Goal: Task Accomplishment & Management: Manage account settings

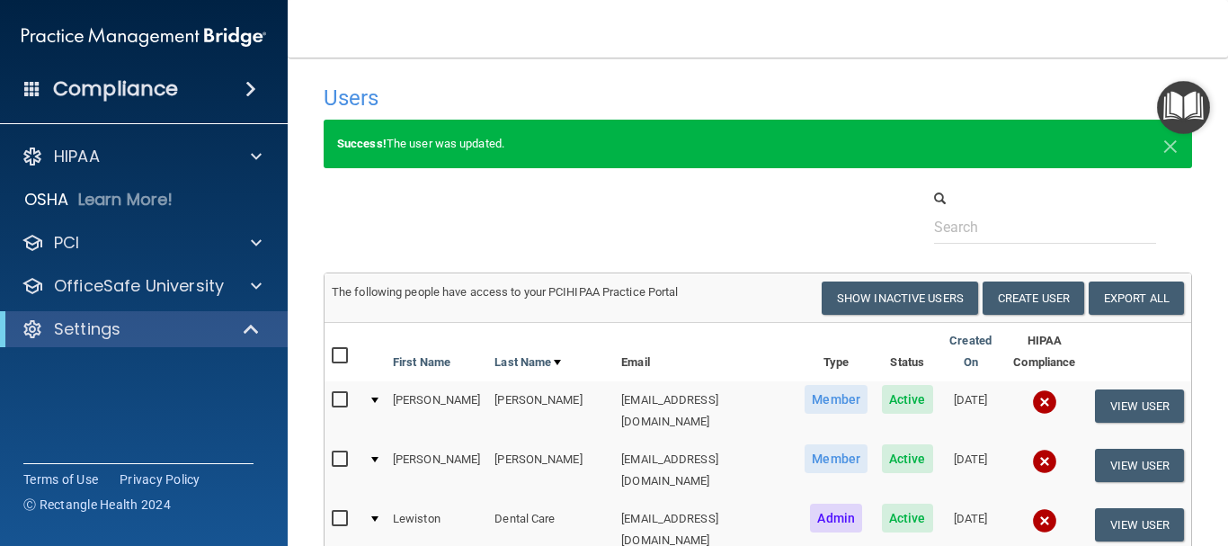
select select "20"
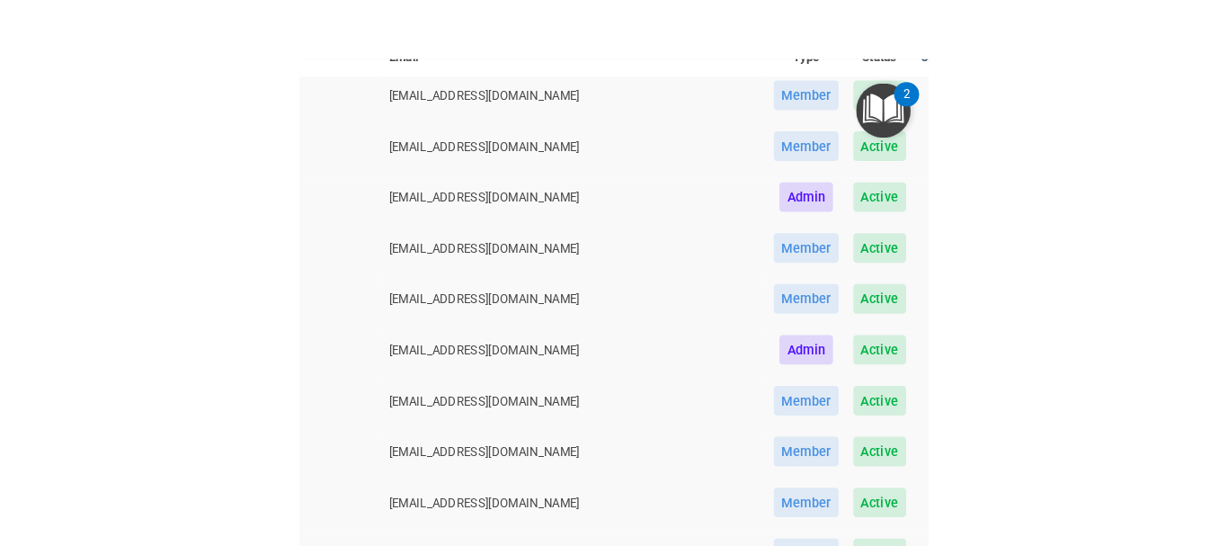
scroll to position [180, 0]
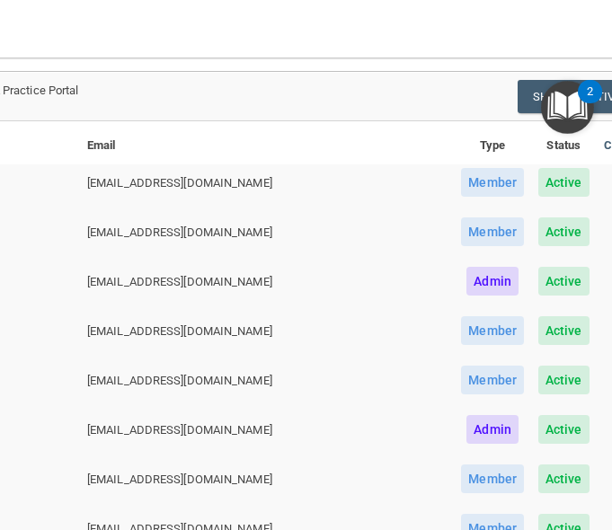
click at [193, 204] on td "kemay1105@gmail.com" at bounding box center [267, 189] width 374 height 49
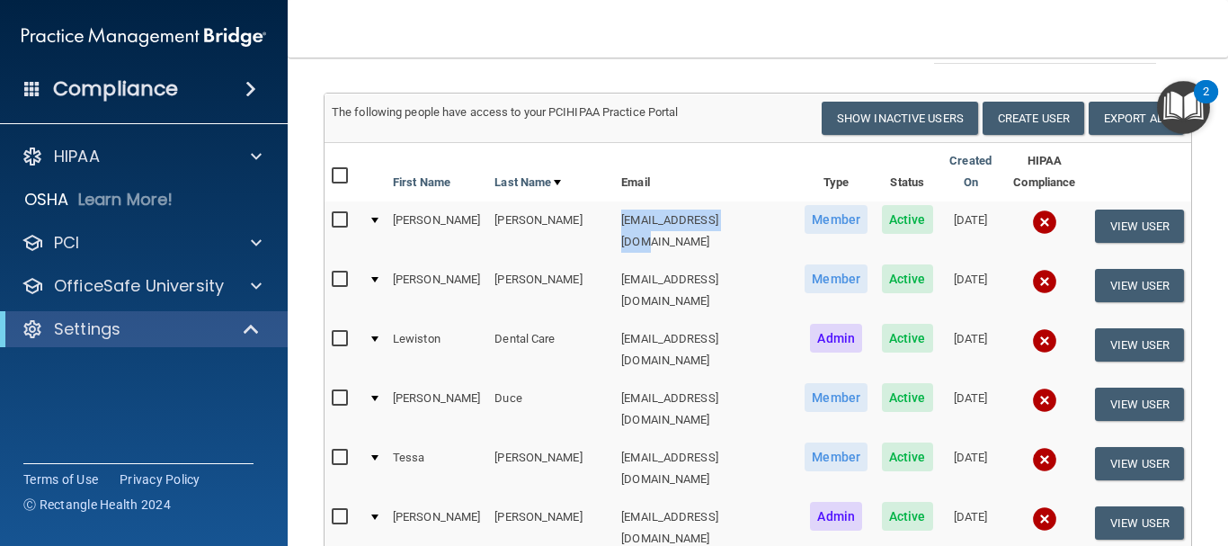
drag, startPoint x: 703, startPoint y: 207, endPoint x: 573, endPoint y: 206, distance: 130.4
click at [614, 206] on td "kemay1105@gmail.com" at bounding box center [705, 230] width 183 height 59
copy td "kemay1105@gmail.com"
click at [1133, 209] on button "View User" at bounding box center [1139, 225] width 89 height 33
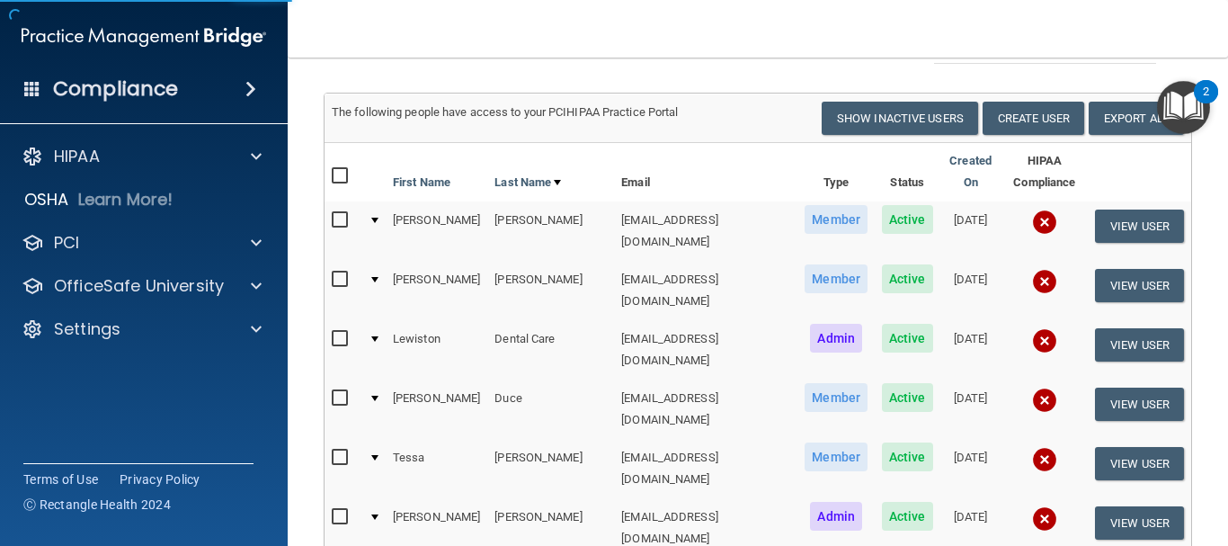
scroll to position [39, 0]
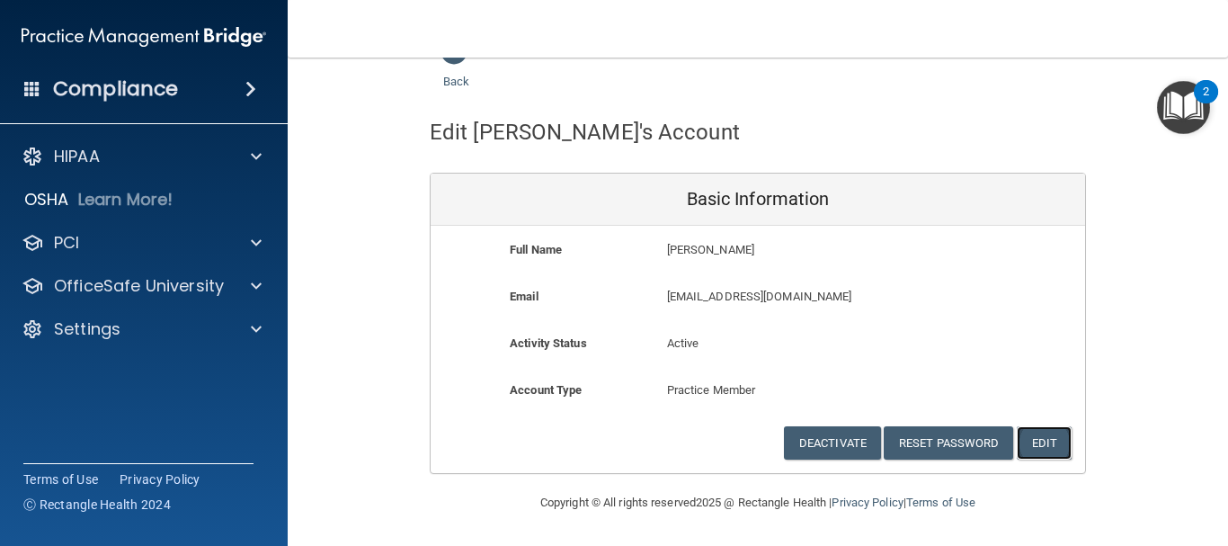
click at [1039, 442] on button "Edit" at bounding box center [1044, 442] width 55 height 33
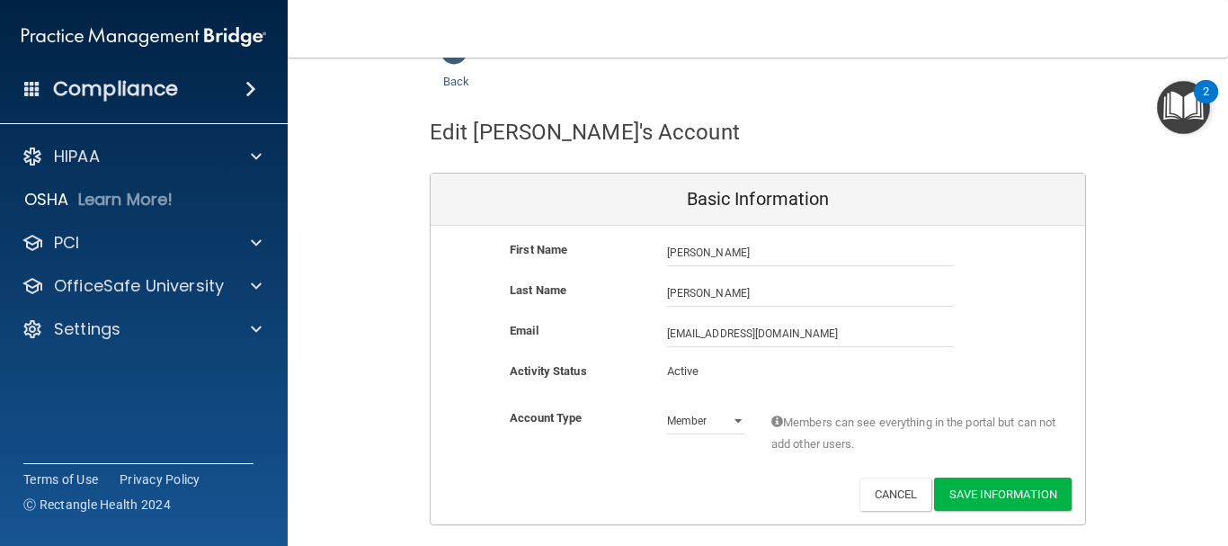
click at [702, 365] on p "Active" at bounding box center [705, 372] width 77 height 22
click at [693, 371] on p "Active" at bounding box center [705, 372] width 77 height 22
drag, startPoint x: 753, startPoint y: 333, endPoint x: 728, endPoint y: 334, distance: 24.3
click at [728, 334] on input "kemay1105@gmail.com" at bounding box center [810, 333] width 287 height 27
type input "kemay1105@walnutstreetdds.com"
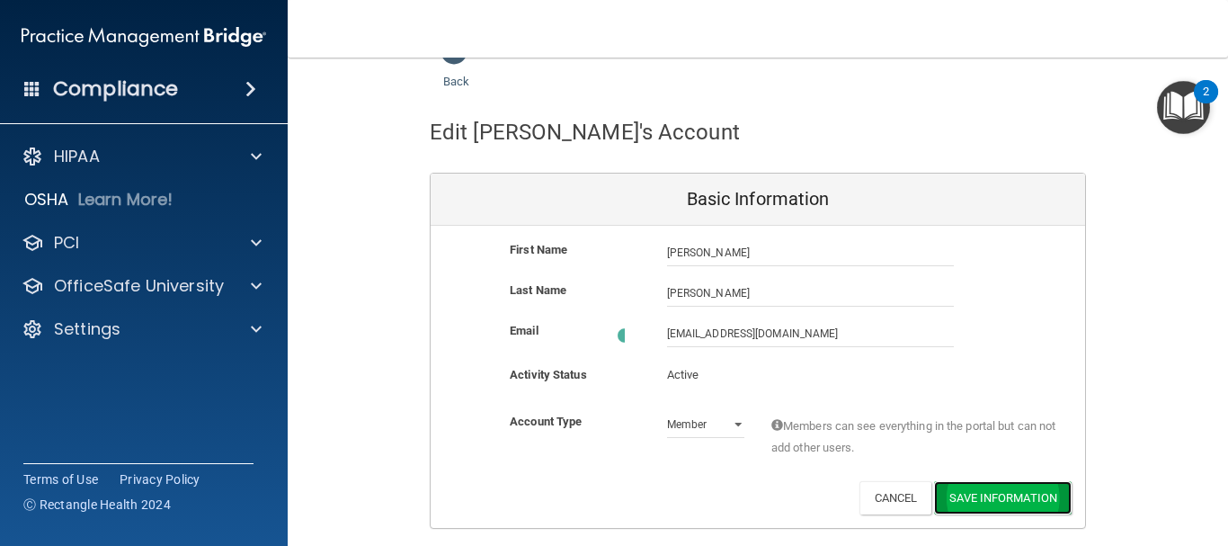
click at [948, 490] on button "Save Information" at bounding box center [1003, 497] width 138 height 33
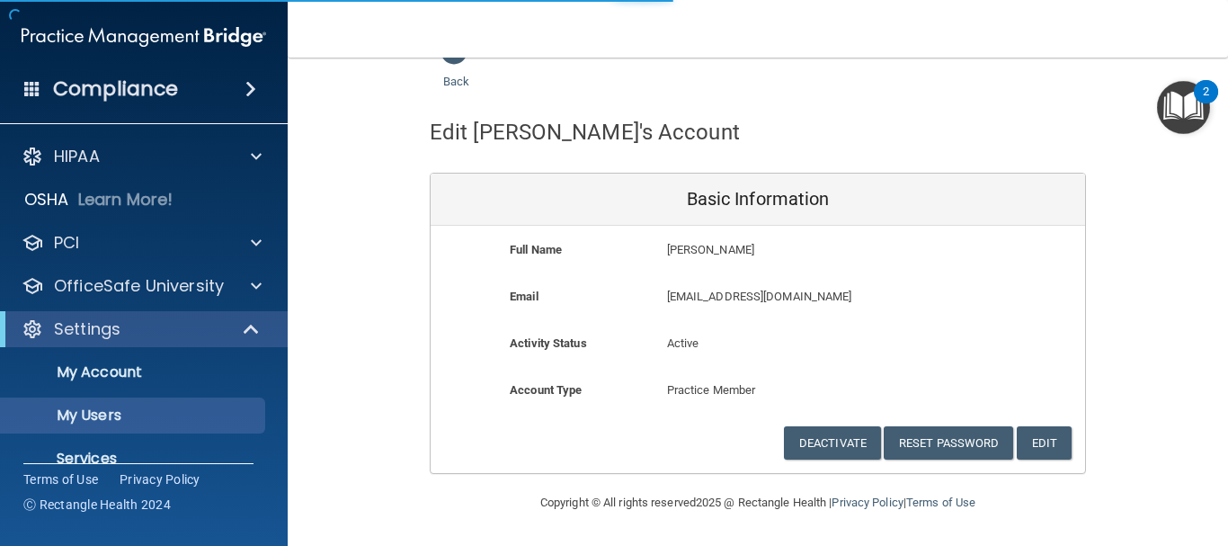
select select "20"
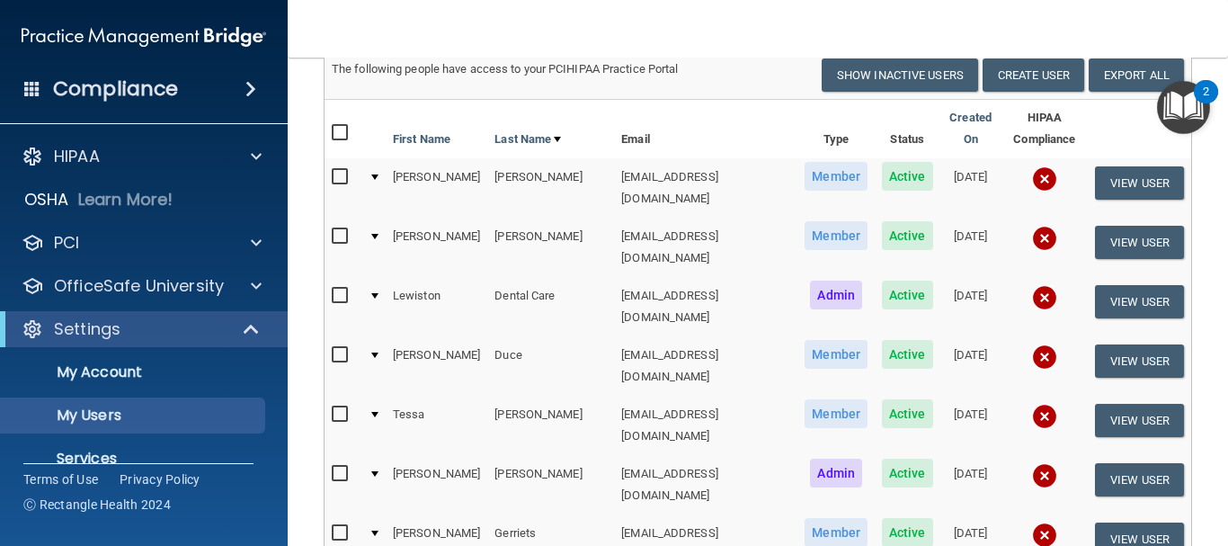
scroll to position [182, 0]
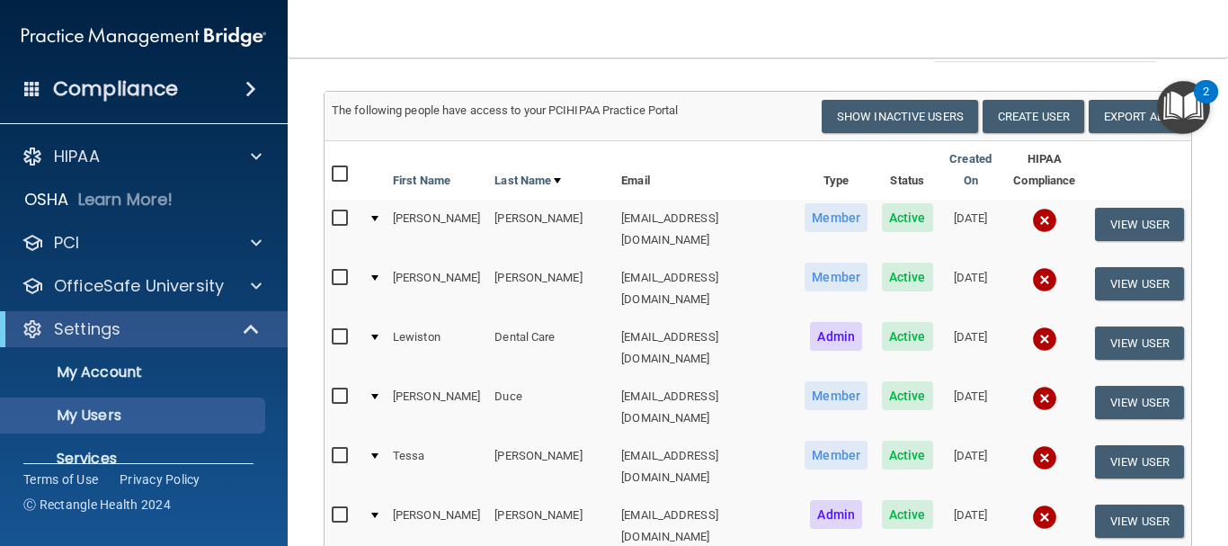
click at [341, 271] on input "checkbox" at bounding box center [342, 278] width 21 height 14
checkbox input "true"
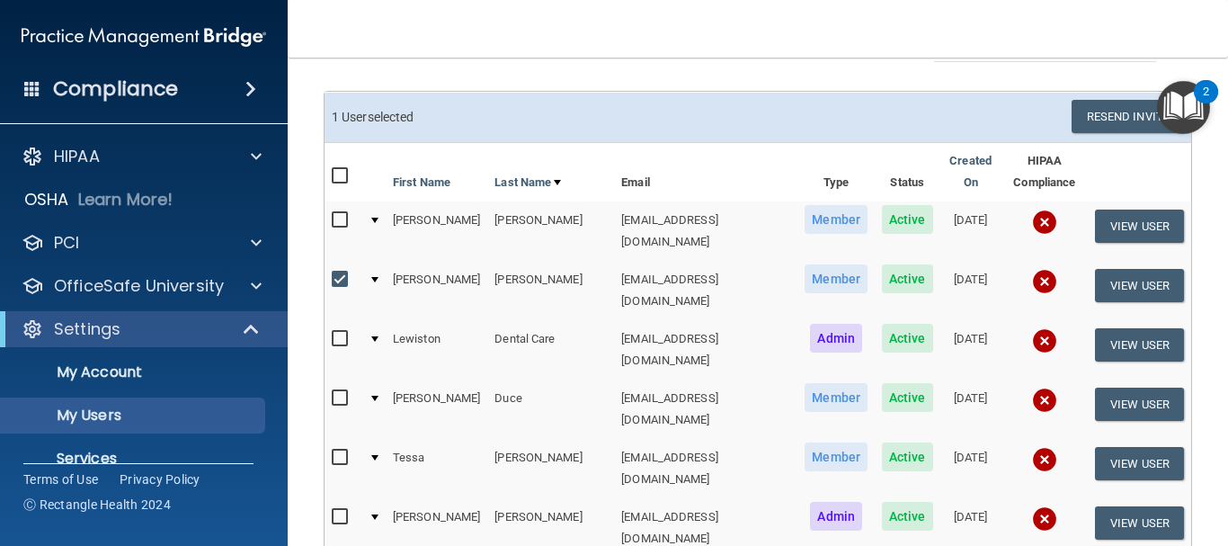
click at [343, 215] on input "checkbox" at bounding box center [342, 220] width 21 height 14
checkbox input "true"
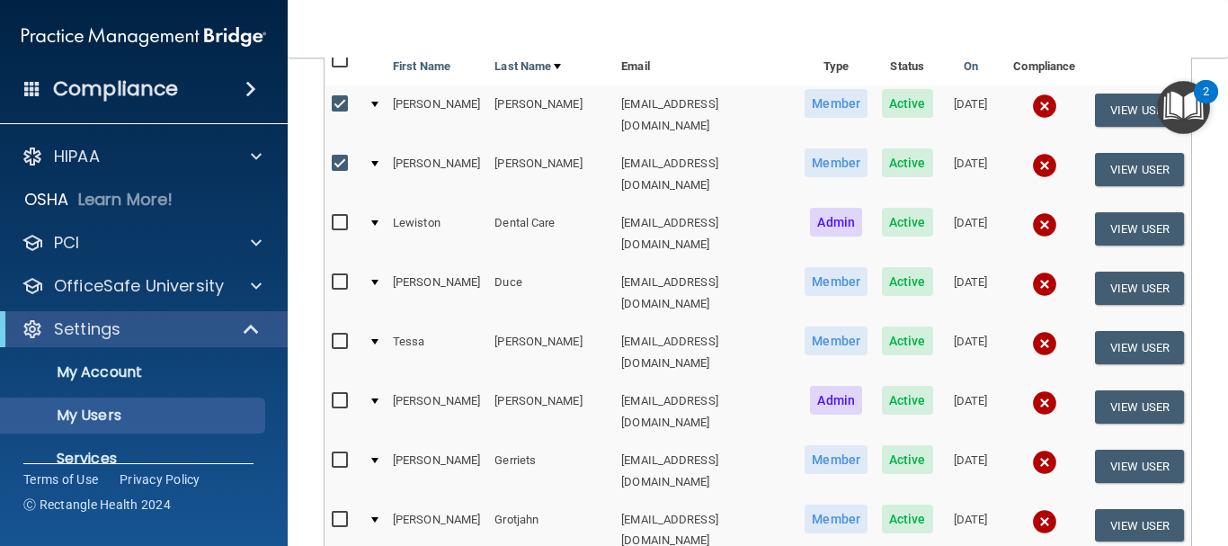
scroll to position [272, 0]
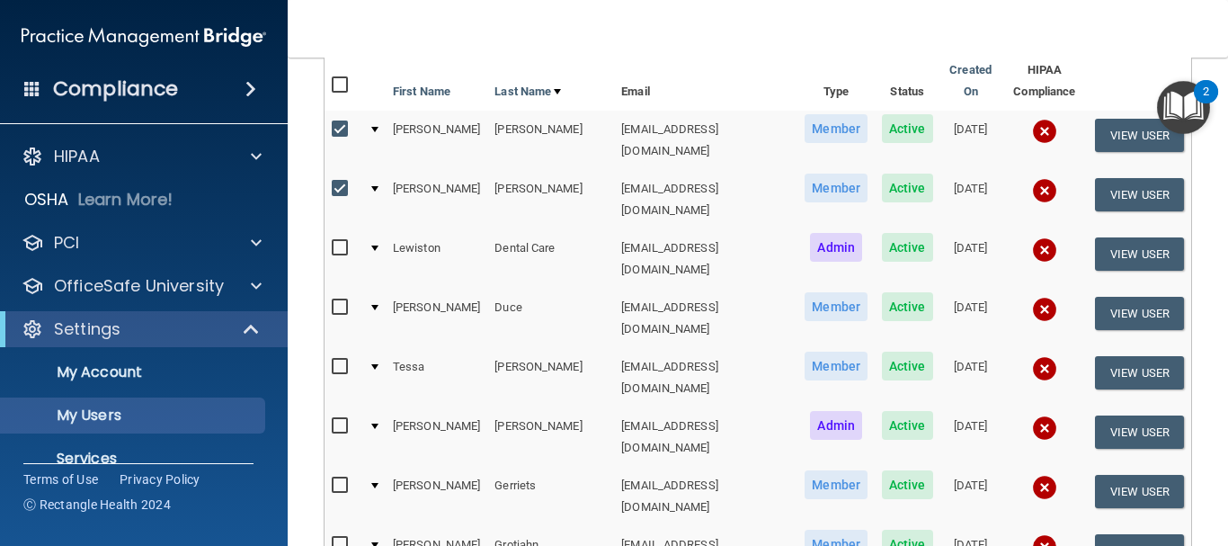
click at [340, 182] on input "checkbox" at bounding box center [342, 189] width 21 height 14
checkbox input "false"
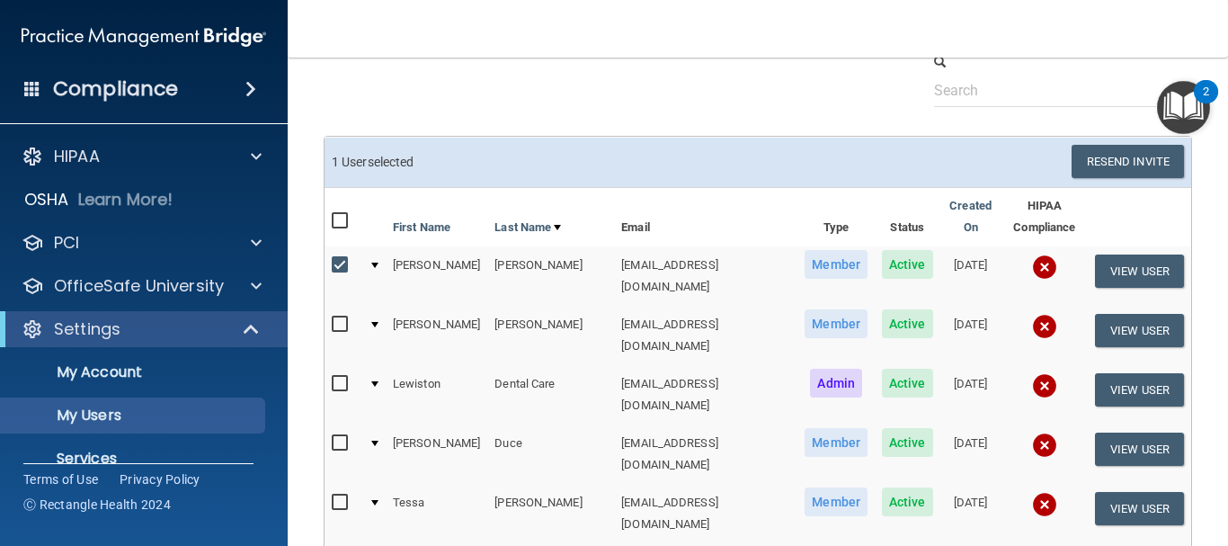
scroll to position [93, 0]
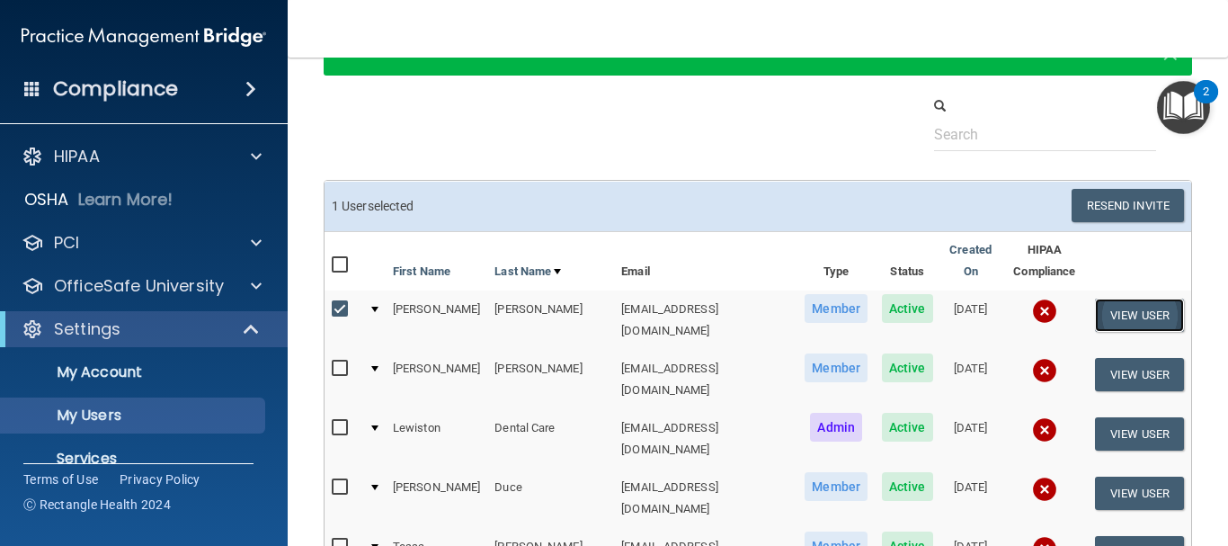
click at [1113, 307] on button "View User" at bounding box center [1139, 314] width 89 height 33
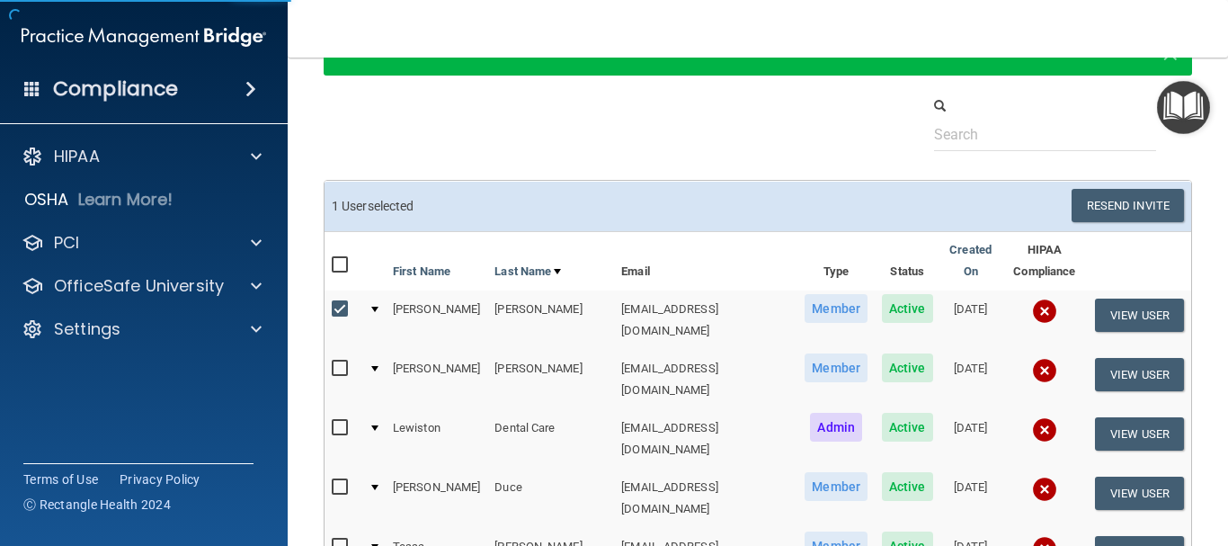
scroll to position [39, 0]
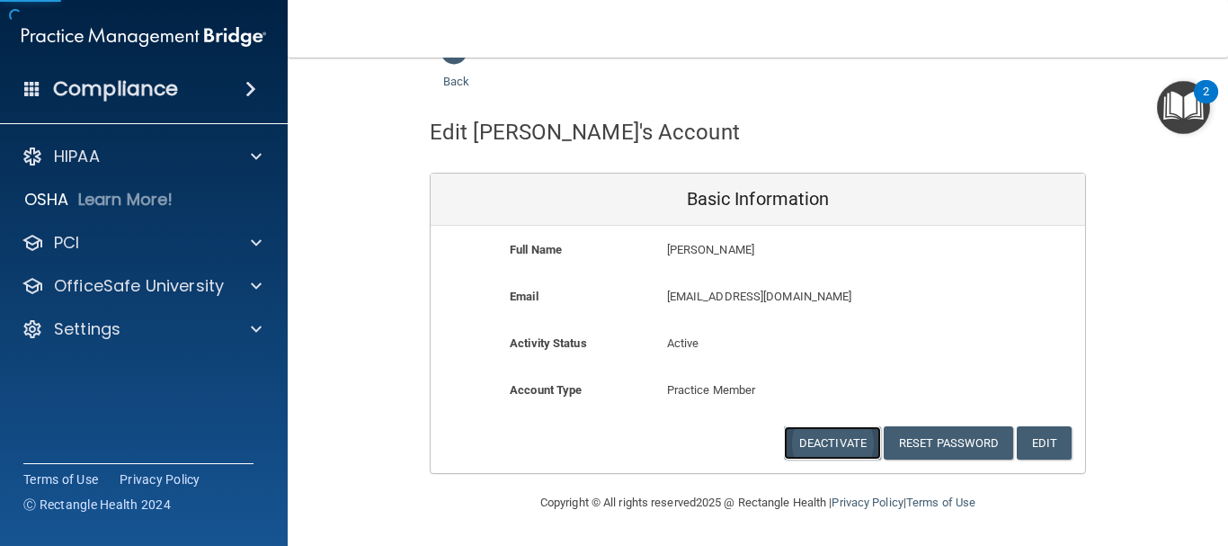
click at [840, 444] on button "Deactivate" at bounding box center [832, 442] width 97 height 33
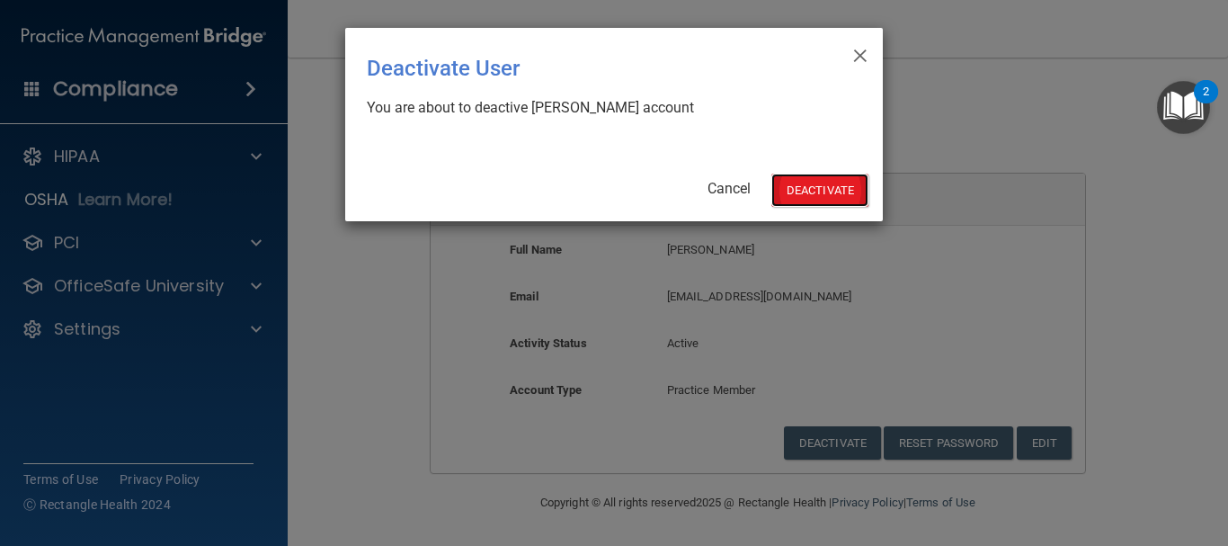
click at [802, 182] on button "Deactivate" at bounding box center [819, 190] width 97 height 33
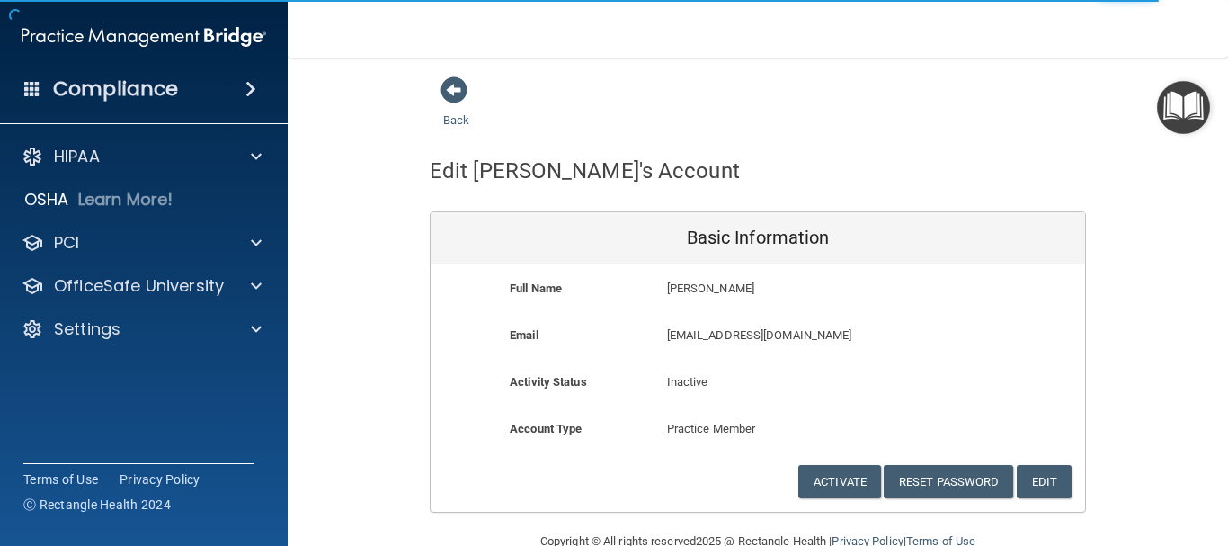
scroll to position [39, 0]
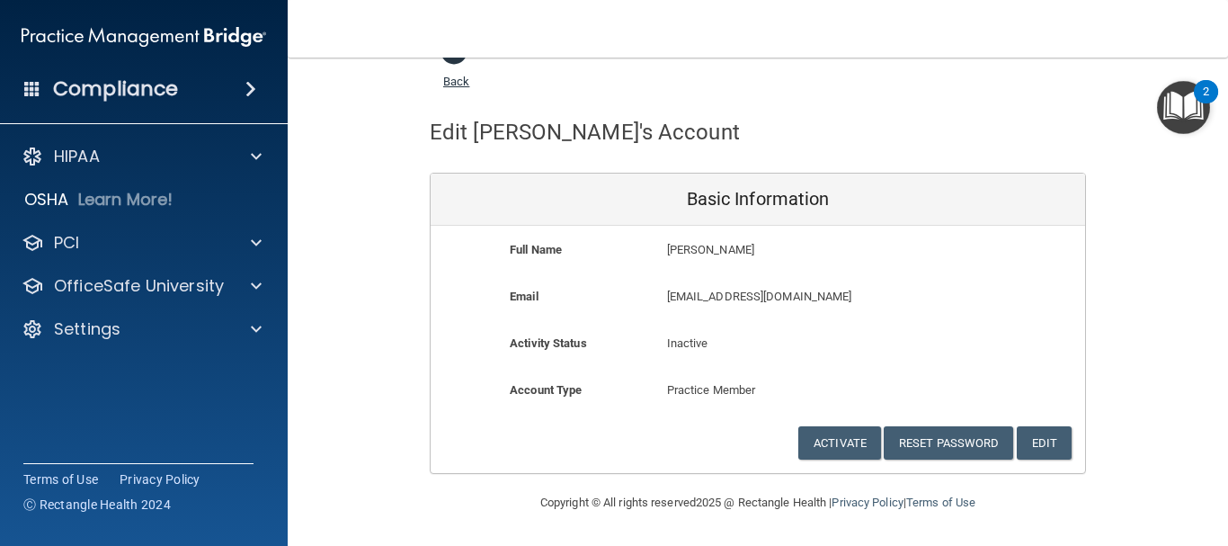
click at [459, 85] on link "Back" at bounding box center [456, 70] width 26 height 35
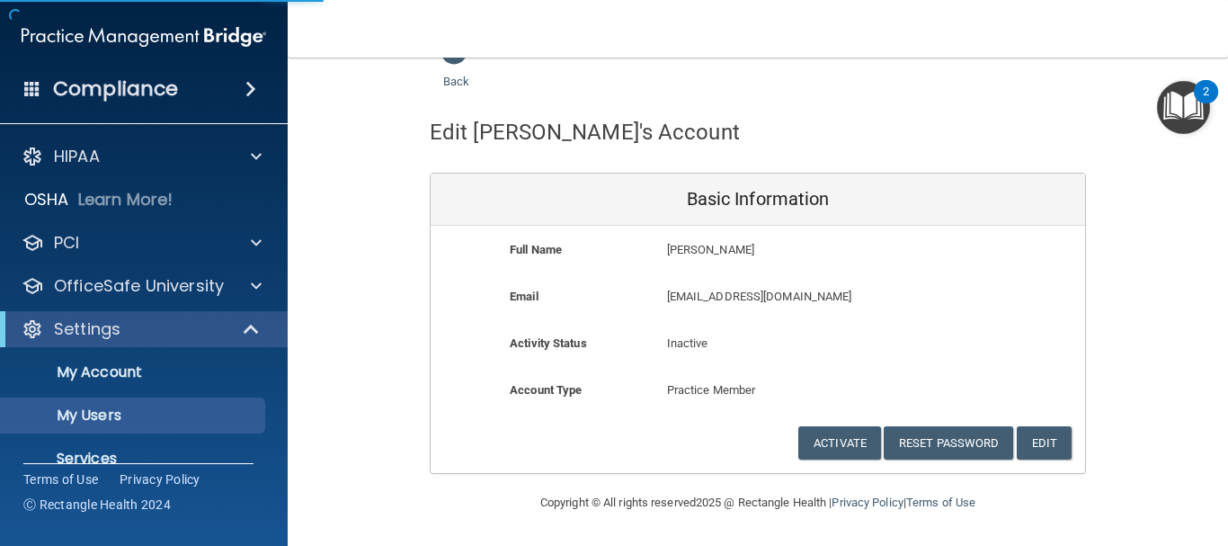
select select "20"
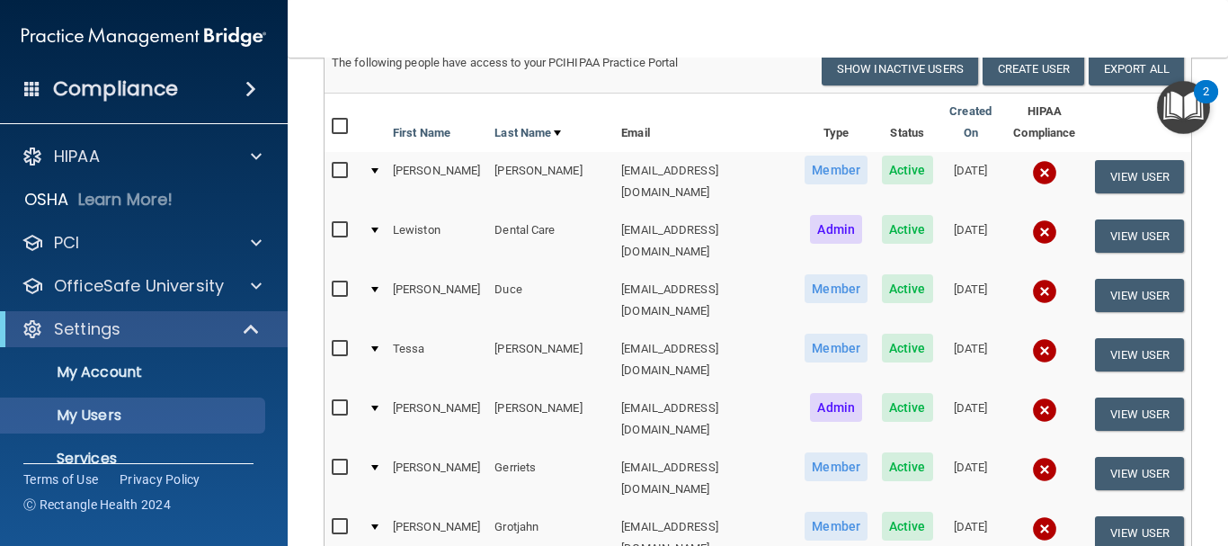
scroll to position [197, 0]
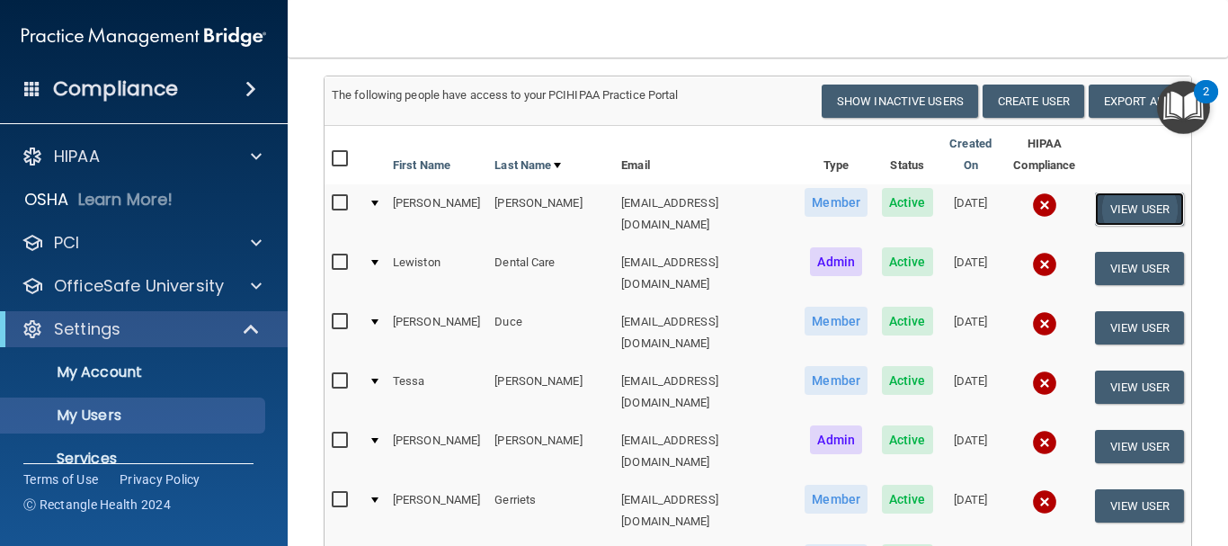
click at [1105, 192] on button "View User" at bounding box center [1139, 208] width 89 height 33
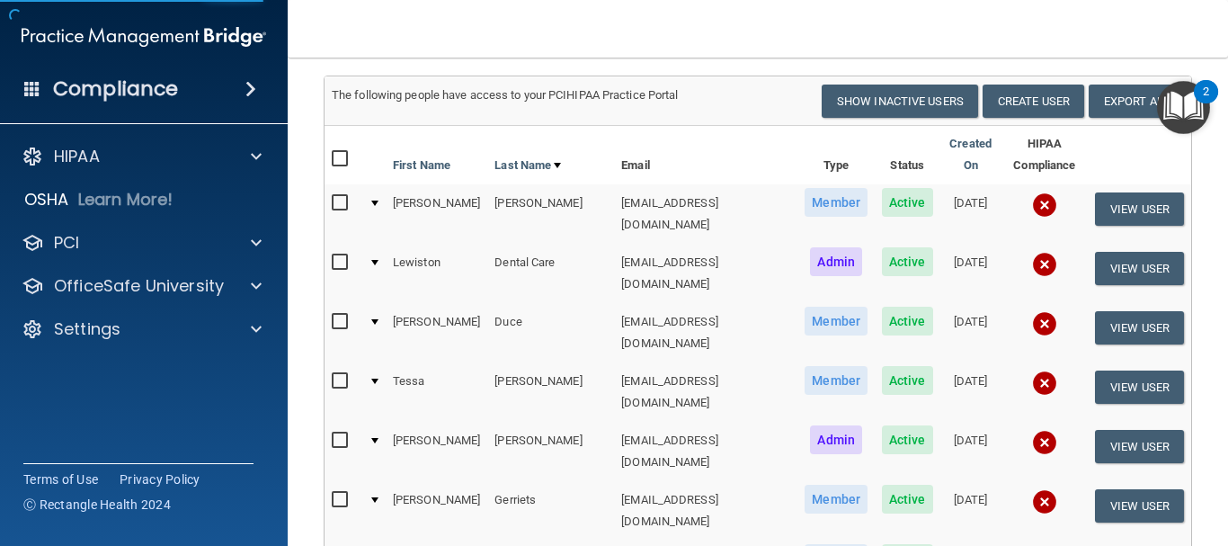
scroll to position [39, 0]
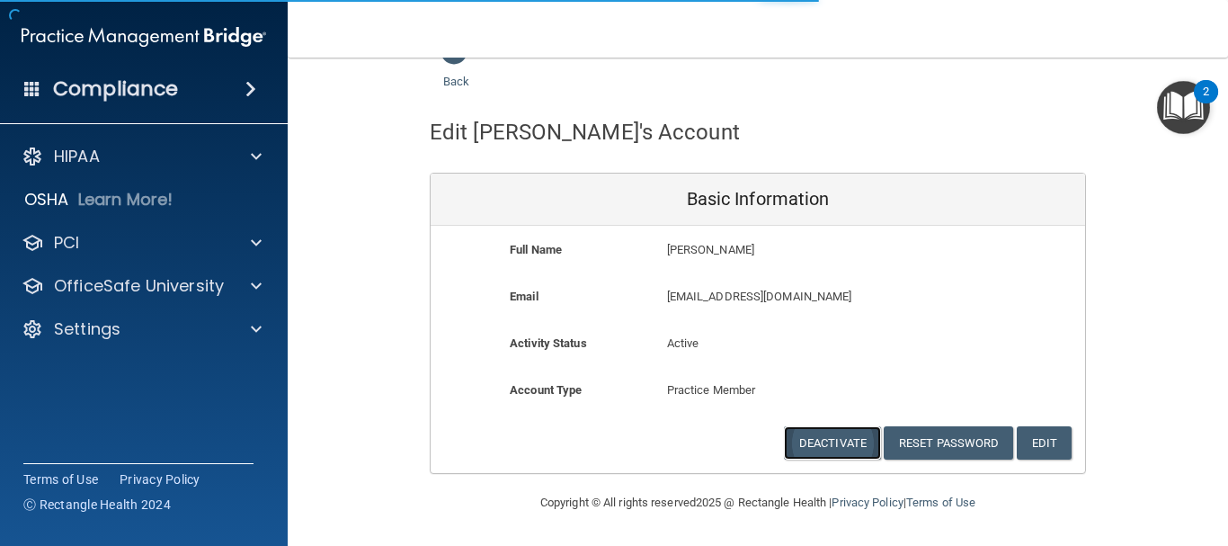
click at [824, 453] on button "Deactivate" at bounding box center [832, 442] width 97 height 33
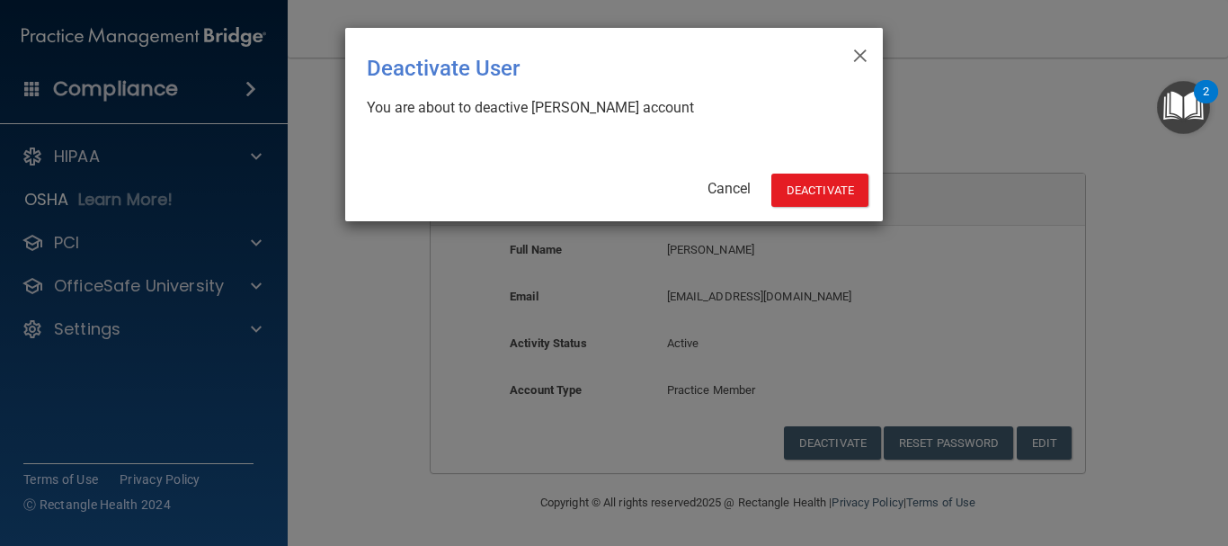
click at [819, 171] on div "× Close Deactivate User You are about to deactive Diane Buswell's account Cance…" at bounding box center [614, 124] width 538 height 193
click at [819, 185] on button "Deactivate" at bounding box center [819, 190] width 97 height 33
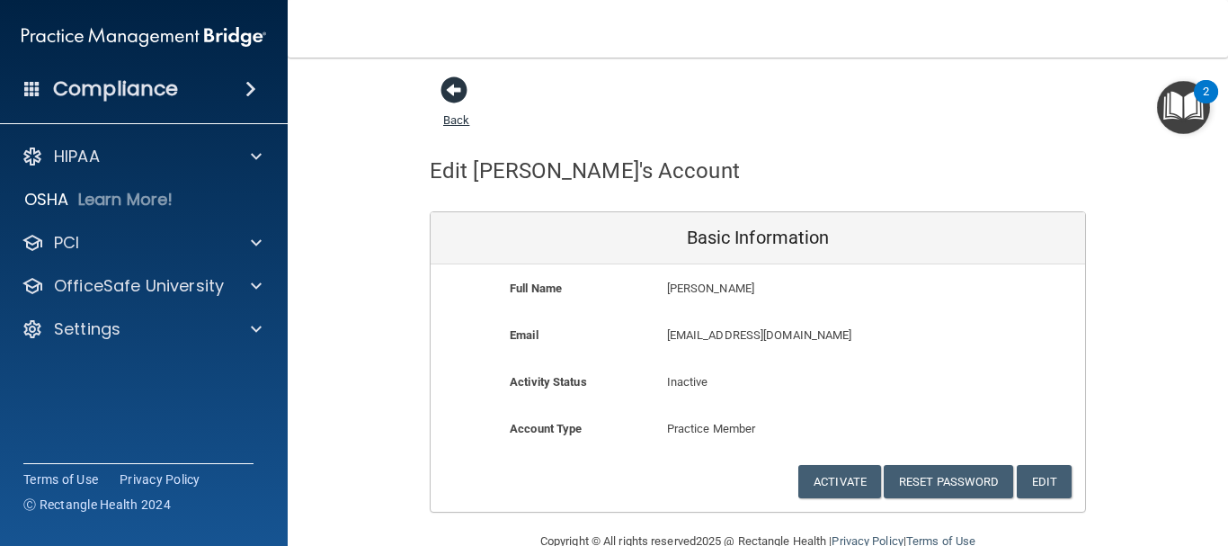
drag, startPoint x: 450, startPoint y: 88, endPoint x: 451, endPoint y: 79, distance: 9.2
click at [450, 88] on span at bounding box center [454, 89] width 27 height 27
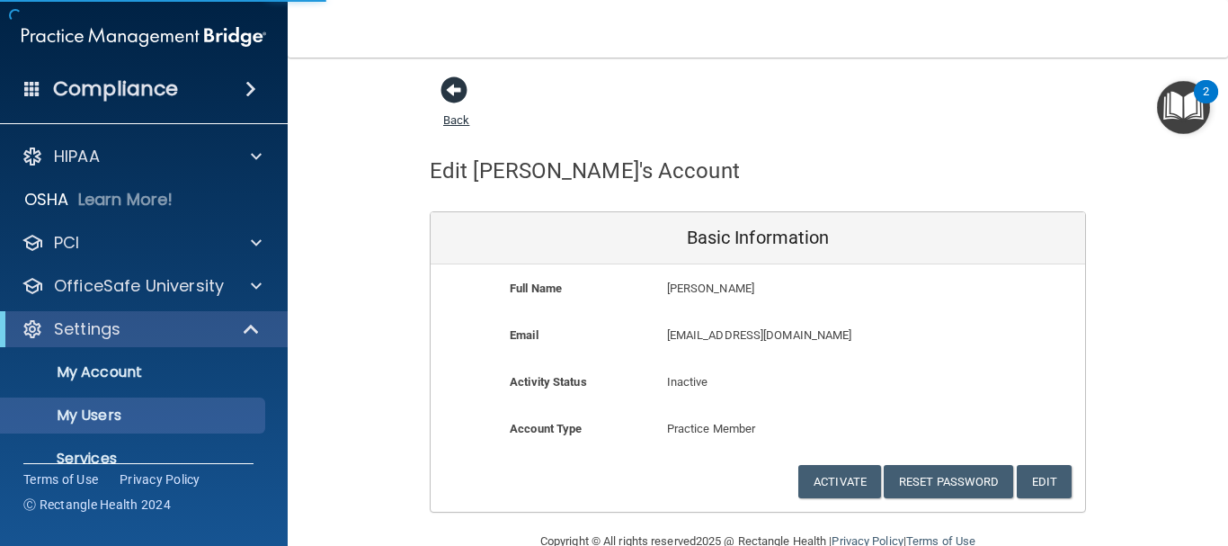
select select "20"
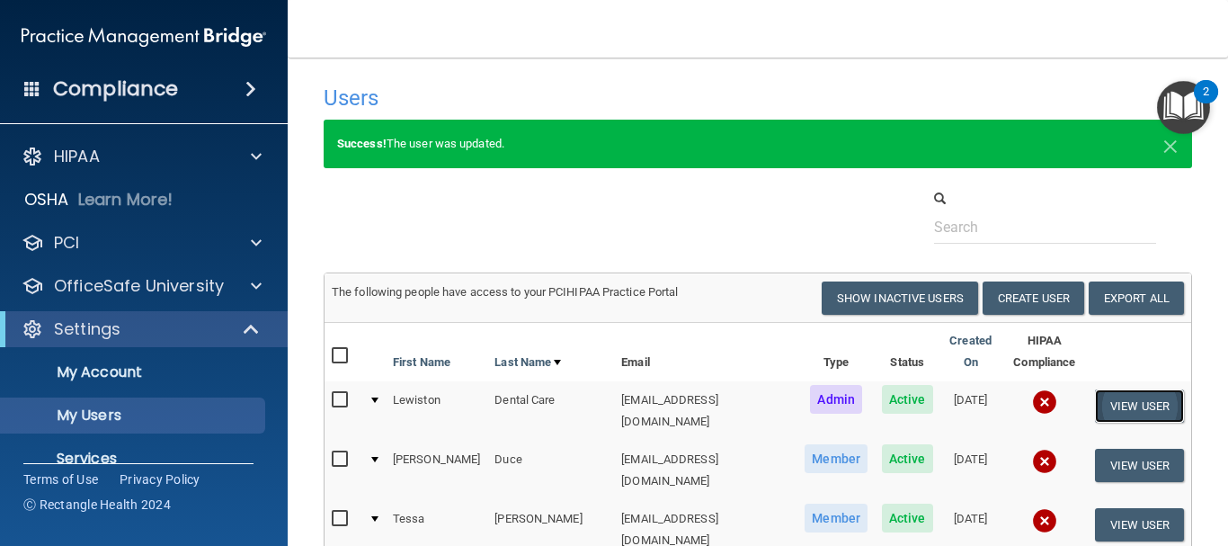
click at [1117, 396] on button "View User" at bounding box center [1139, 405] width 89 height 33
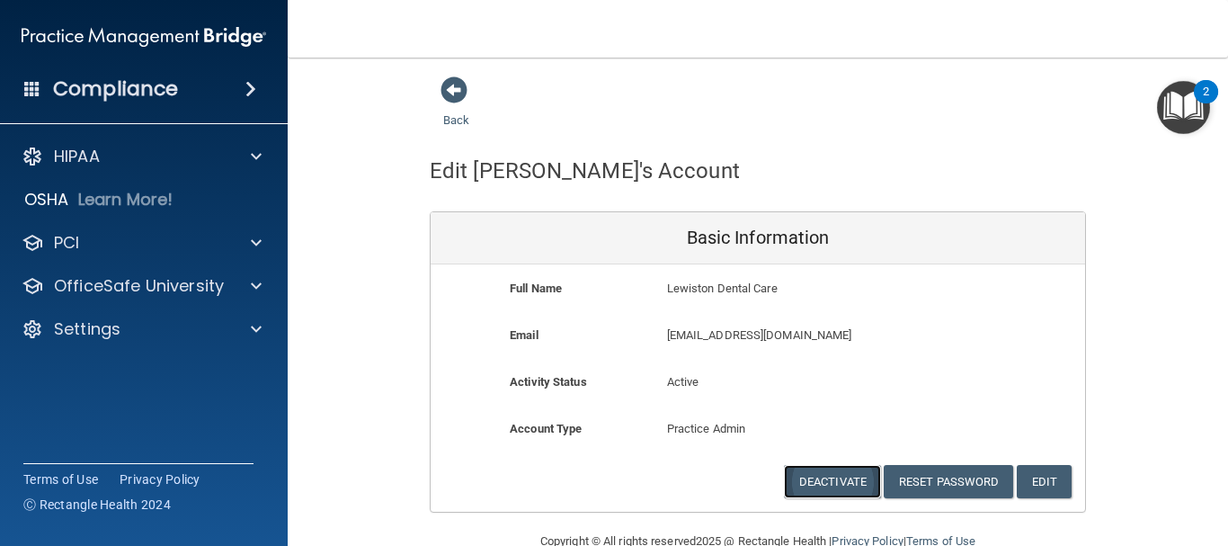
click at [840, 471] on button "Deactivate" at bounding box center [832, 481] width 97 height 33
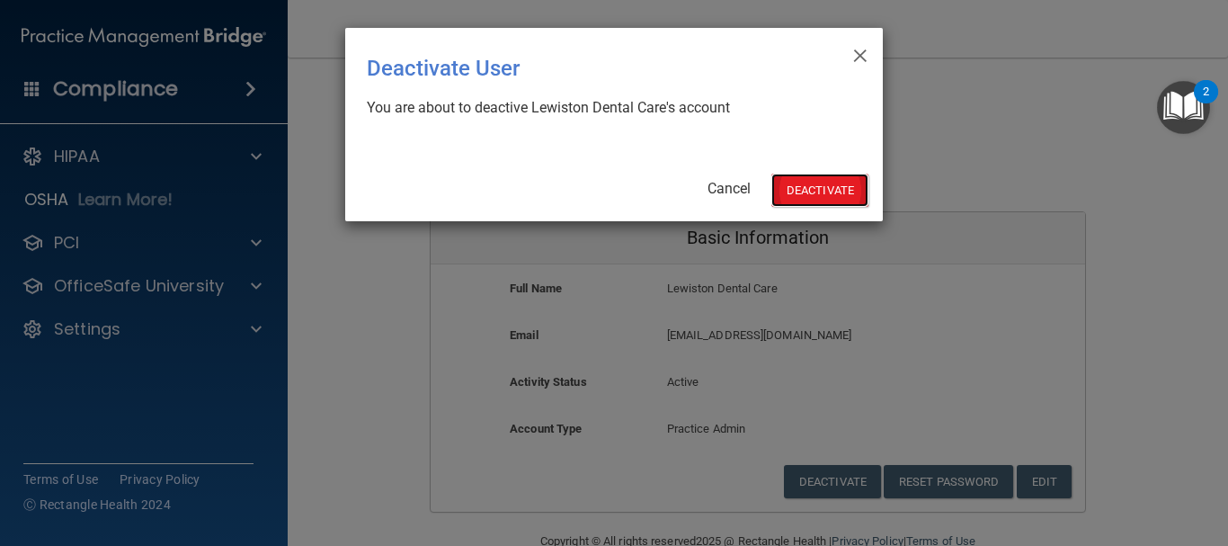
click at [806, 179] on button "Deactivate" at bounding box center [819, 190] width 97 height 33
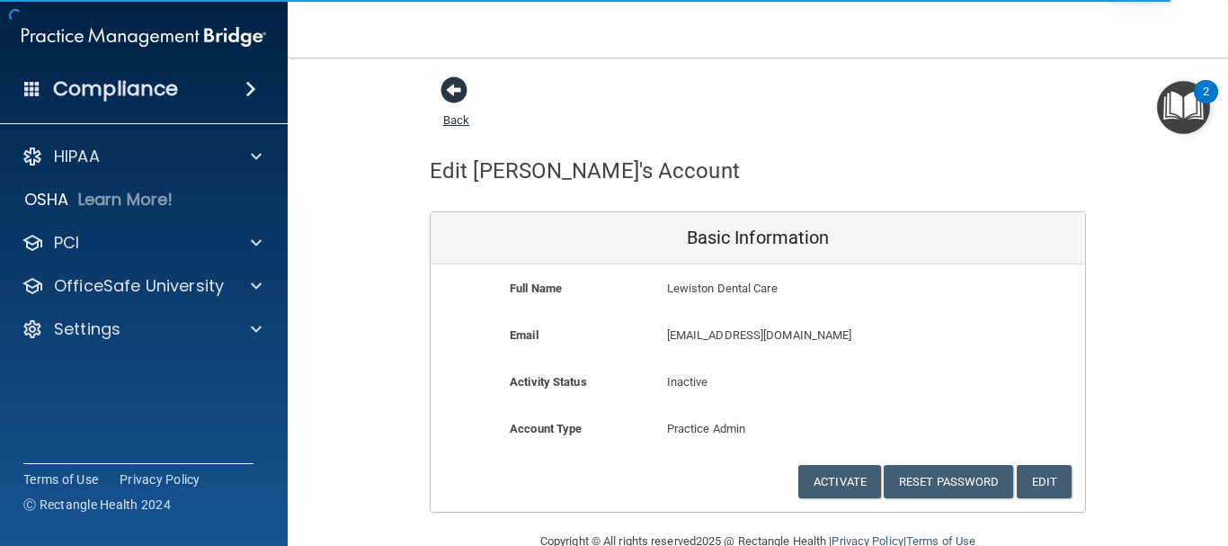
click at [452, 91] on span at bounding box center [454, 89] width 27 height 27
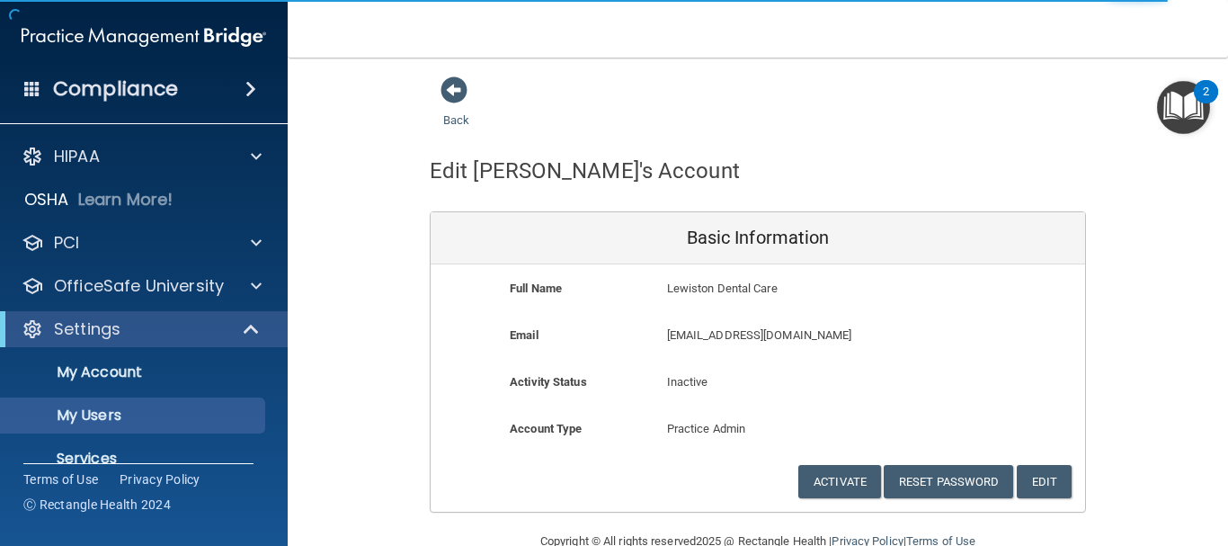
select select "20"
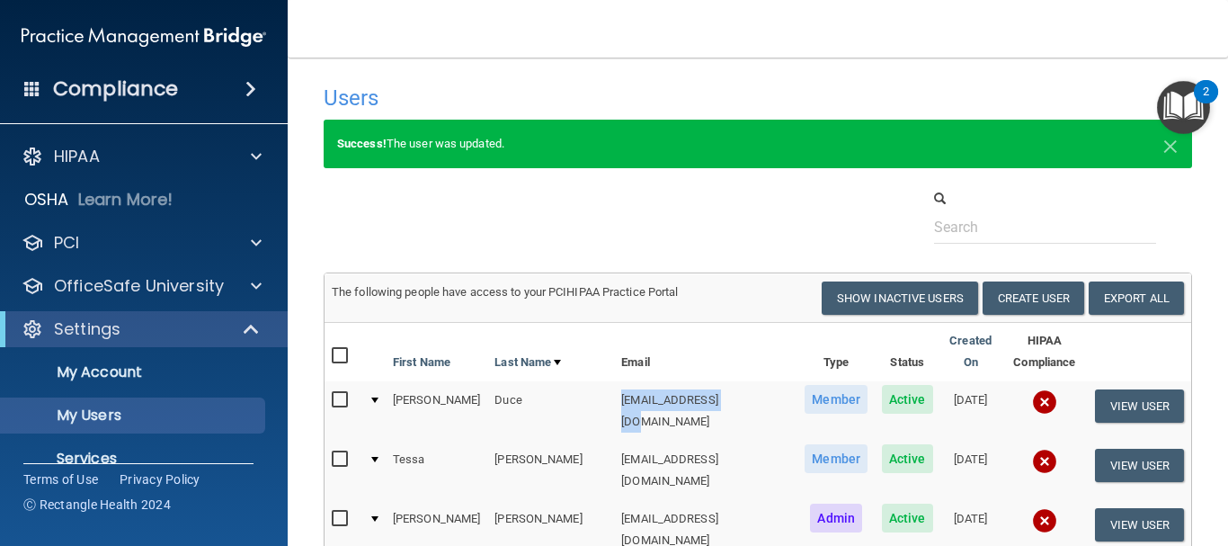
drag, startPoint x: 685, startPoint y: 386, endPoint x: 570, endPoint y: 382, distance: 115.1
click at [614, 382] on td "tferan10@gmail.com" at bounding box center [705, 410] width 183 height 59
copy td "tferan10@gmail.com"
click at [1144, 389] on button "View User" at bounding box center [1139, 405] width 89 height 33
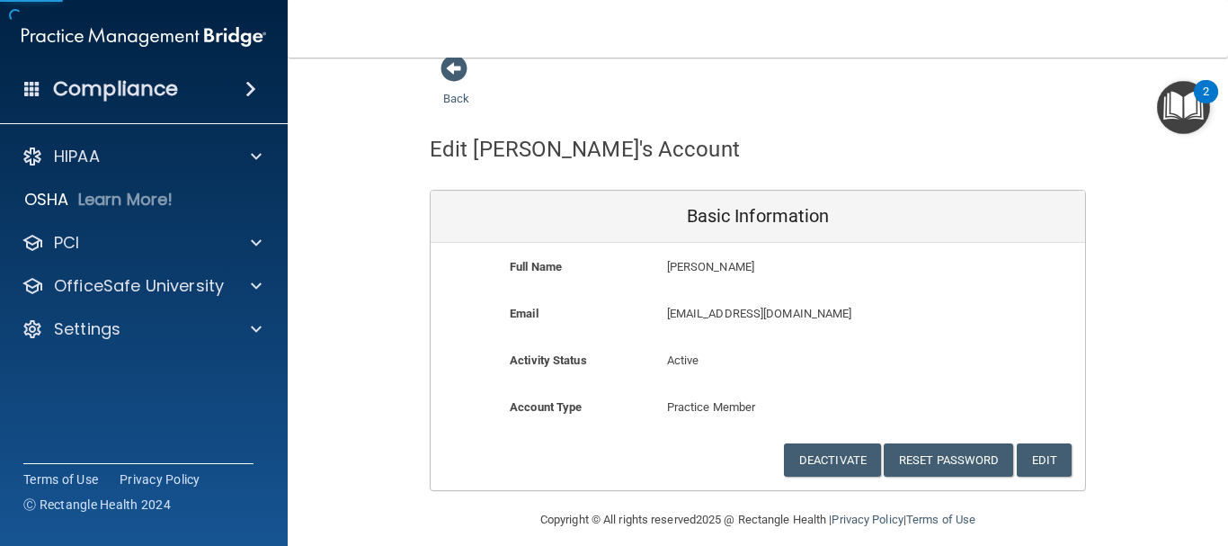
scroll to position [39, 0]
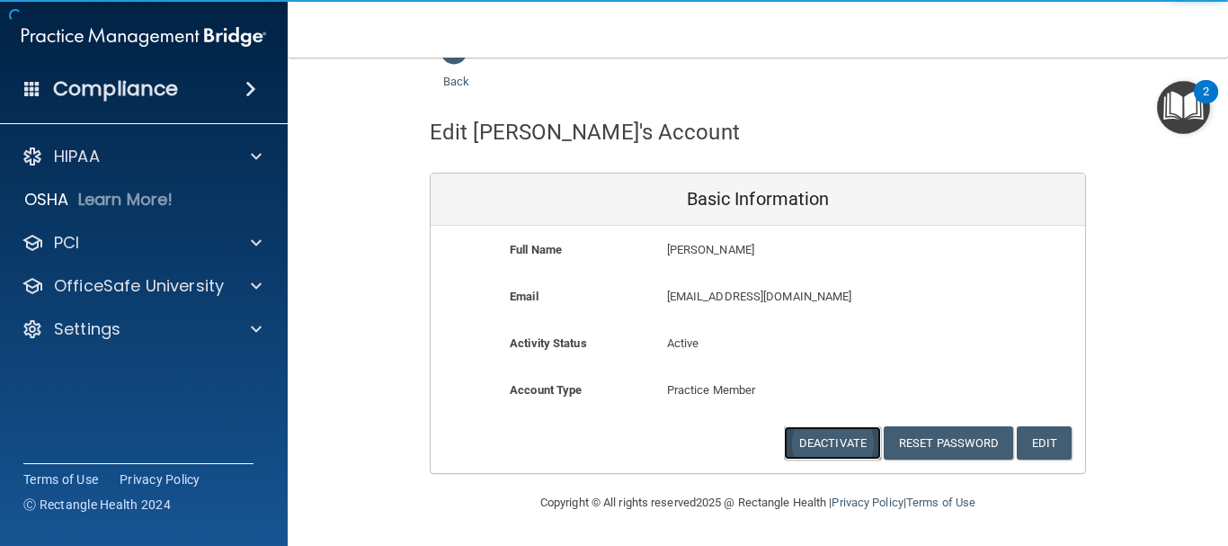
click at [816, 450] on button "Deactivate" at bounding box center [832, 442] width 97 height 33
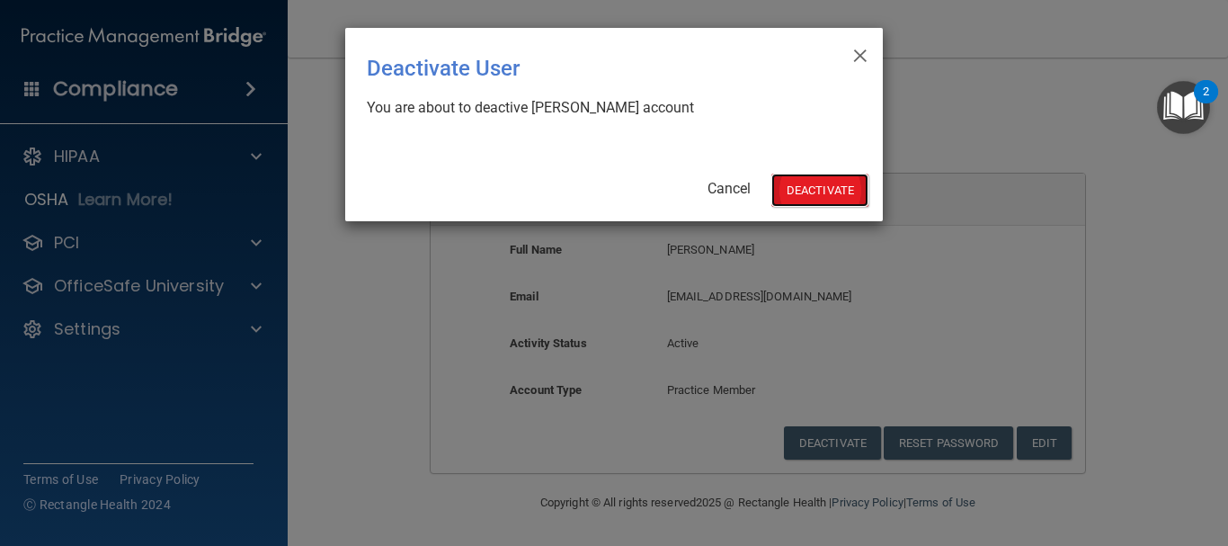
click at [822, 183] on button "Deactivate" at bounding box center [819, 190] width 97 height 33
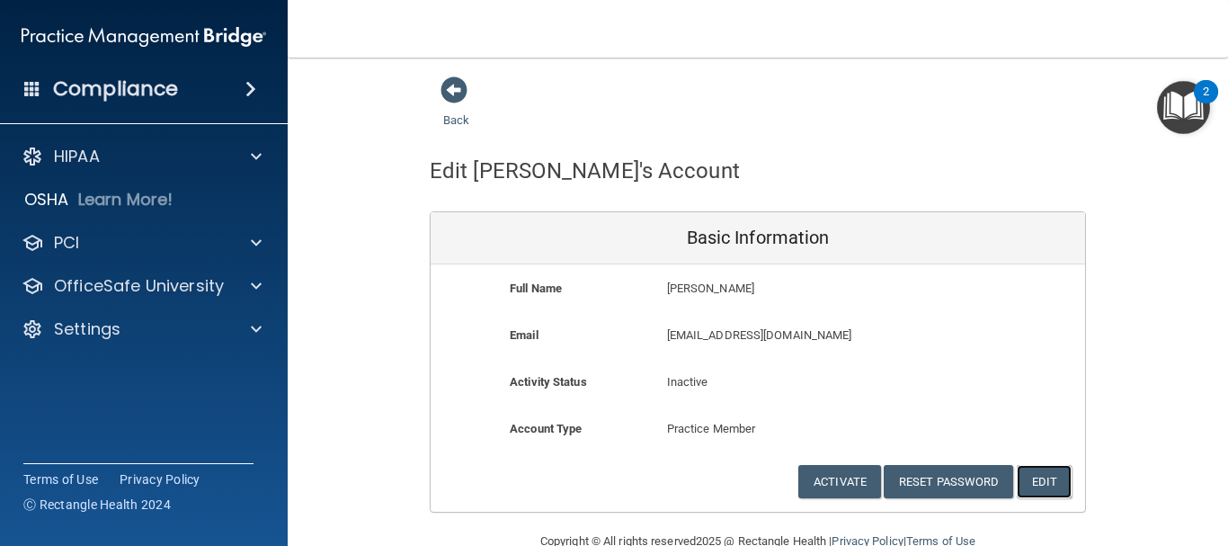
drag, startPoint x: 1038, startPoint y: 486, endPoint x: 994, endPoint y: 477, distance: 44.3
click at [1037, 486] on button "Edit" at bounding box center [1044, 481] width 55 height 33
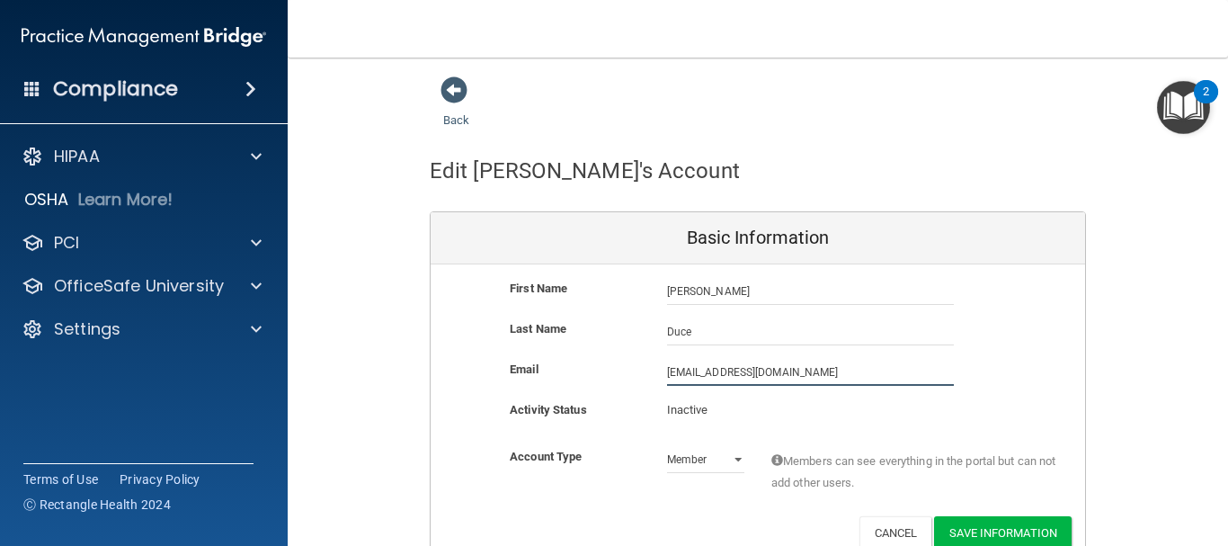
drag, startPoint x: 734, startPoint y: 374, endPoint x: 716, endPoint y: 374, distance: 18.0
click at [716, 374] on input "tferan10@gmail.com" at bounding box center [810, 372] width 287 height 27
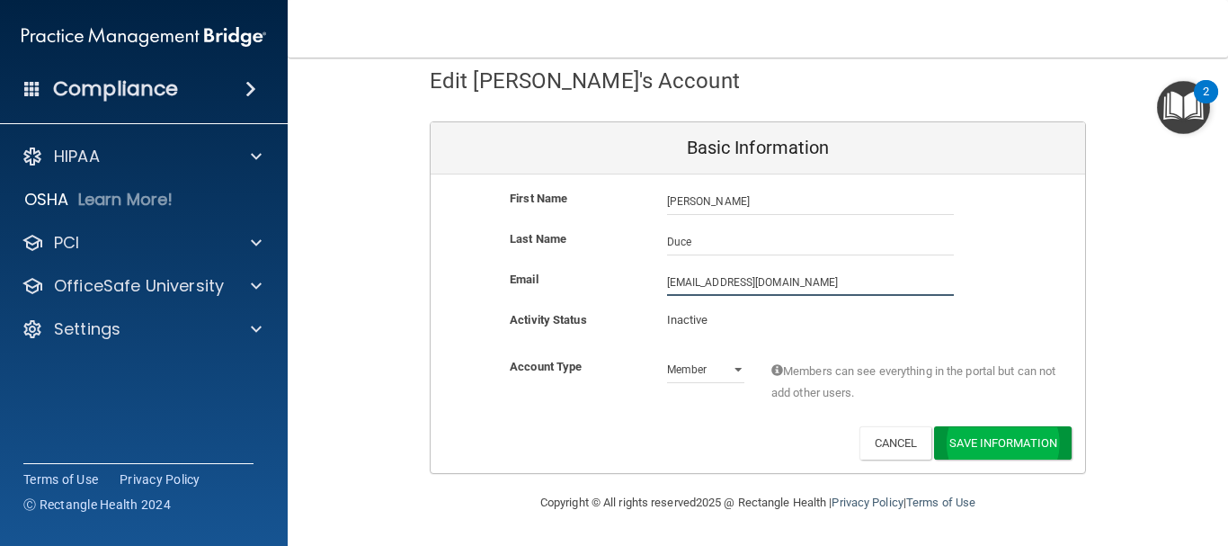
type input "[EMAIL_ADDRESS][DOMAIN_NAME]"
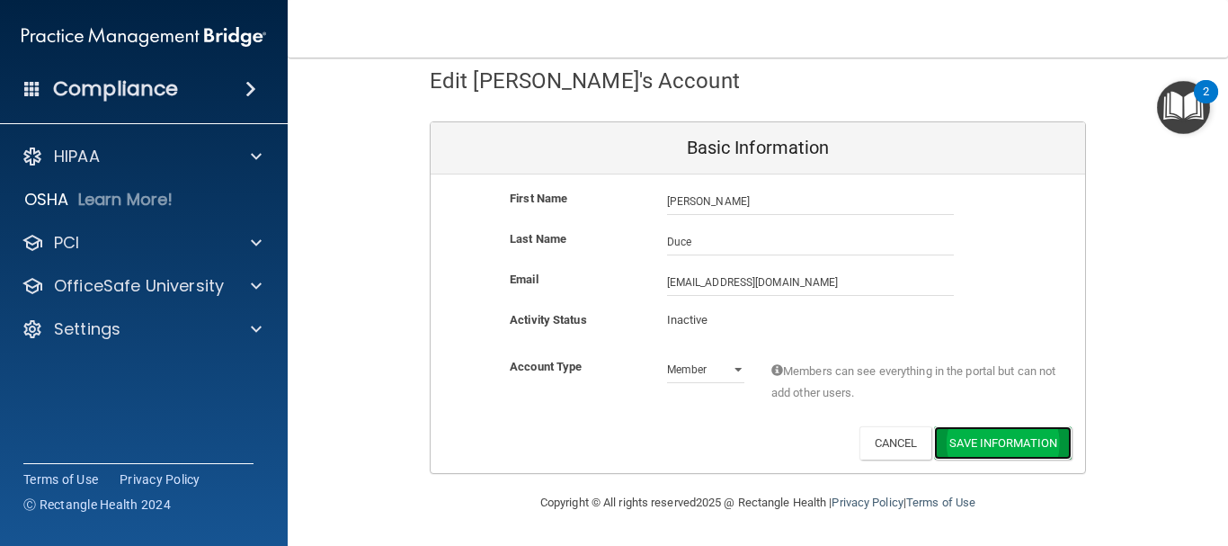
click at [1002, 431] on button "Save Information" at bounding box center [1003, 442] width 138 height 33
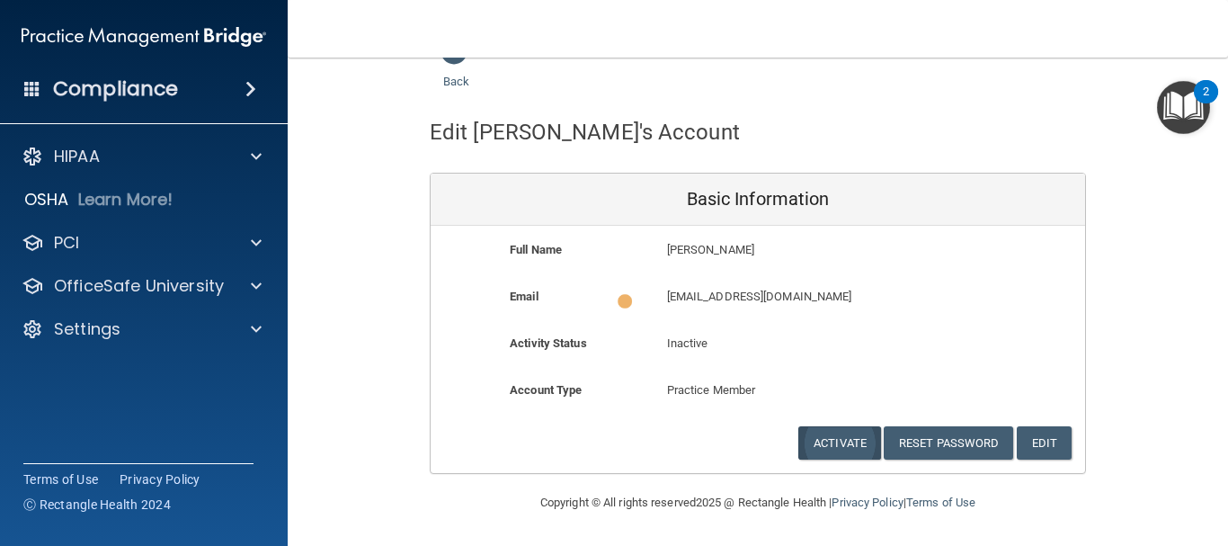
scroll to position [39, 0]
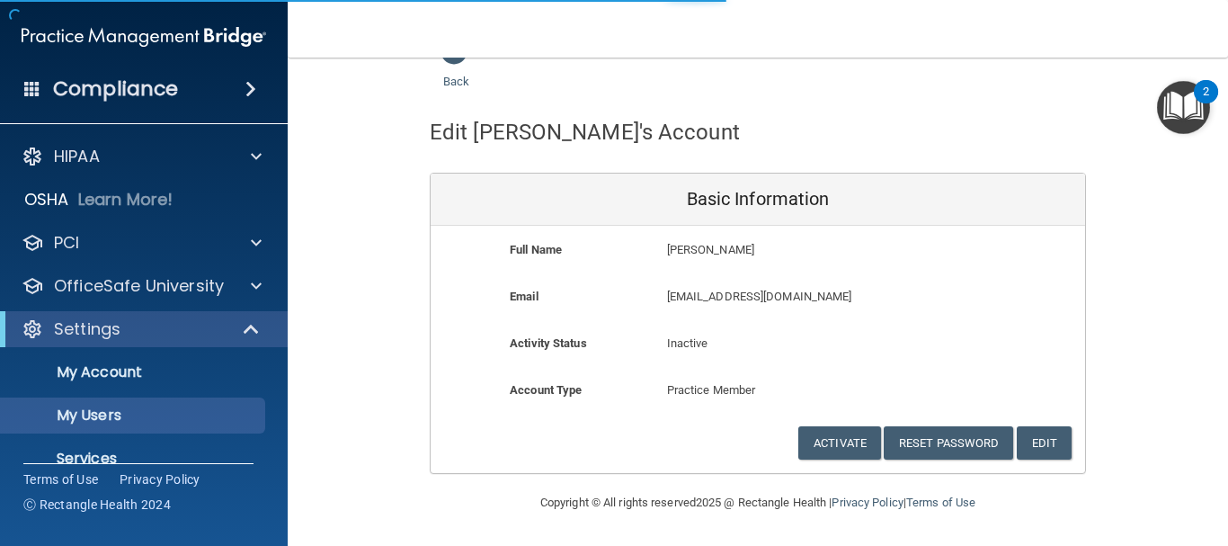
scroll to position [588, 0]
select select "20"
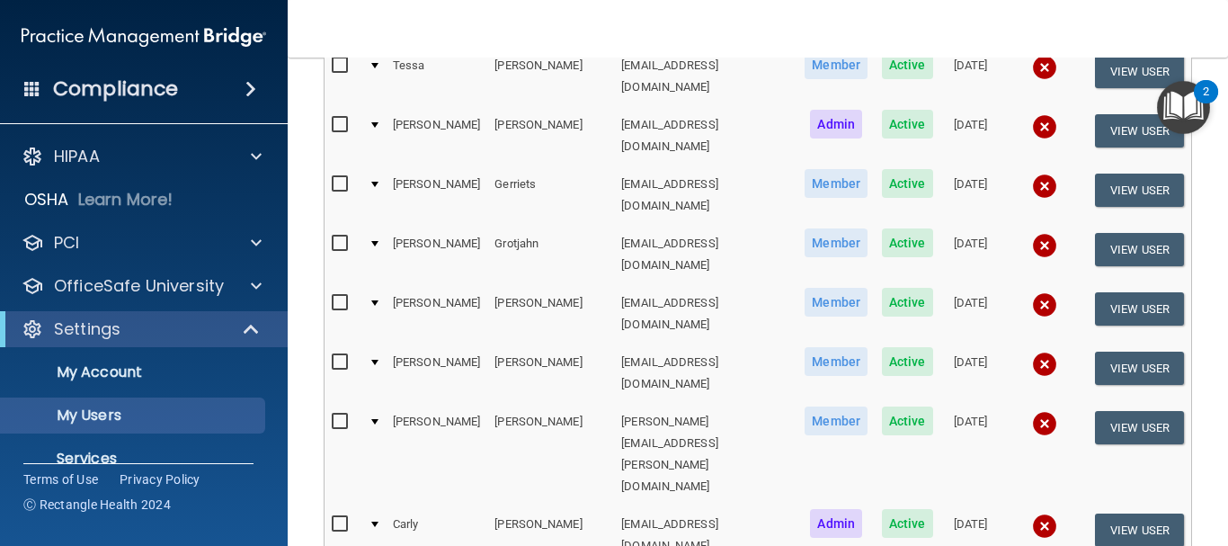
scroll to position [228, 0]
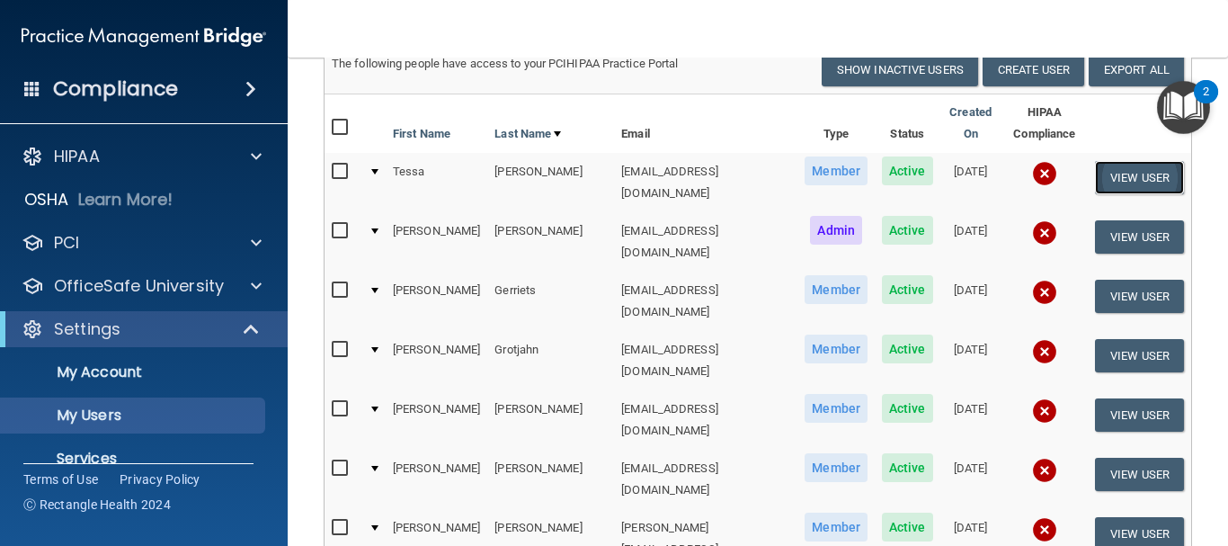
click at [1146, 161] on button "View User" at bounding box center [1139, 177] width 89 height 33
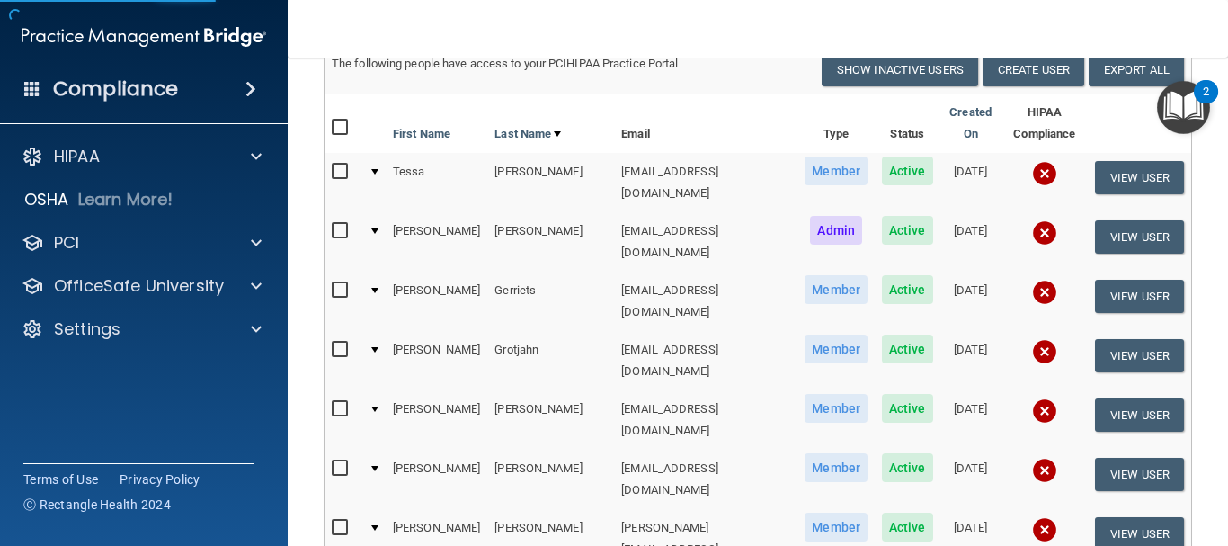
scroll to position [39, 0]
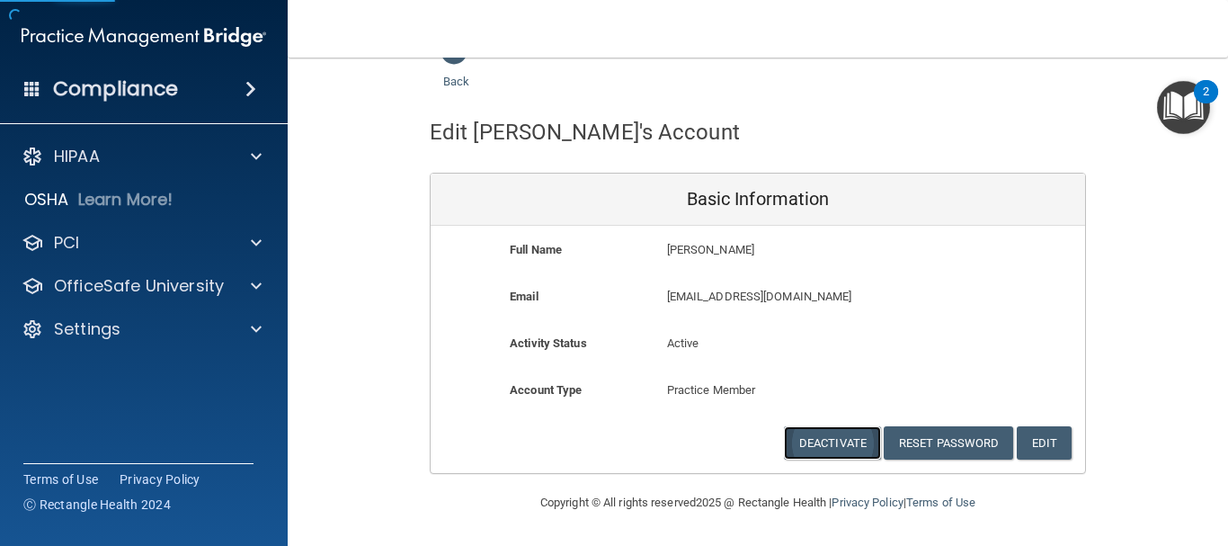
click at [843, 441] on button "Deactivate" at bounding box center [832, 442] width 97 height 33
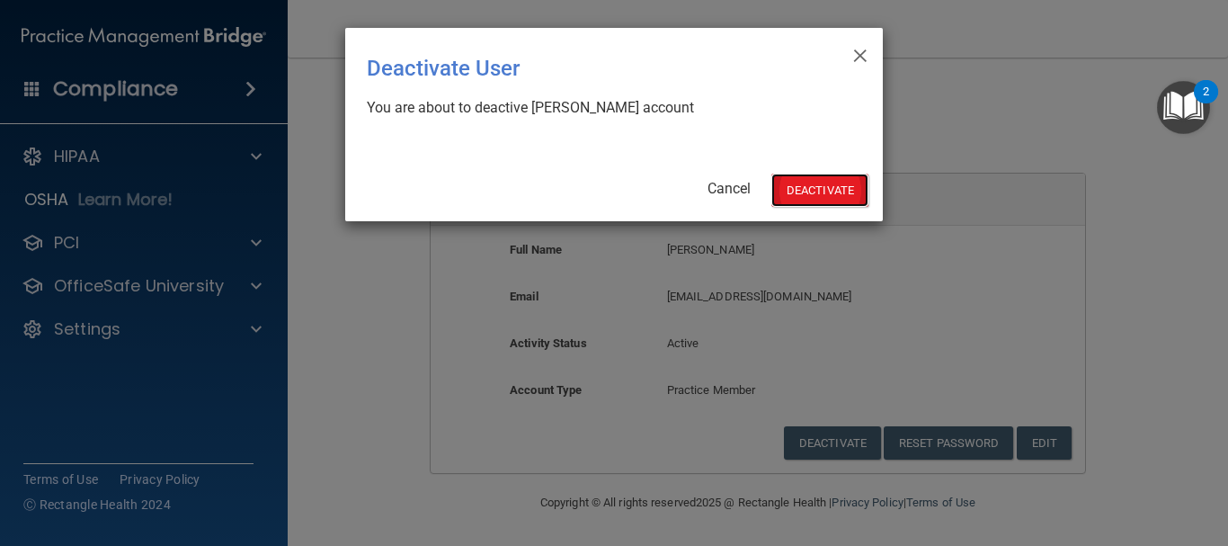
click at [807, 188] on button "Deactivate" at bounding box center [819, 190] width 97 height 33
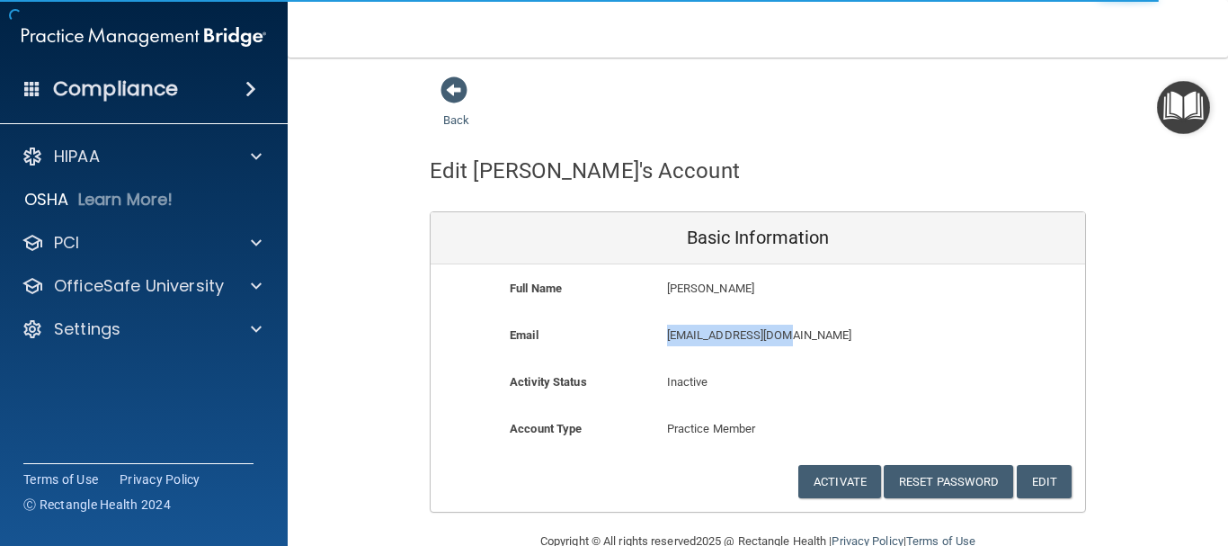
drag, startPoint x: 790, startPoint y: 336, endPoint x: 651, endPoint y: 334, distance: 139.4
click at [654, 334] on div "mogan7508@gmail.com mogan7508@gmail.com" at bounding box center [811, 341] width 314 height 33
copy p "mogan7508@gmail.com"
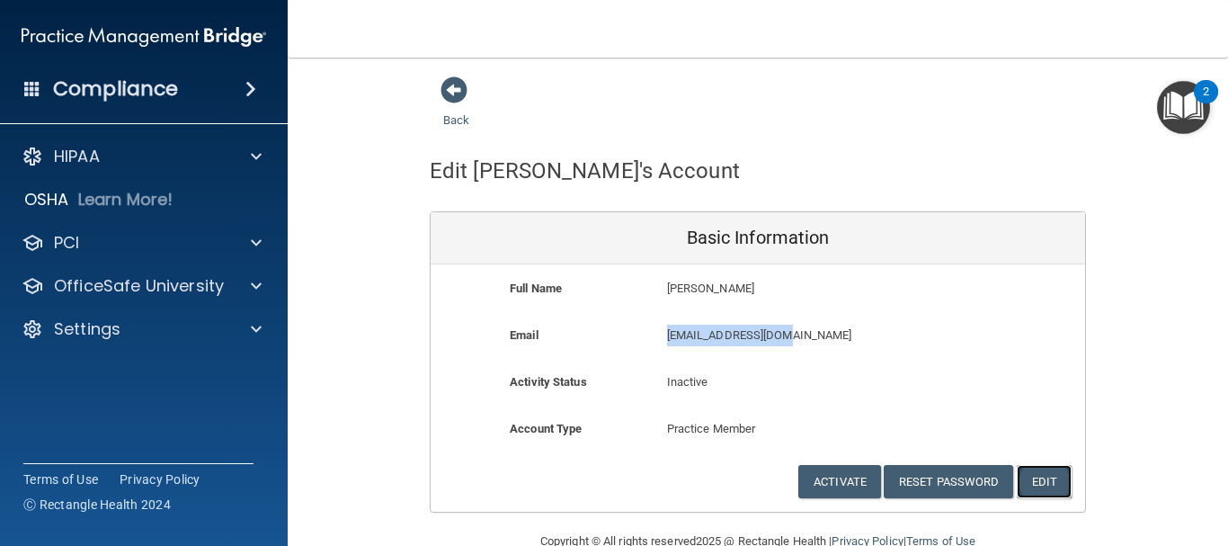
click at [1040, 478] on button "Edit" at bounding box center [1044, 481] width 55 height 33
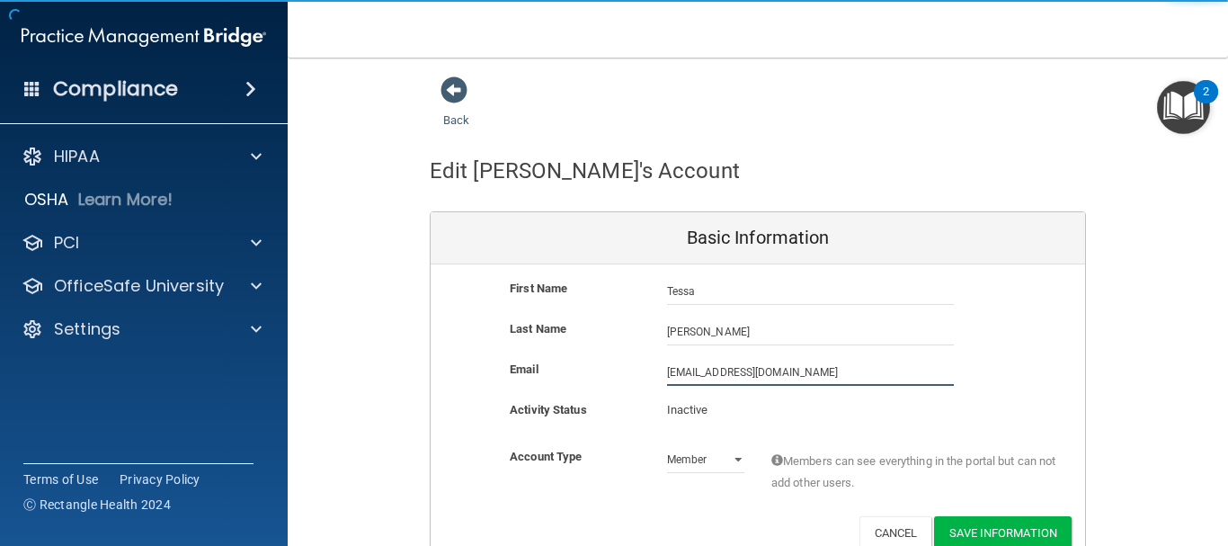
click at [745, 374] on input "mogan7508@gmail.com" at bounding box center [810, 372] width 287 height 27
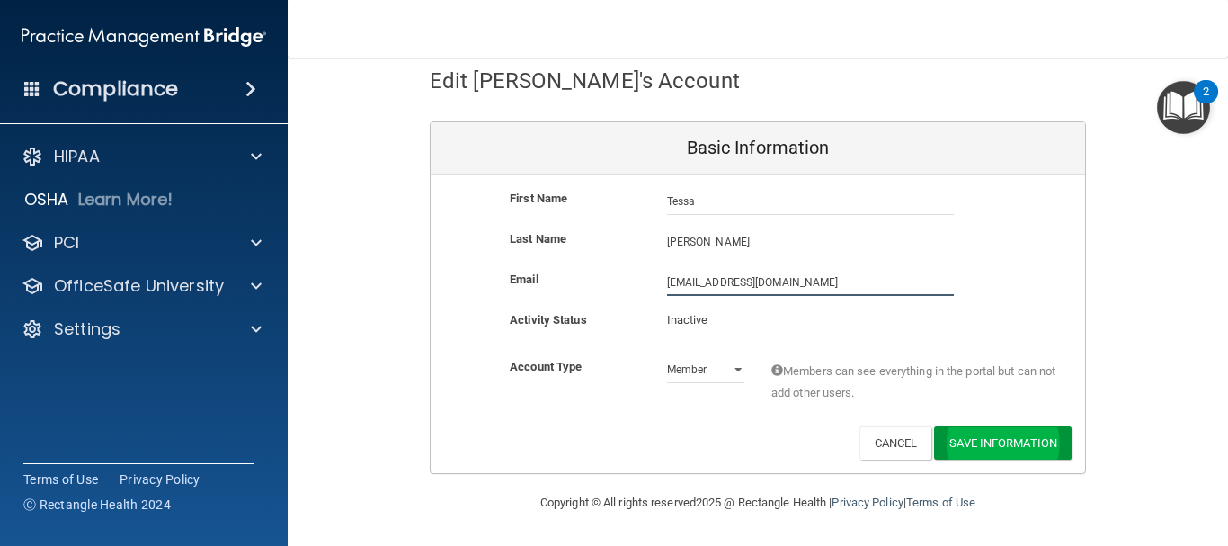
type input "mogan7508@walnutstreetdds.com"
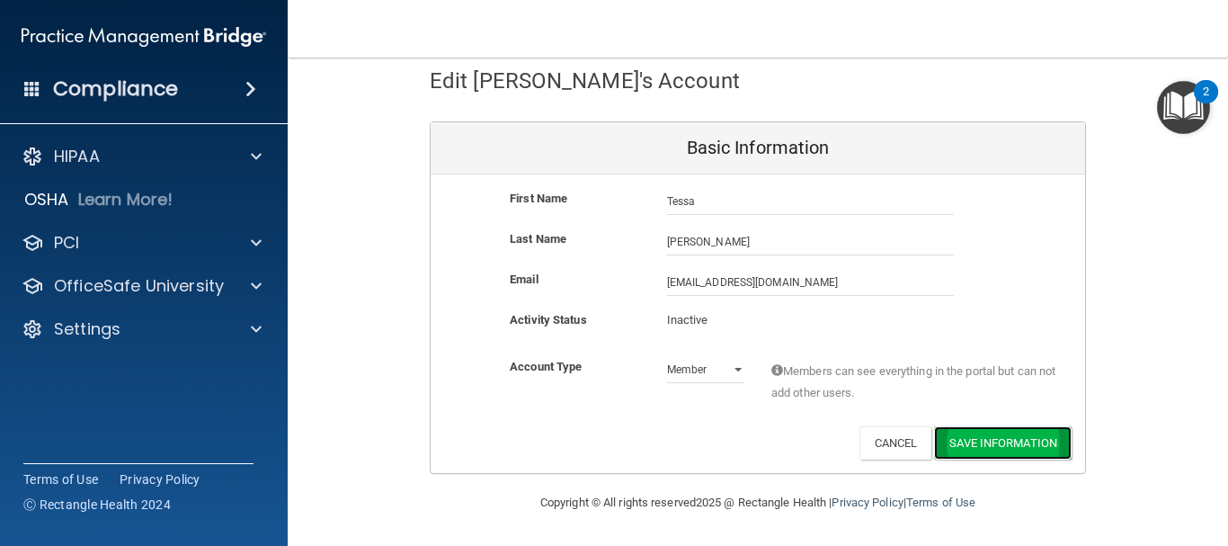
click at [983, 434] on button "Save Information" at bounding box center [1003, 442] width 138 height 33
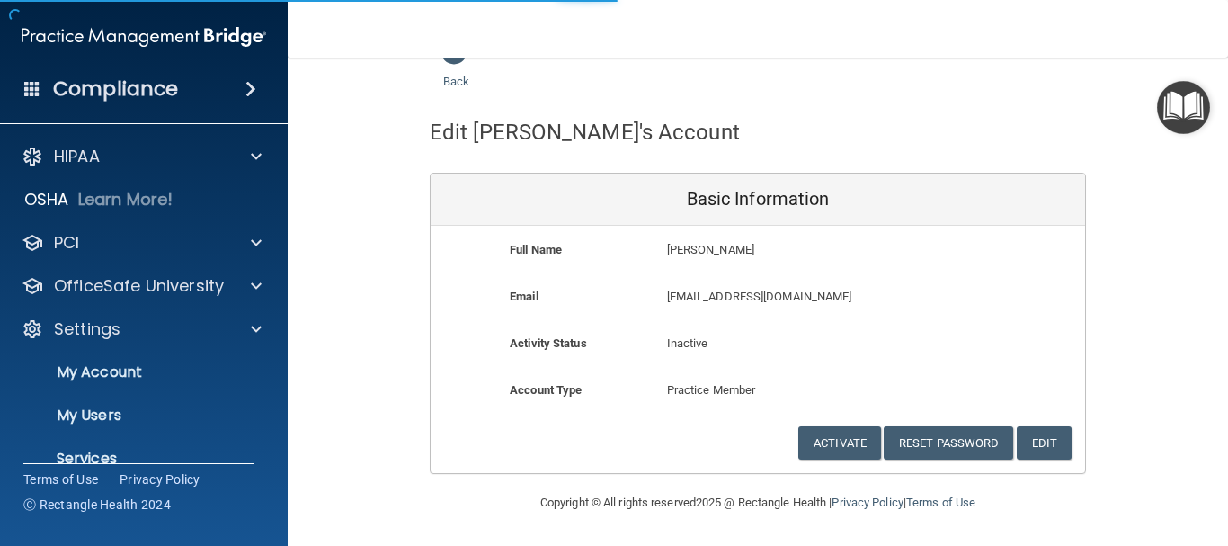
select select "20"
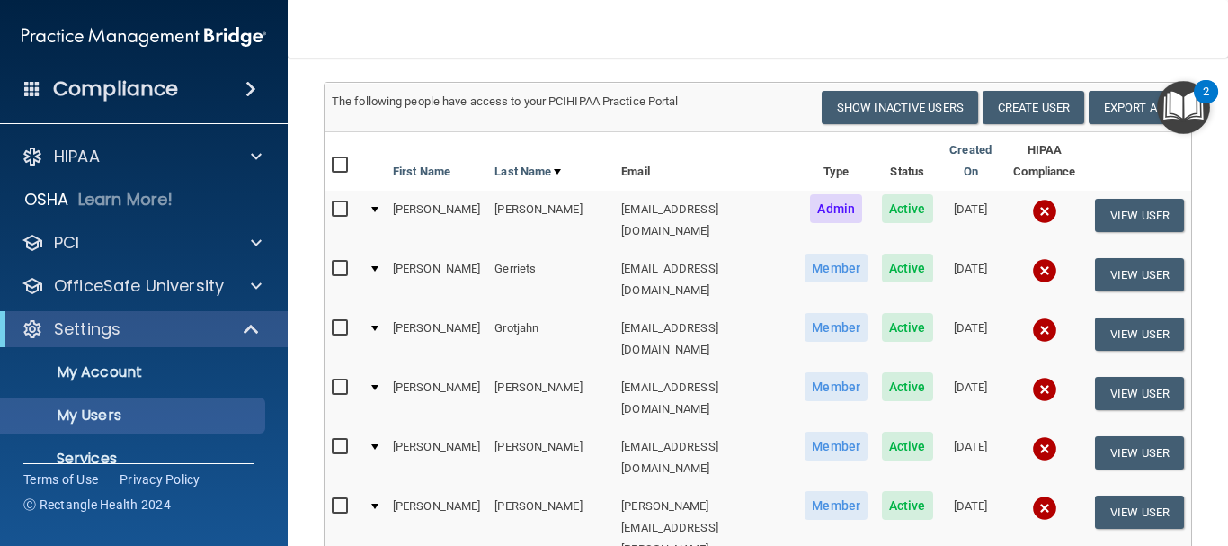
scroll to position [179, 0]
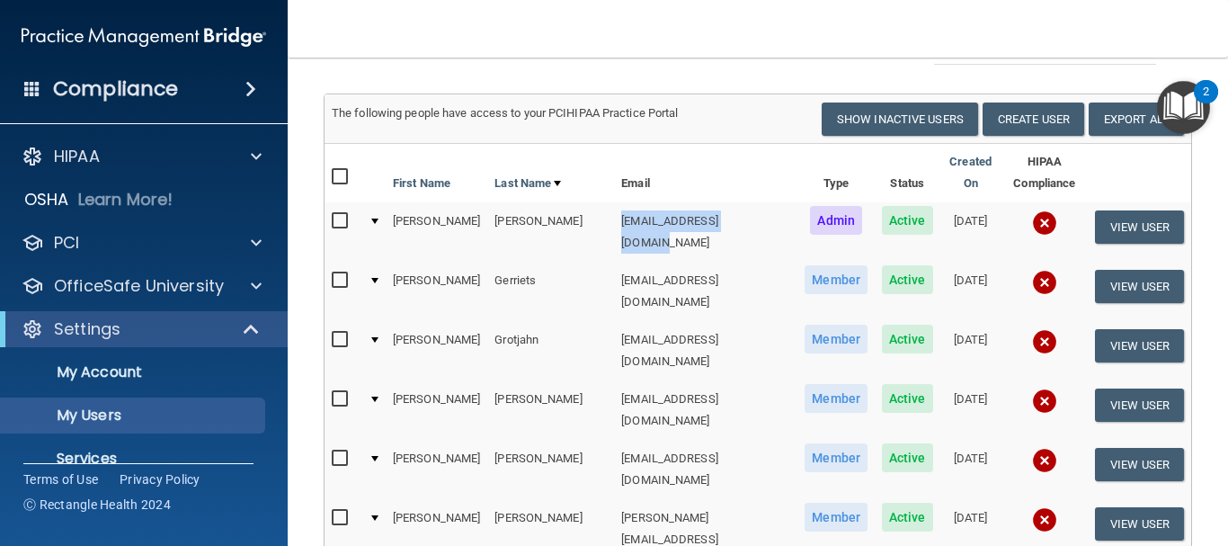
drag, startPoint x: 708, startPoint y: 203, endPoint x: 571, endPoint y: 211, distance: 136.9
click at [614, 211] on td "[EMAIL_ADDRESS][DOMAIN_NAME]" at bounding box center [705, 231] width 183 height 59
copy td "[EMAIL_ADDRESS][DOMAIN_NAME]"
click at [1143, 210] on button "View User" at bounding box center [1139, 226] width 89 height 33
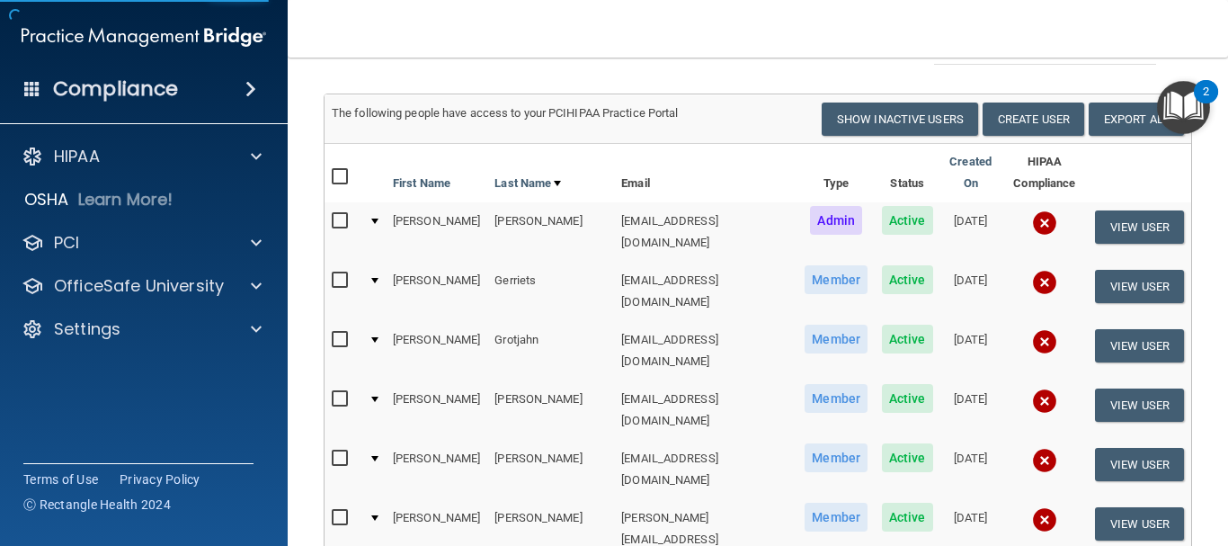
scroll to position [39, 0]
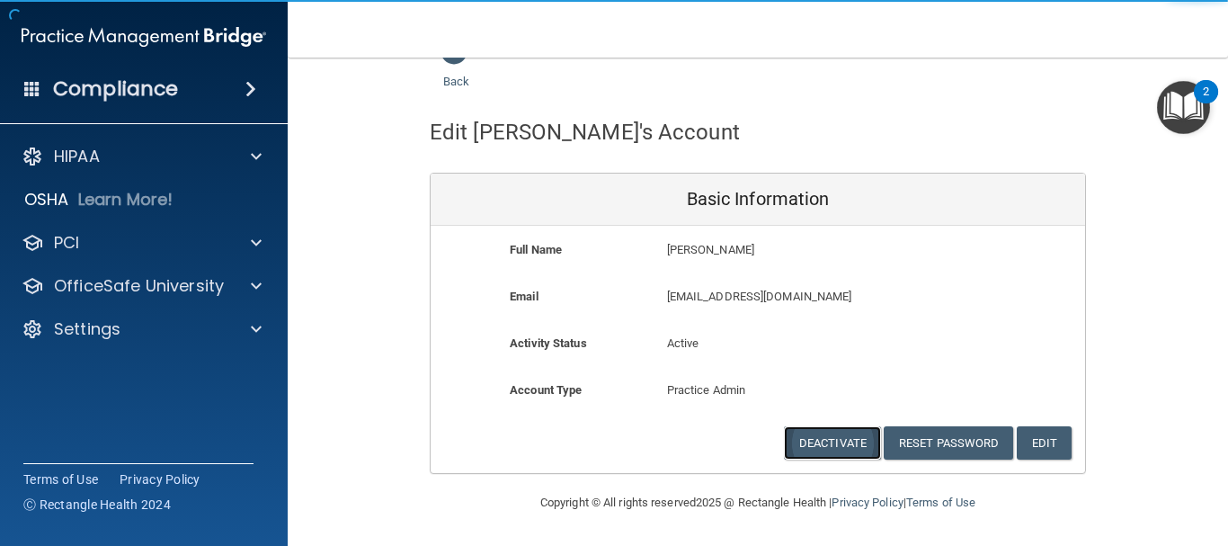
click at [819, 445] on button "Deactivate" at bounding box center [832, 442] width 97 height 33
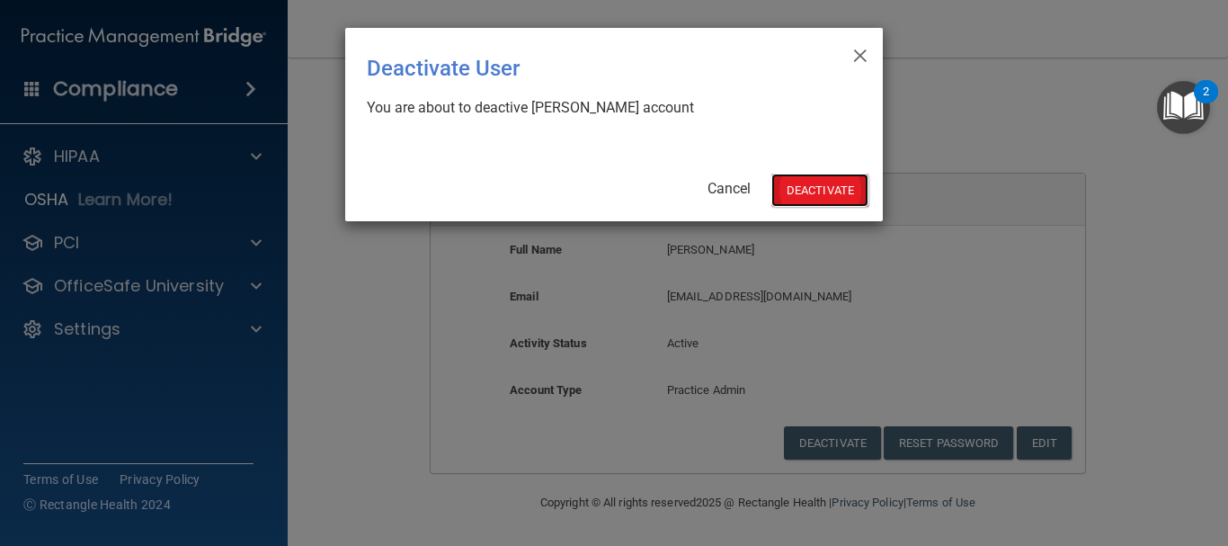
click at [850, 175] on button "Deactivate" at bounding box center [819, 190] width 97 height 33
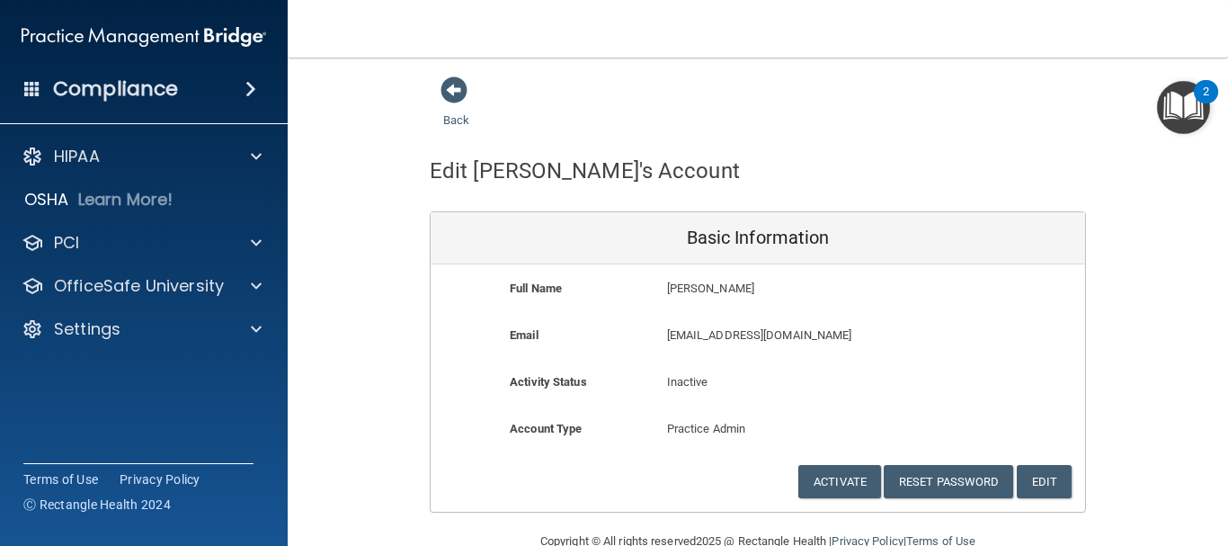
scroll to position [39, 0]
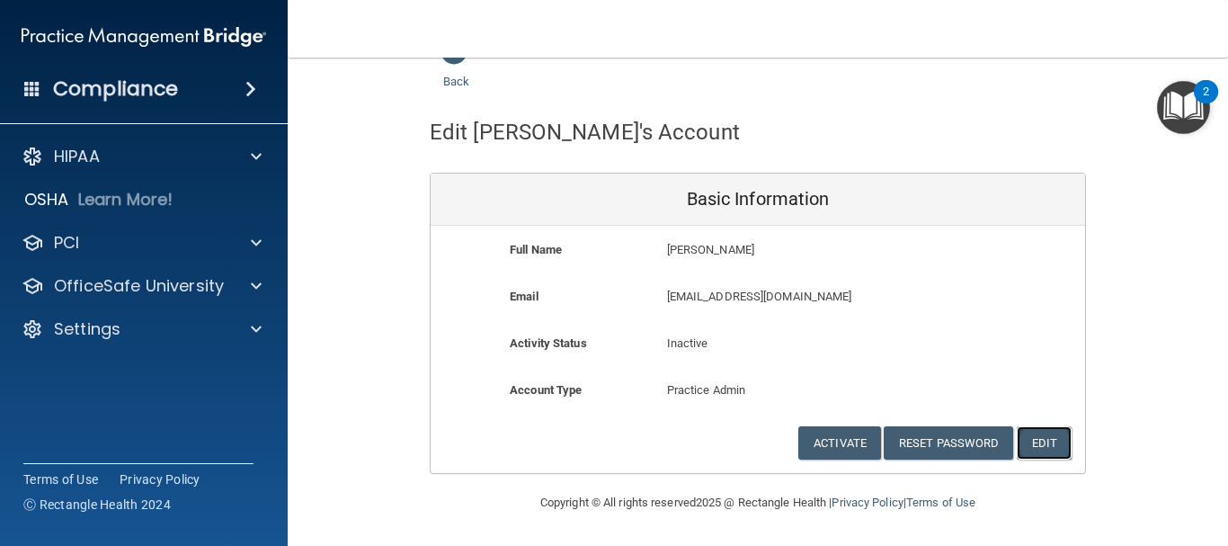
click at [1046, 432] on button "Edit" at bounding box center [1044, 442] width 55 height 33
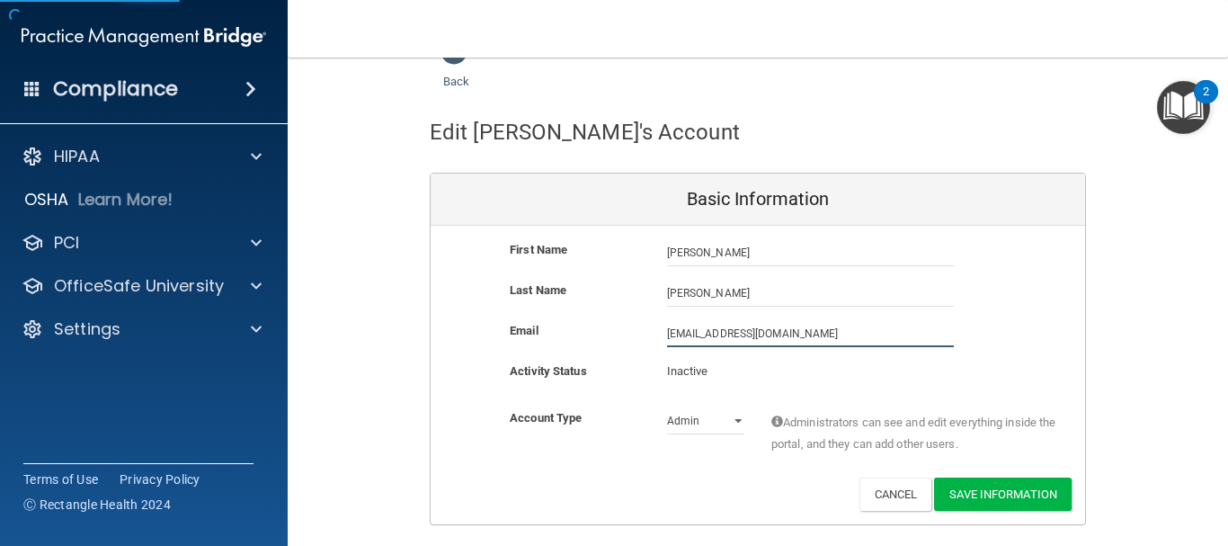
click at [737, 333] on input "[EMAIL_ADDRESS][DOMAIN_NAME]" at bounding box center [810, 333] width 287 height 27
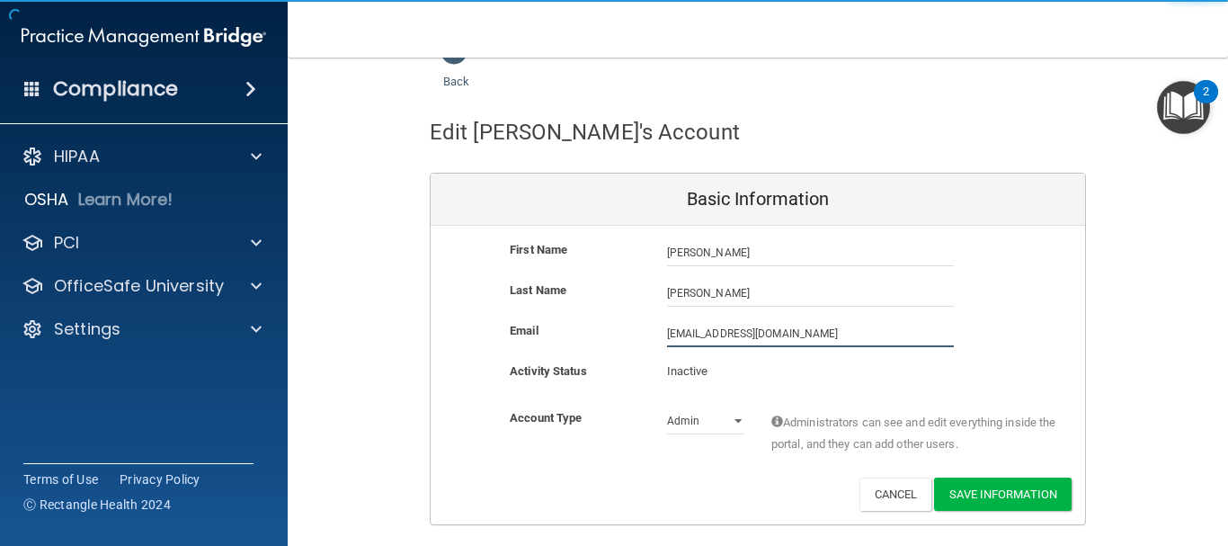
click at [737, 333] on input "[EMAIL_ADDRESS][DOMAIN_NAME]" at bounding box center [810, 333] width 287 height 27
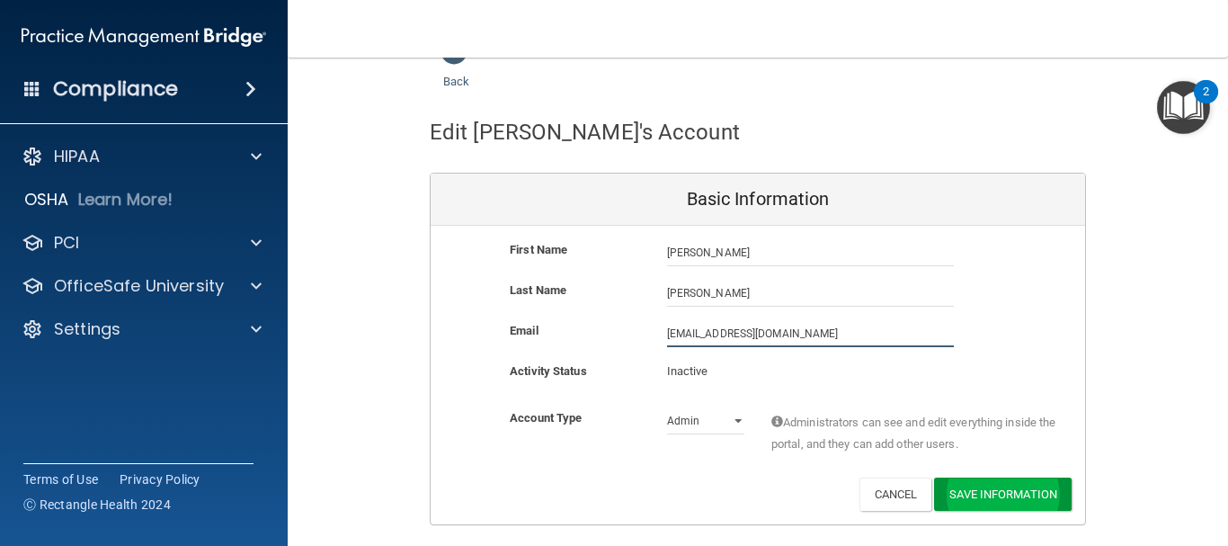
type input "[EMAIL_ADDRESS][DOMAIN_NAME]"
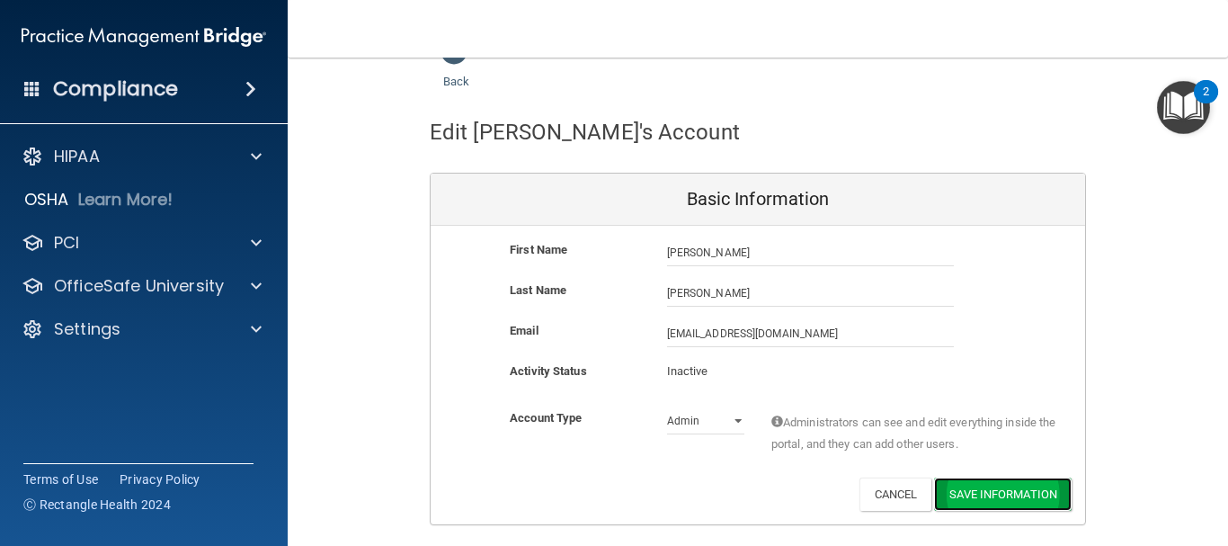
click at [968, 497] on button "Save Information" at bounding box center [1003, 493] width 138 height 33
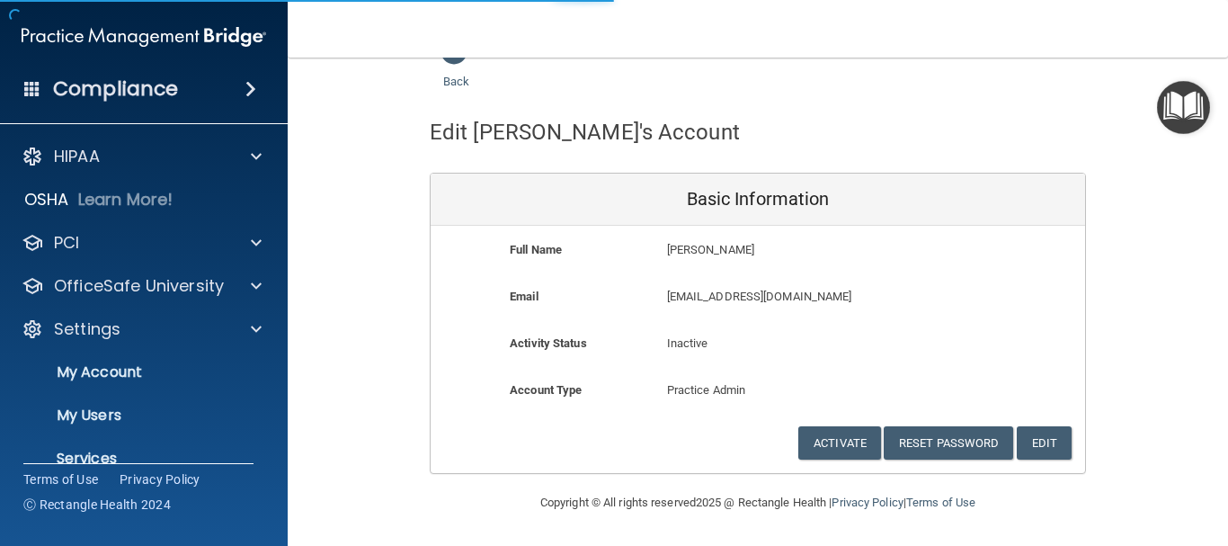
select select "20"
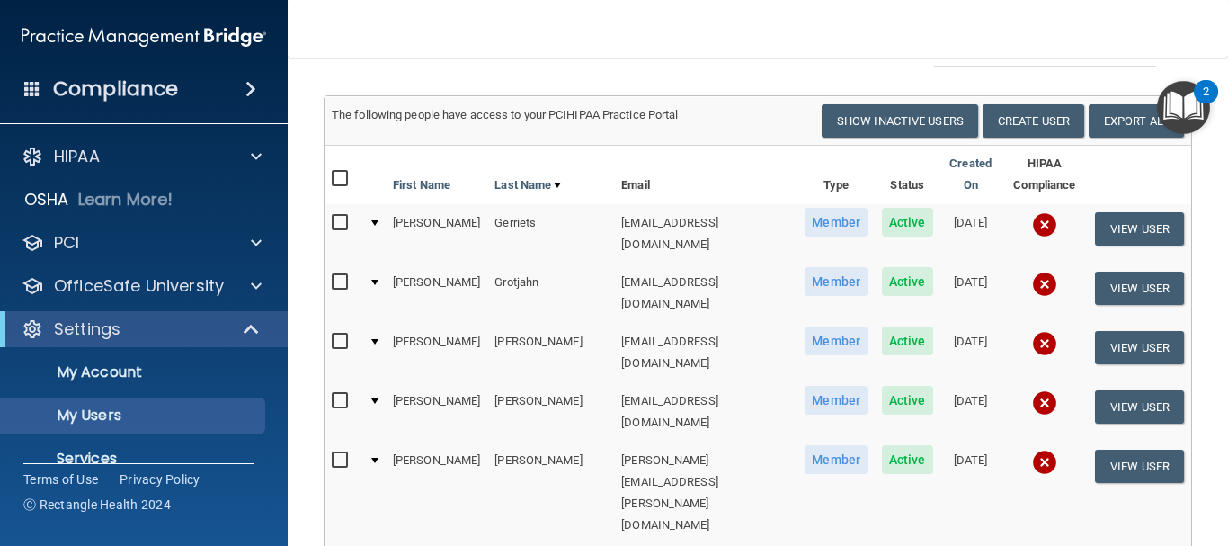
scroll to position [129, 0]
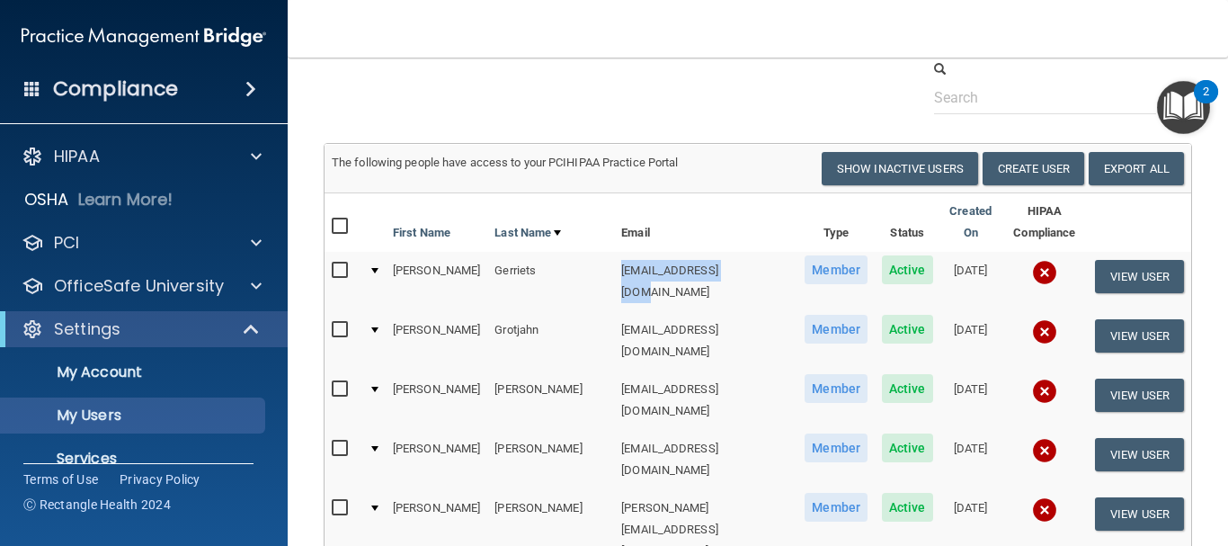
drag, startPoint x: 699, startPoint y: 253, endPoint x: 573, endPoint y: 262, distance: 127.1
click at [614, 262] on td "[EMAIL_ADDRESS][DOMAIN_NAME]" at bounding box center [705, 281] width 183 height 59
copy td "[EMAIL_ADDRESS][DOMAIN_NAME]"
click at [1114, 260] on button "View User" at bounding box center [1139, 276] width 89 height 33
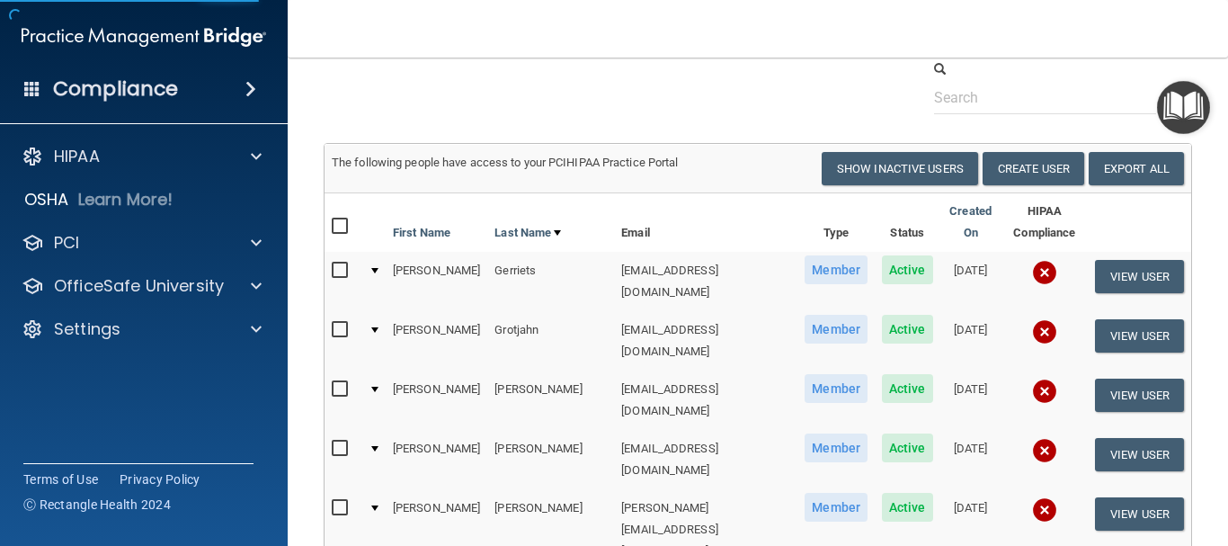
scroll to position [39, 0]
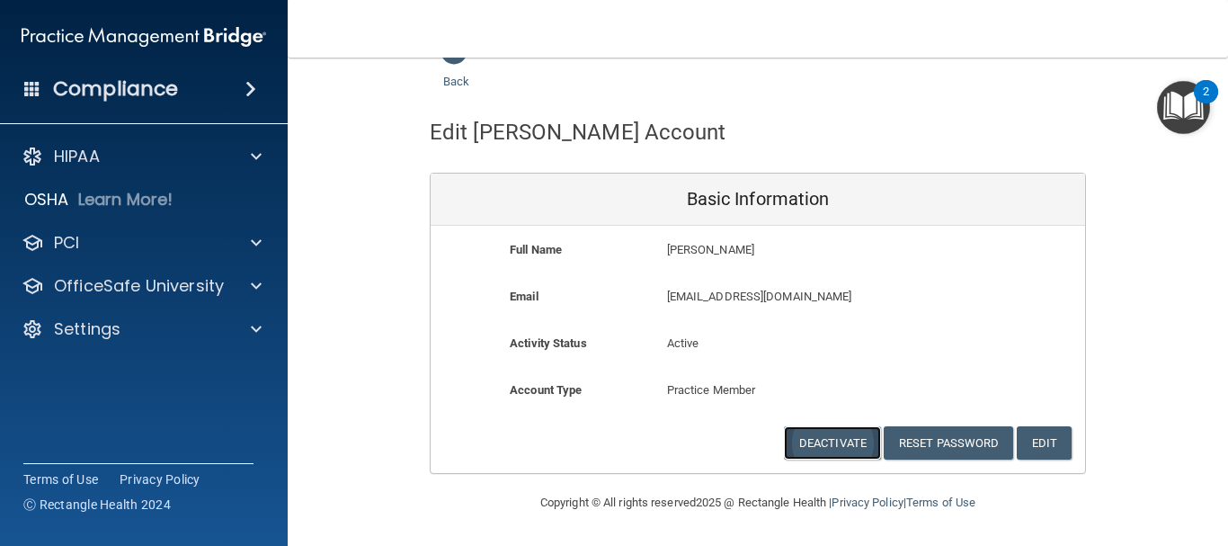
click at [819, 437] on button "Deactivate" at bounding box center [832, 442] width 97 height 33
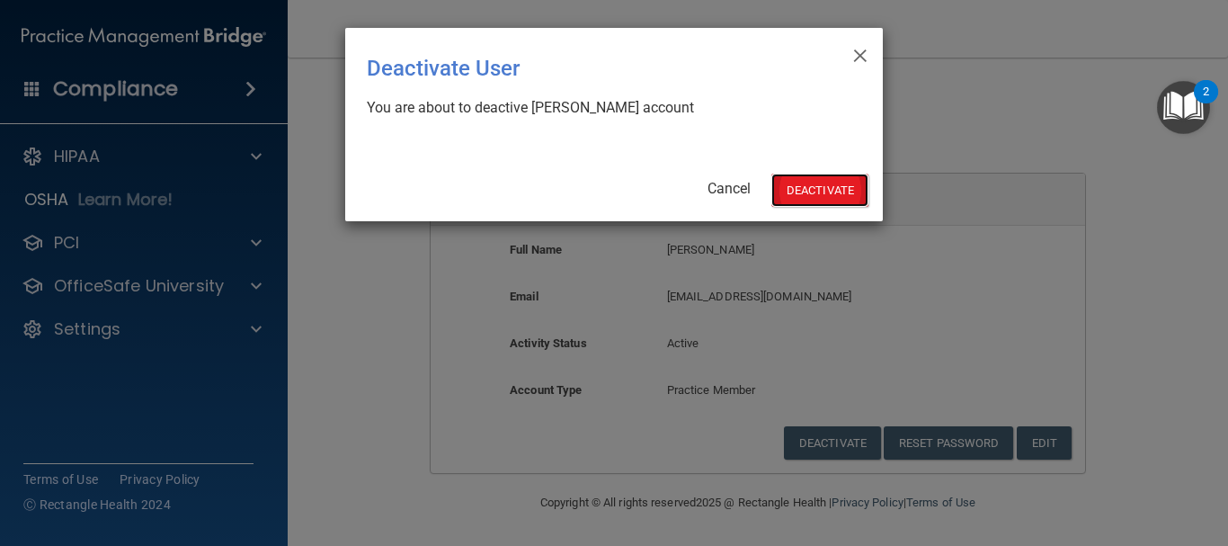
click at [814, 190] on button "Deactivate" at bounding box center [819, 190] width 97 height 33
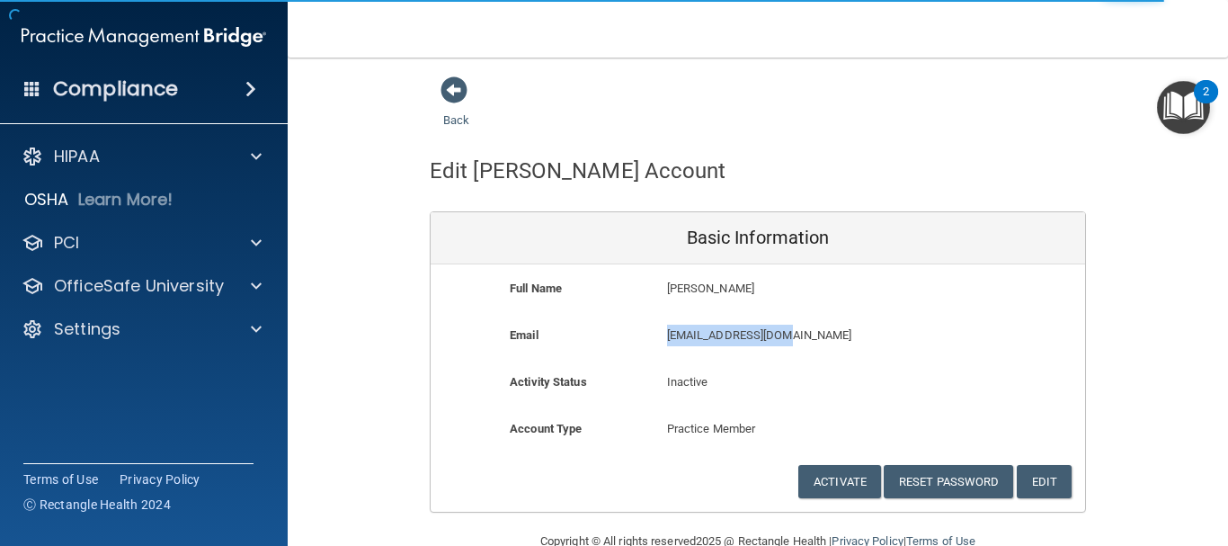
drag, startPoint x: 789, startPoint y: 333, endPoint x: 662, endPoint y: 336, distance: 127.7
click at [667, 336] on p "[EMAIL_ADDRESS][DOMAIN_NAME]" at bounding box center [810, 336] width 287 height 22
copy p "[EMAIL_ADDRESS][DOMAIN_NAME]"
click at [1029, 475] on button "Edit" at bounding box center [1044, 481] width 55 height 33
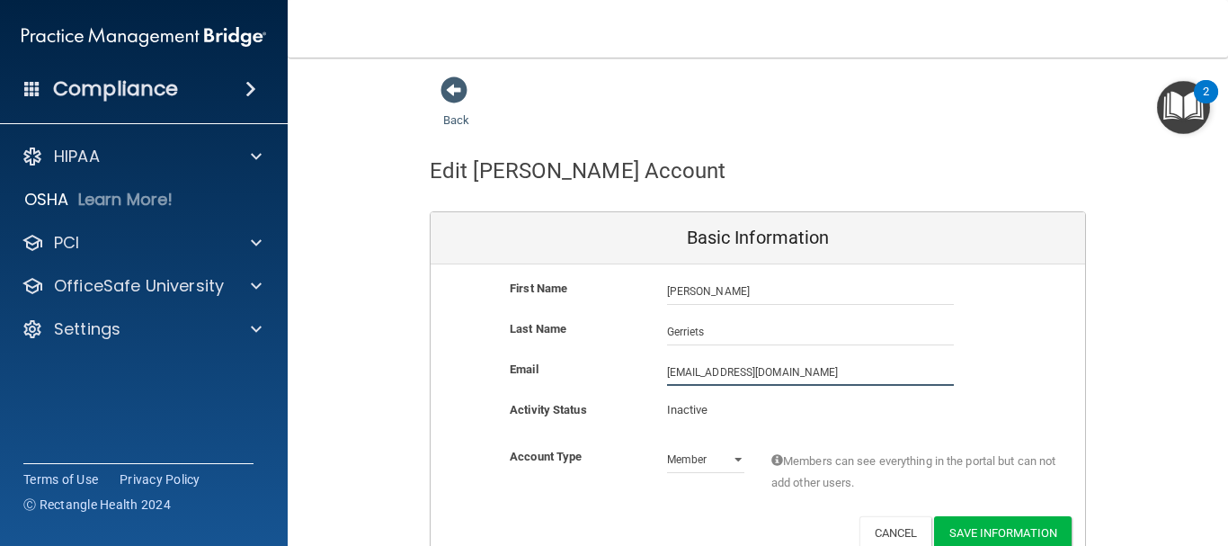
click at [736, 371] on input "[EMAIL_ADDRESS][DOMAIN_NAME]" at bounding box center [810, 372] width 287 height 27
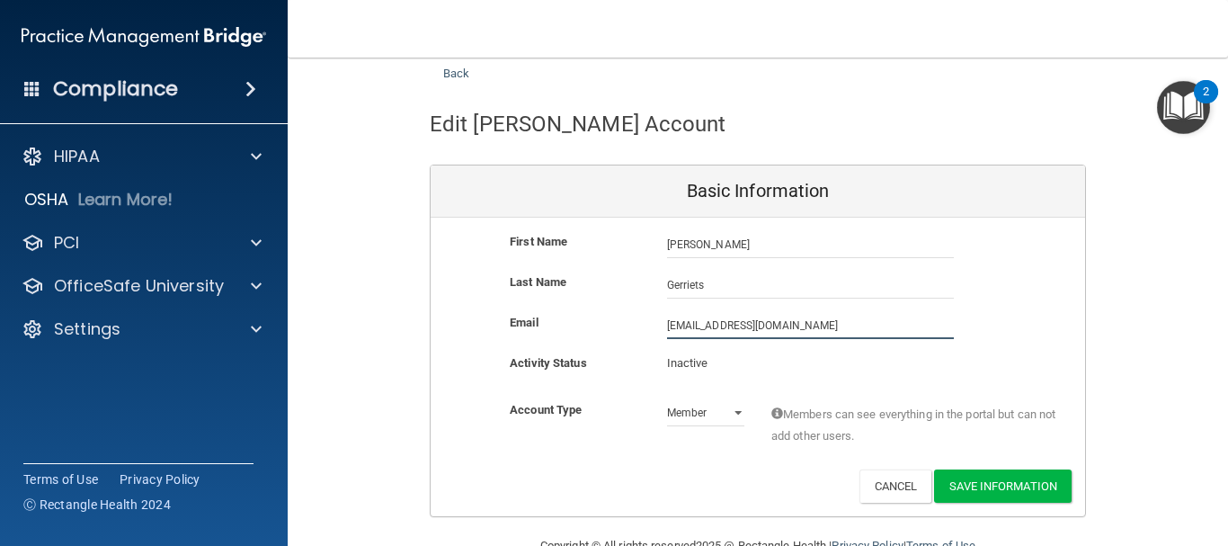
scroll to position [90, 0]
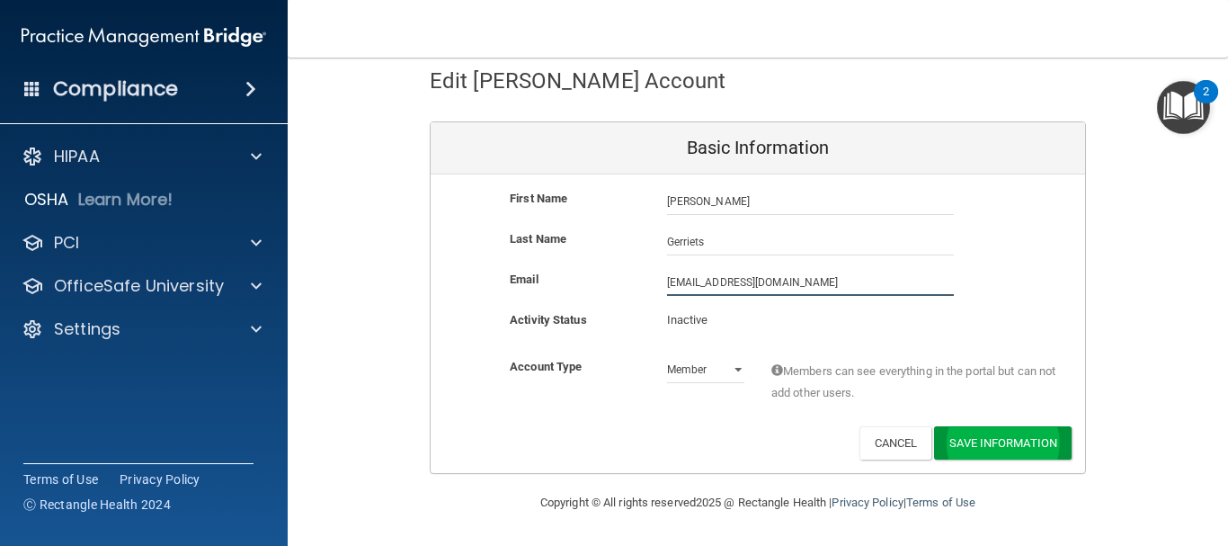
type input "[EMAIL_ADDRESS][DOMAIN_NAME]"
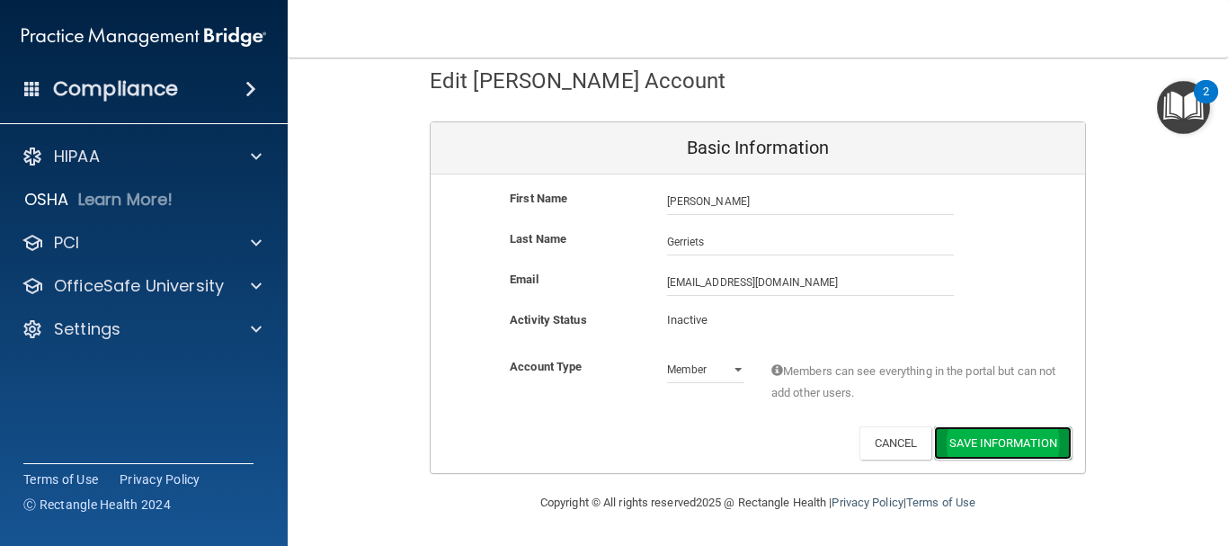
click at [1009, 438] on button "Save Information" at bounding box center [1003, 442] width 138 height 33
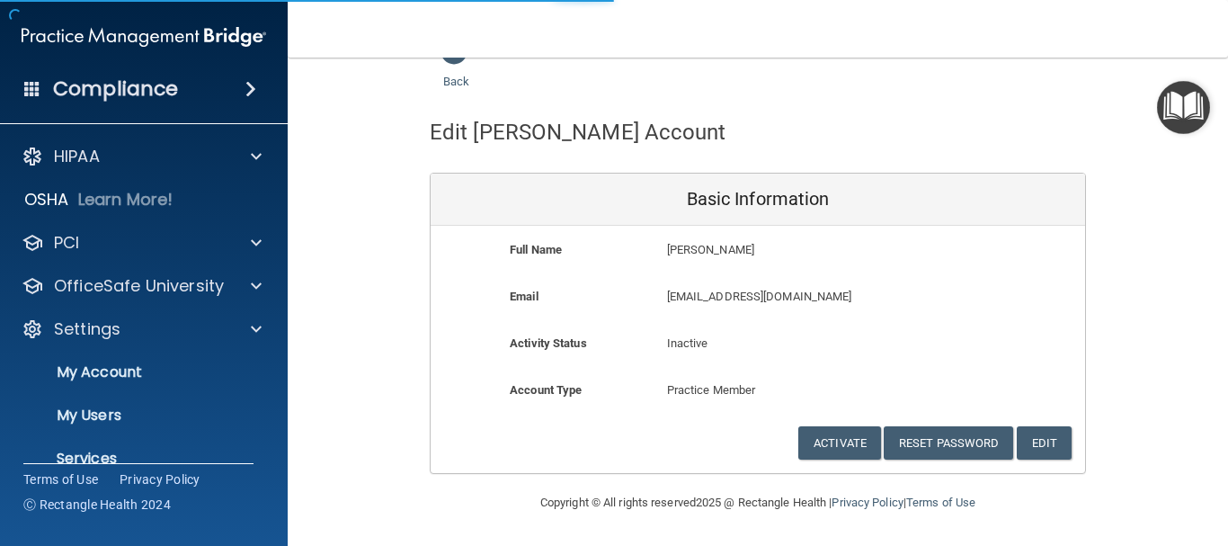
select select "20"
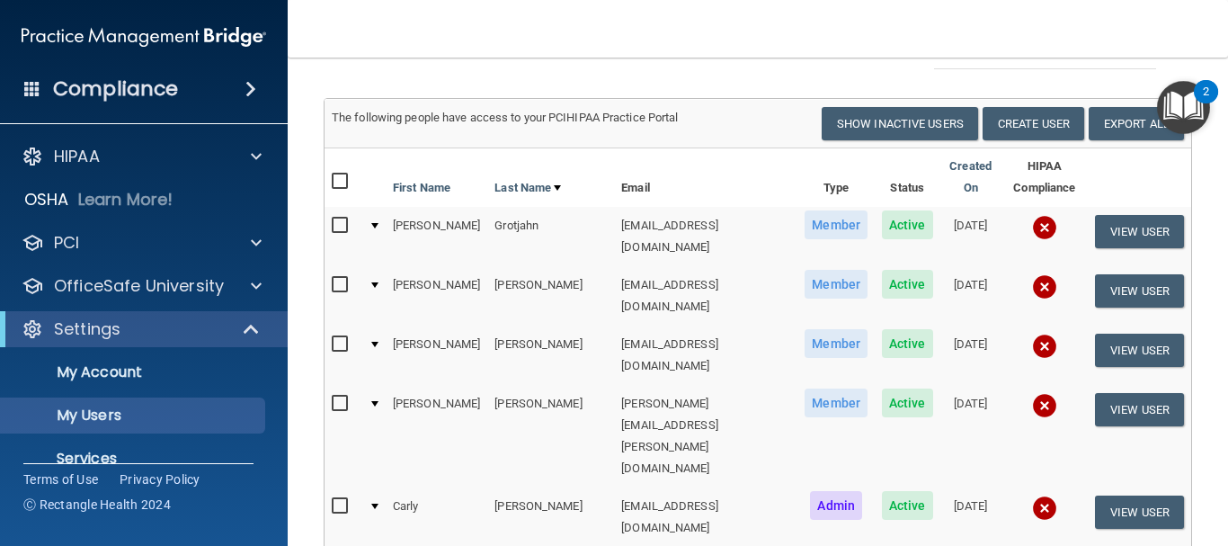
scroll to position [170, 0]
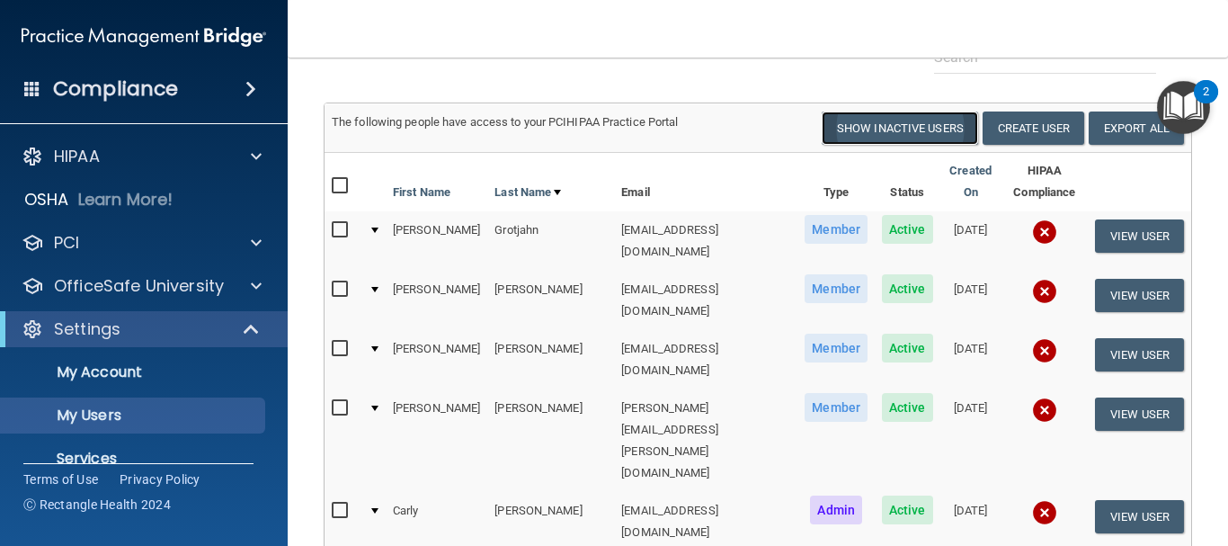
click at [867, 131] on button "Show Inactive Users" at bounding box center [900, 127] width 156 height 33
select select "20"
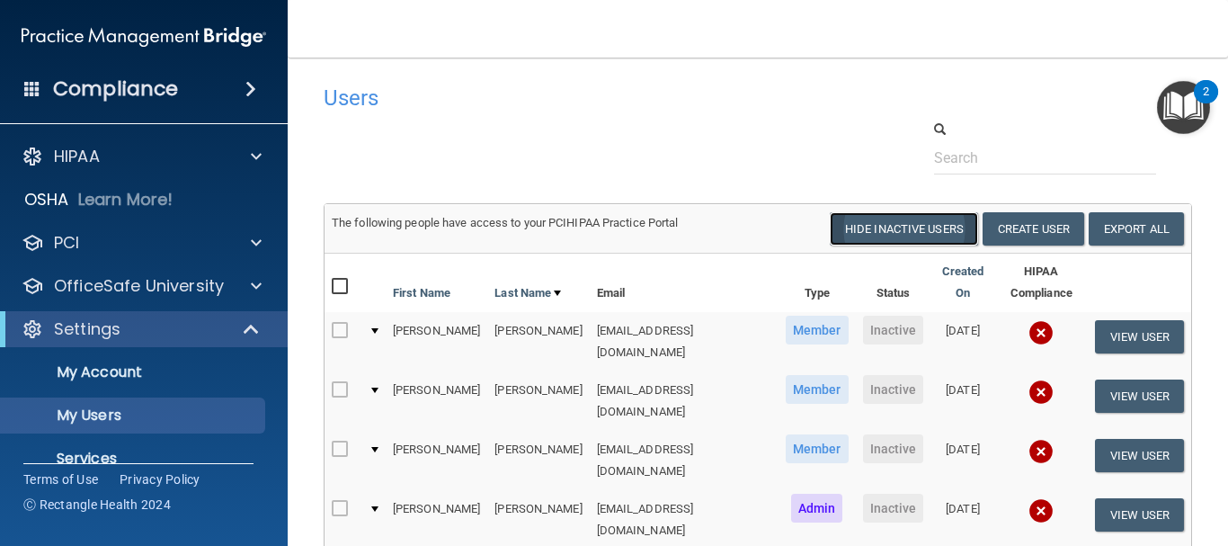
click at [847, 233] on button "Hide Inactive Users" at bounding box center [904, 228] width 148 height 33
select select "20"
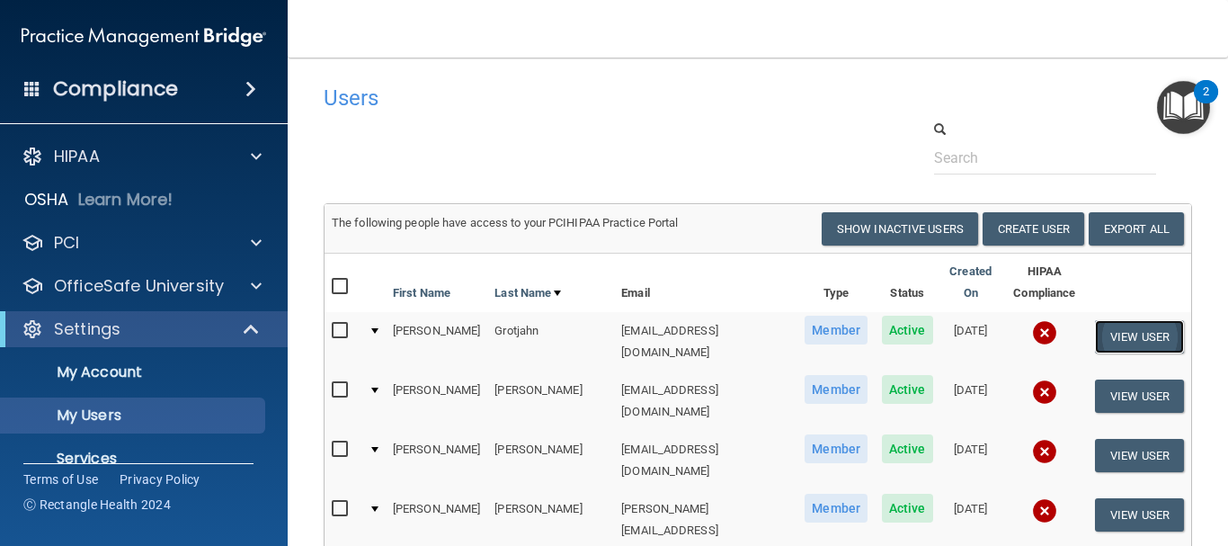
click at [1130, 325] on button "View User" at bounding box center [1139, 336] width 89 height 33
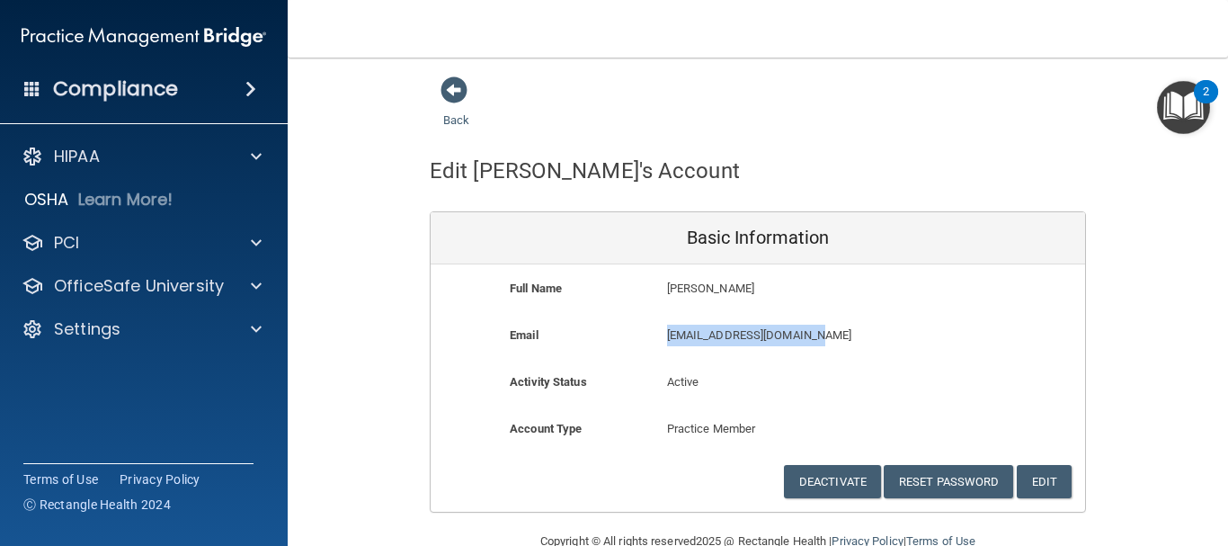
drag, startPoint x: 802, startPoint y: 335, endPoint x: 661, endPoint y: 334, distance: 141.2
click at [667, 334] on p "nellietorres96@gmail.com" at bounding box center [810, 336] width 287 height 22
copy p "nellietorres96@gmail.com"
click at [828, 486] on button "Deactivate" at bounding box center [832, 481] width 97 height 33
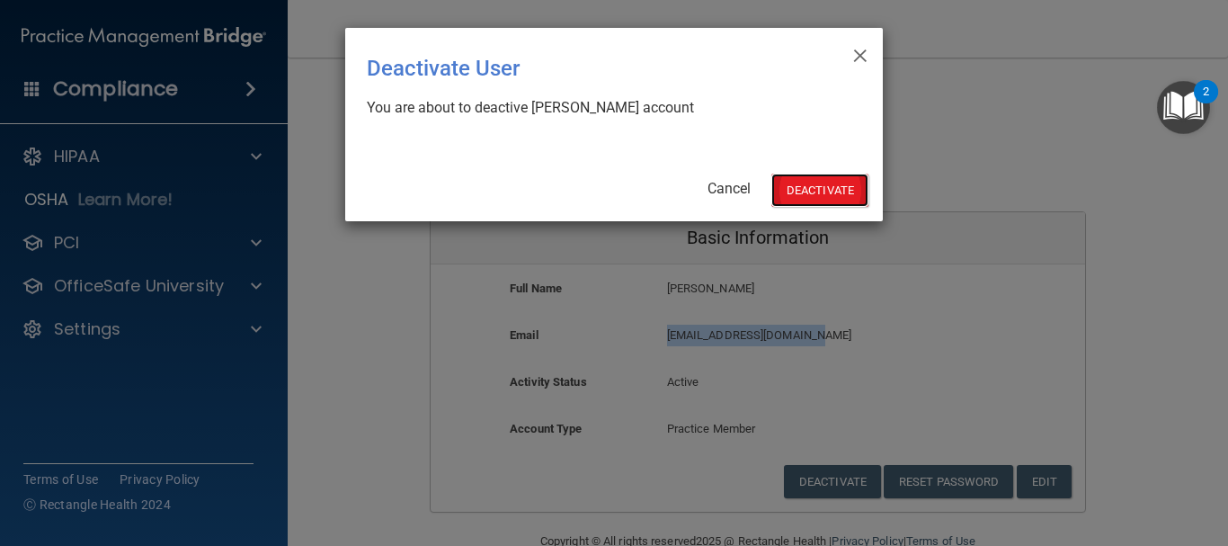
click at [807, 189] on button "Deactivate" at bounding box center [819, 190] width 97 height 33
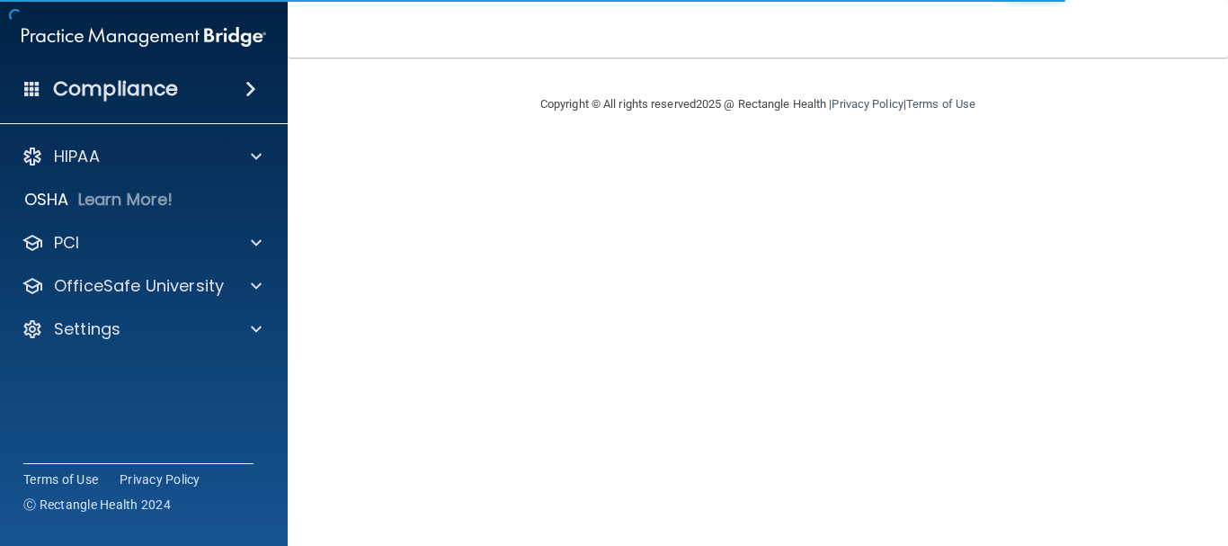
select select "practice_member"
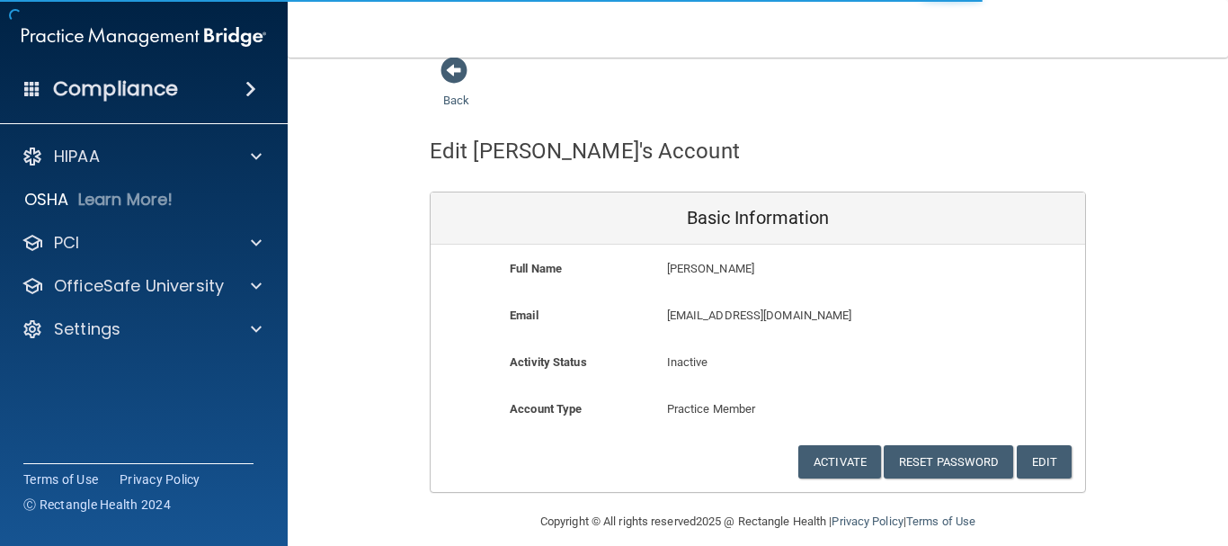
scroll to position [39, 0]
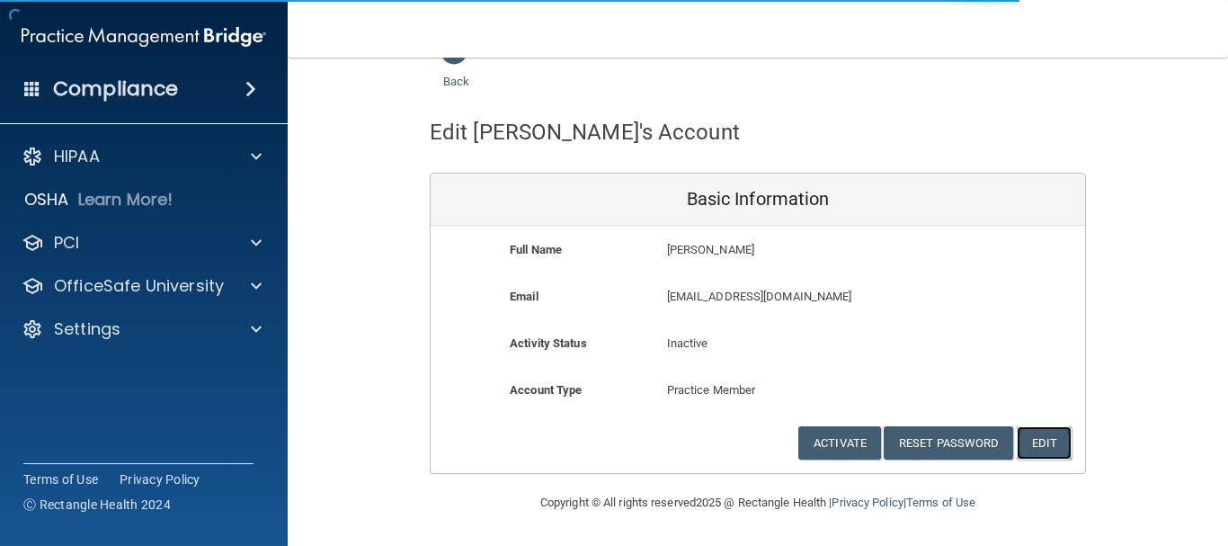
click at [1031, 435] on button "Edit" at bounding box center [1044, 442] width 55 height 33
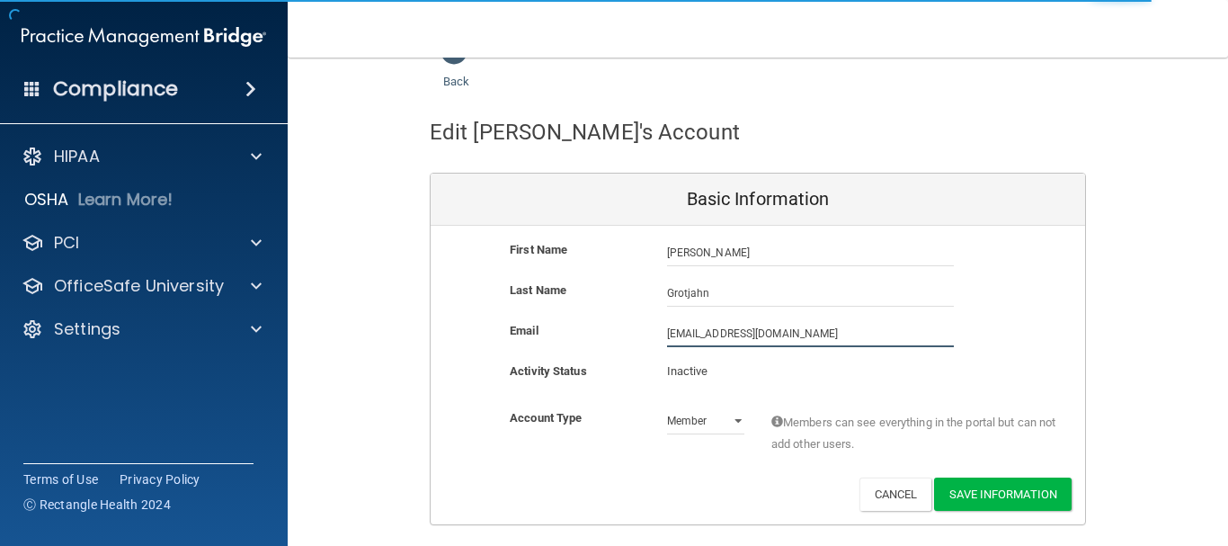
click at [744, 334] on input "[EMAIL_ADDRESS][DOMAIN_NAME]" at bounding box center [810, 333] width 287 height 27
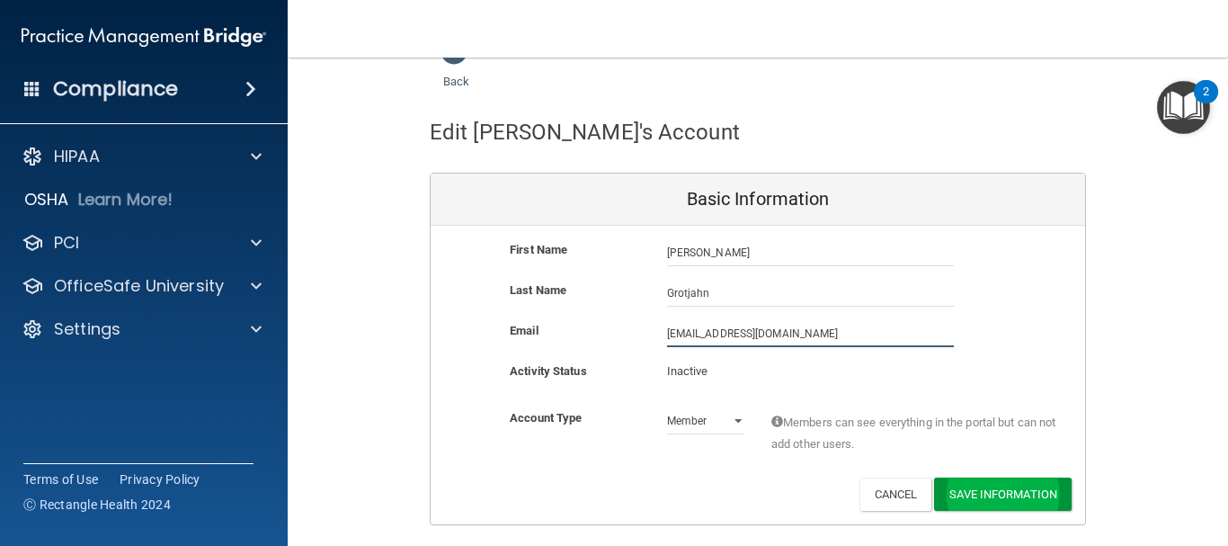
type input "nellietorres96@walnutstreetdds.com"
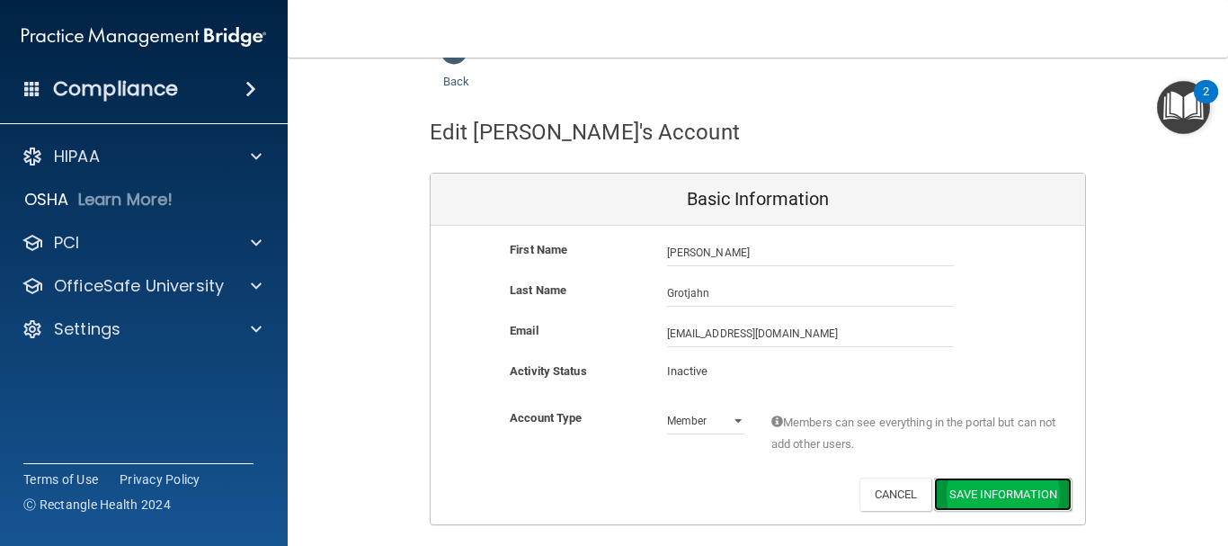
click at [959, 493] on button "Save Information" at bounding box center [1003, 493] width 138 height 33
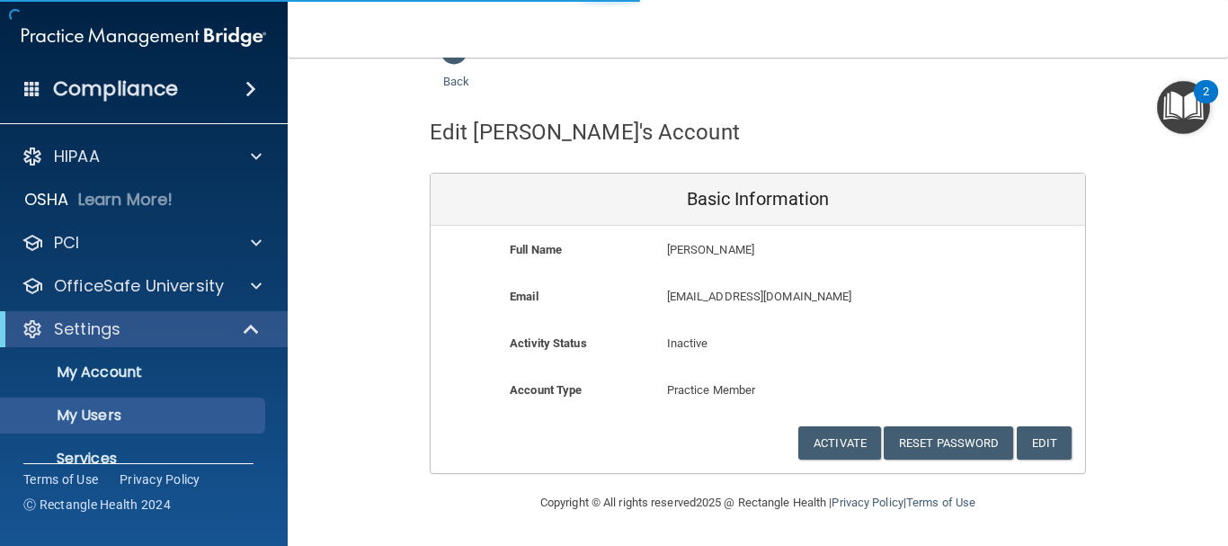
select select "20"
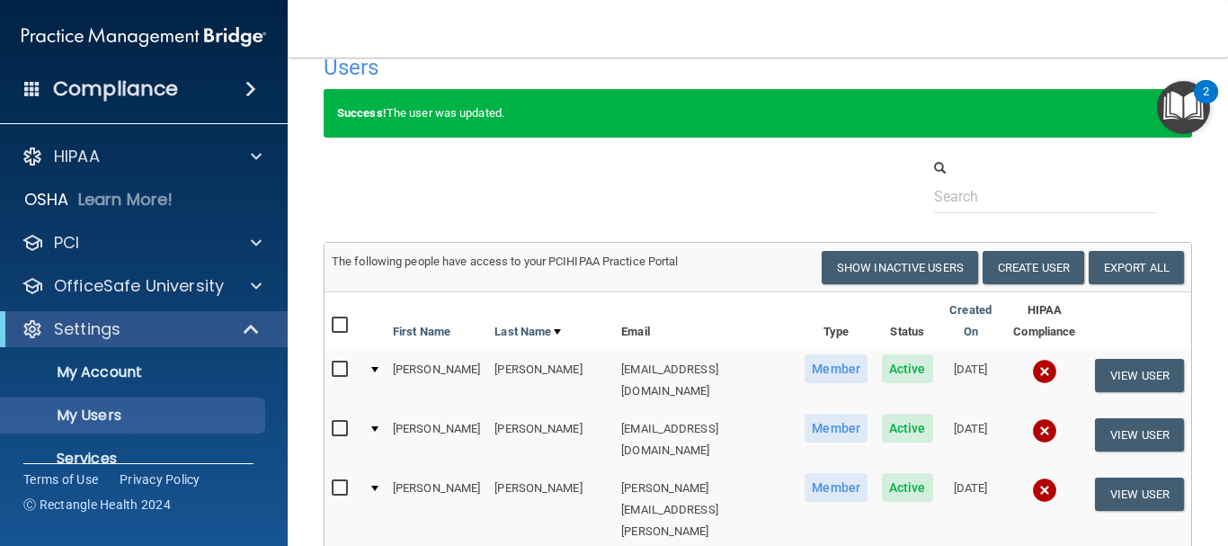
scroll to position [120, 0]
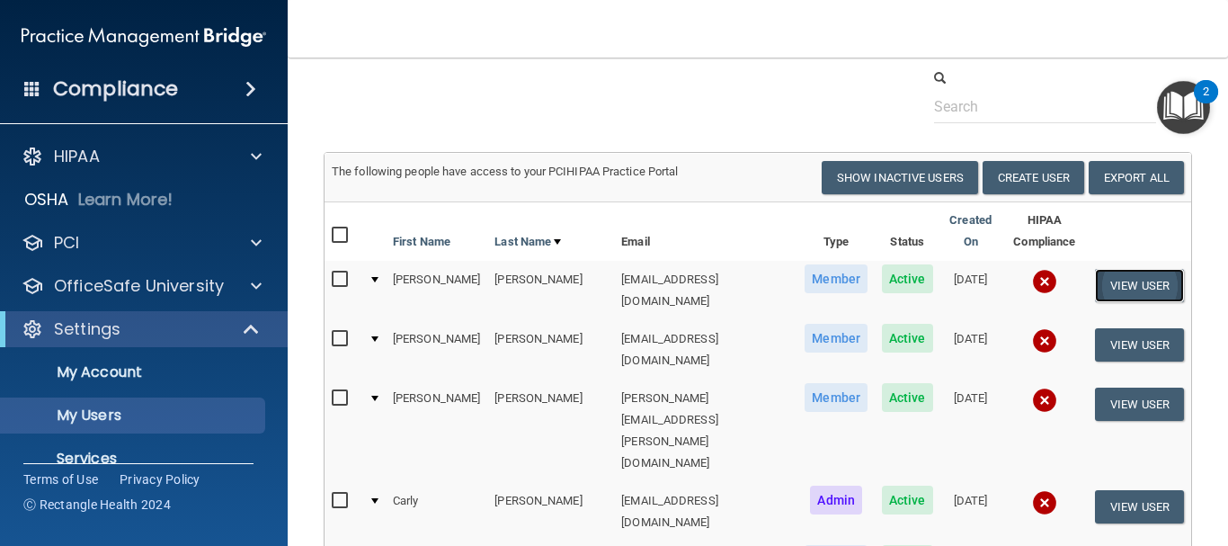
click at [1095, 272] on button "View User" at bounding box center [1139, 285] width 89 height 33
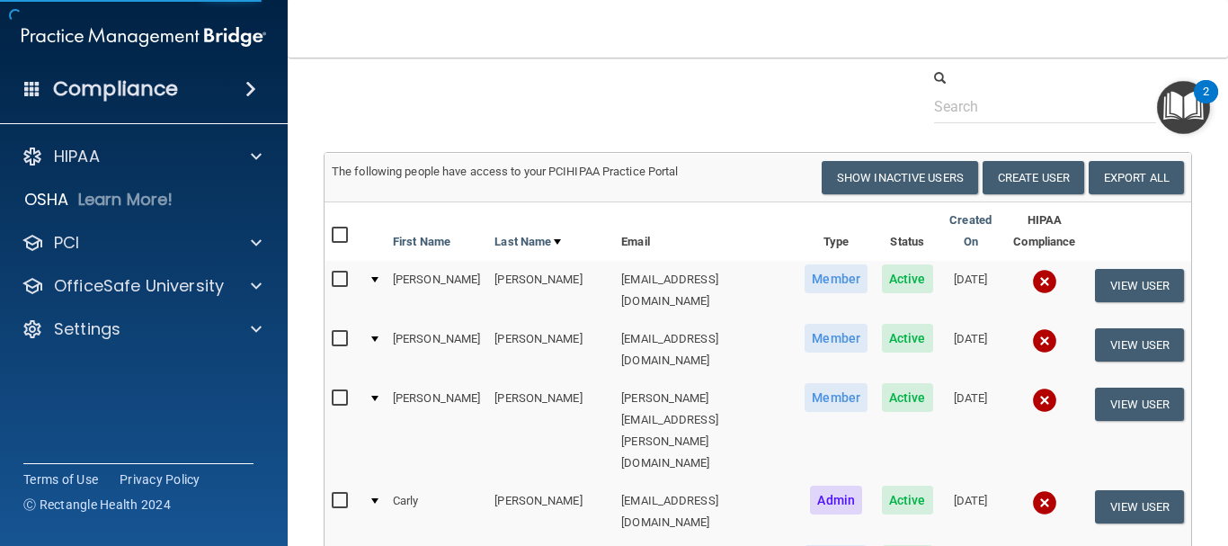
scroll to position [39, 0]
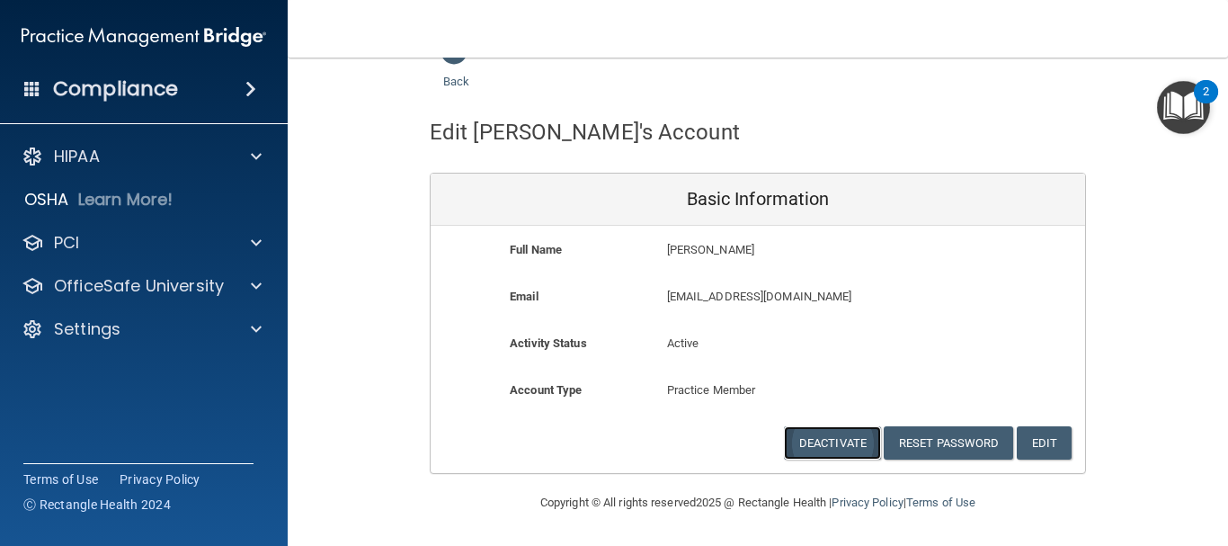
click at [841, 442] on button "Deactivate" at bounding box center [832, 442] width 97 height 33
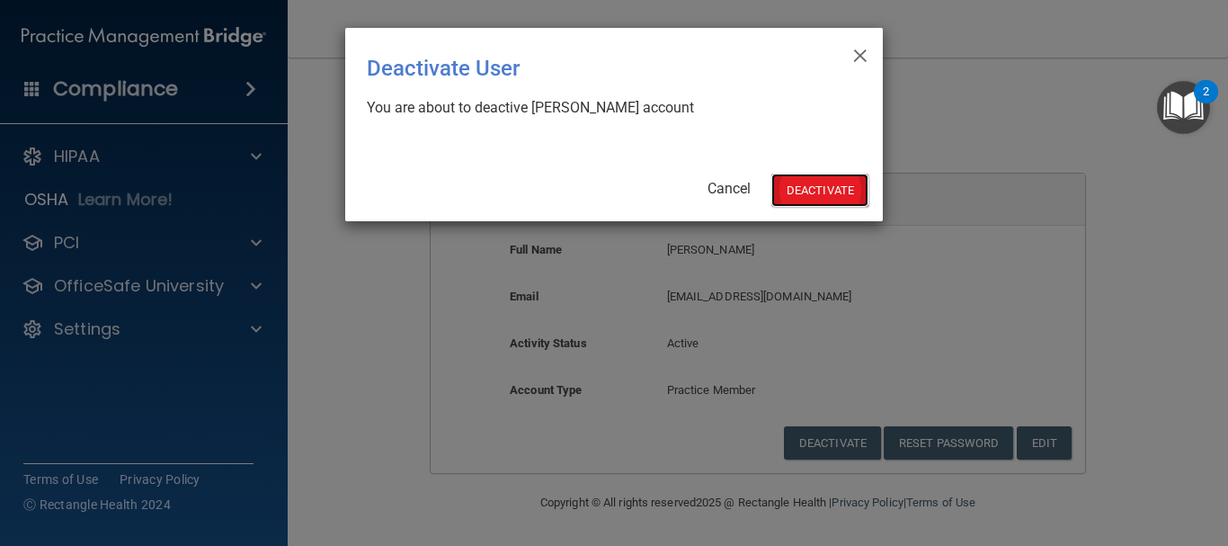
click at [810, 189] on button "Deactivate" at bounding box center [819, 190] width 97 height 33
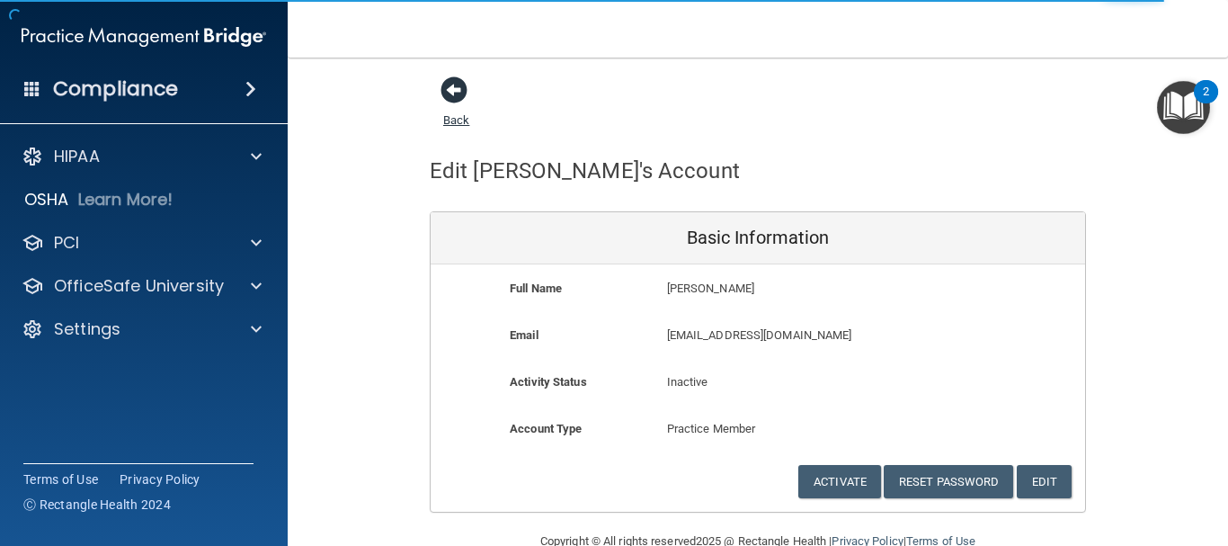
click at [449, 97] on span at bounding box center [454, 89] width 27 height 27
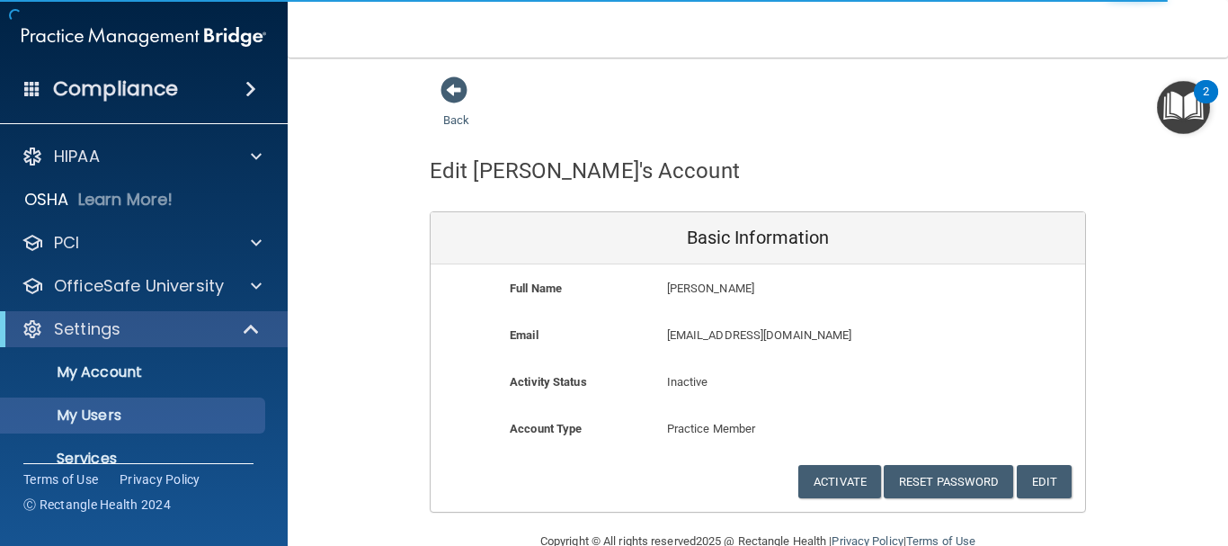
select select "20"
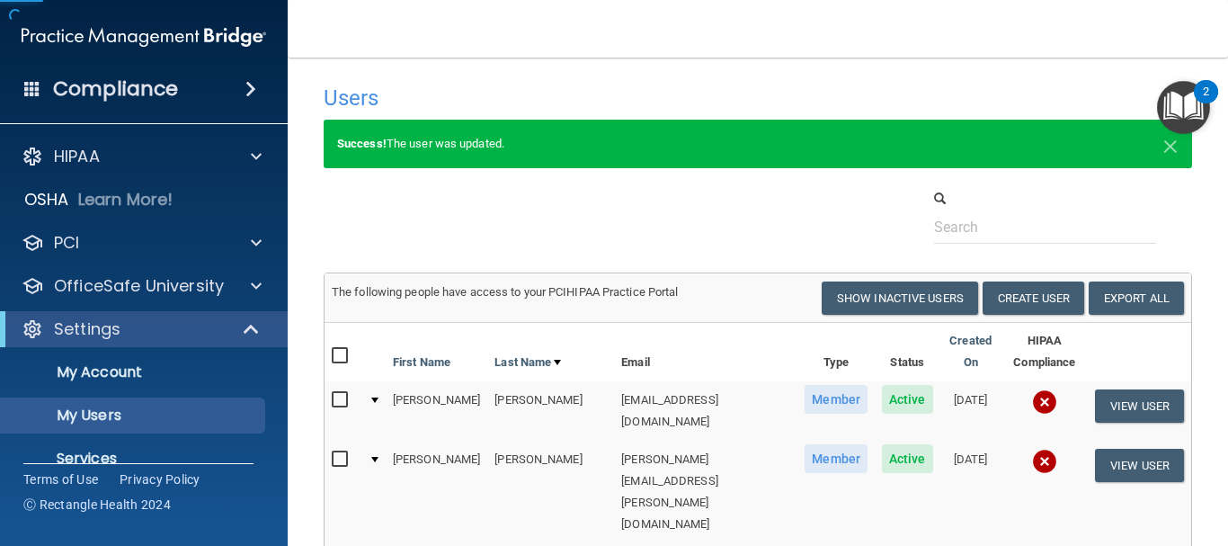
scroll to position [90, 0]
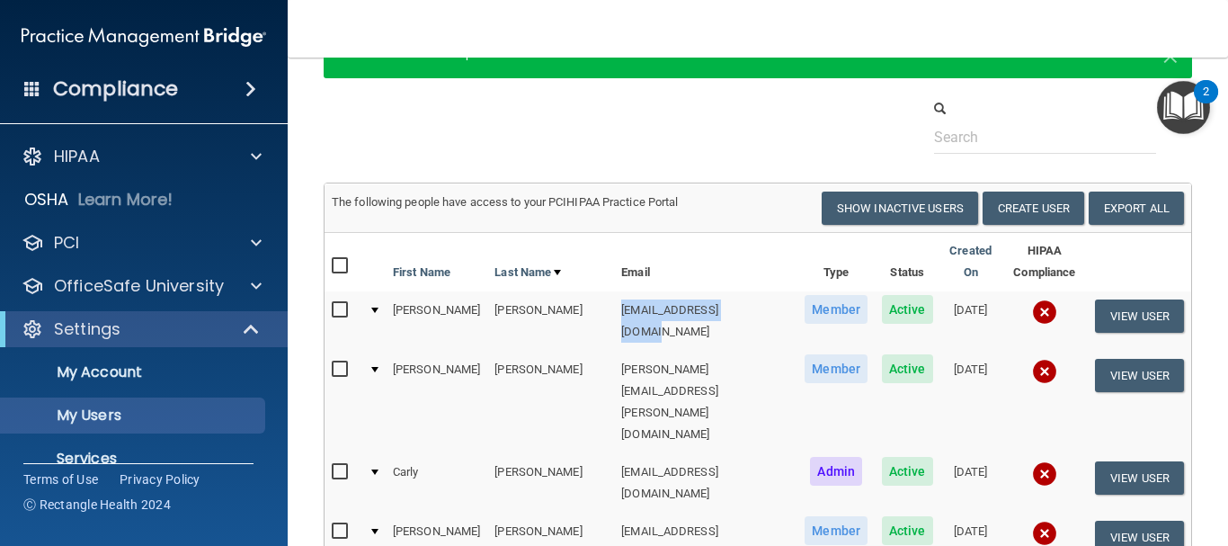
drag, startPoint x: 572, startPoint y: 293, endPoint x: 704, endPoint y: 306, distance: 132.8
click at [704, 306] on td "[EMAIL_ADDRESS][DOMAIN_NAME]" at bounding box center [705, 320] width 183 height 59
copy td "[EMAIL_ADDRESS][DOMAIN_NAME]"
click at [1119, 300] on button "View User" at bounding box center [1139, 315] width 89 height 33
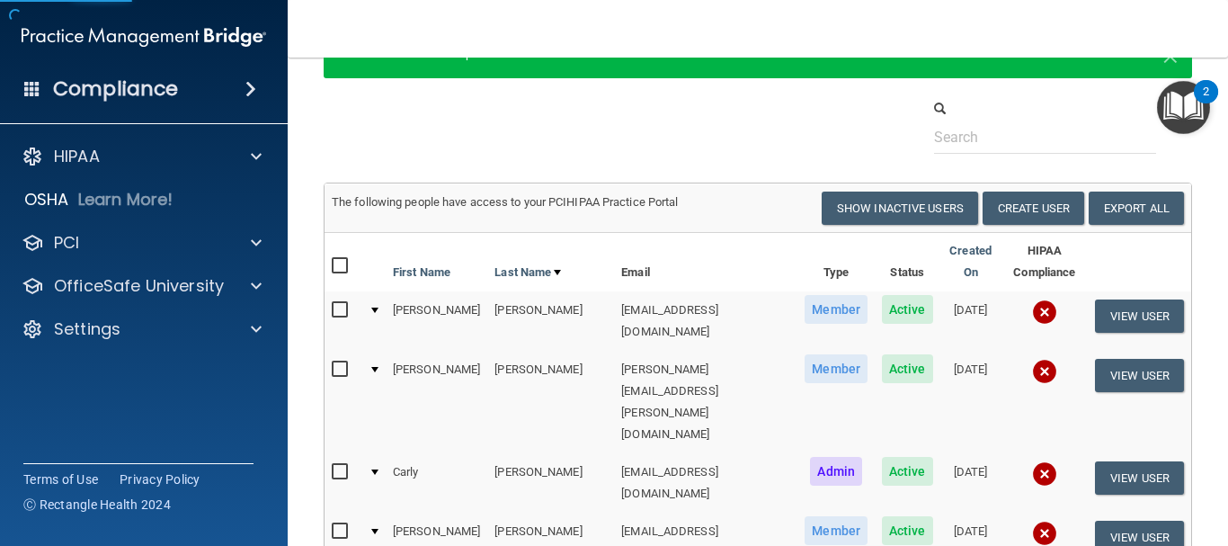
scroll to position [39, 0]
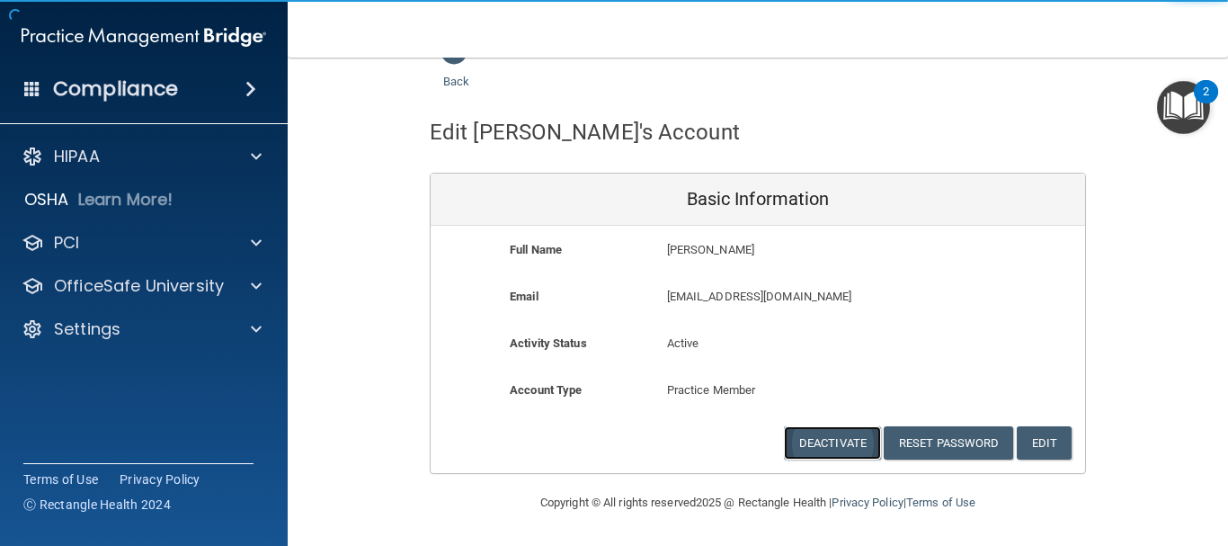
click at [850, 443] on button "Deactivate" at bounding box center [832, 442] width 97 height 33
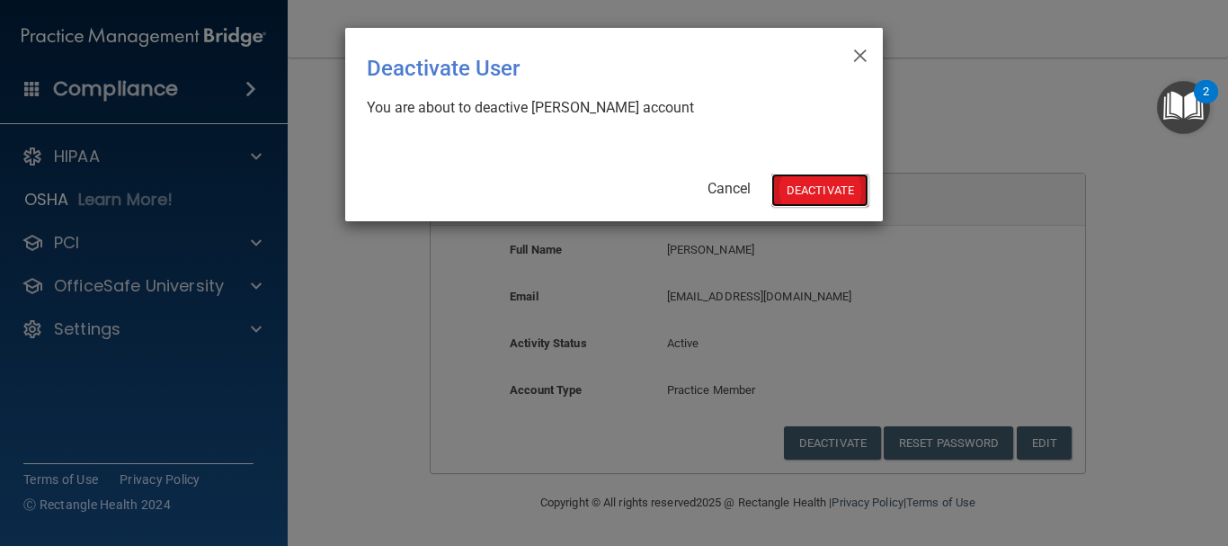
click at [828, 184] on button "Deactivate" at bounding box center [819, 190] width 97 height 33
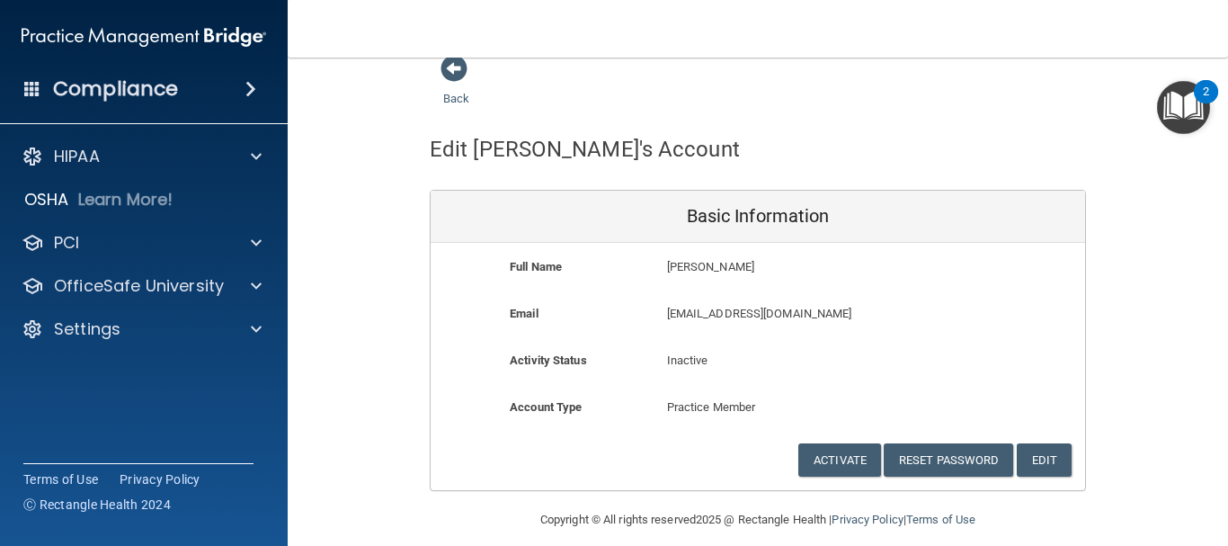
scroll to position [39, 0]
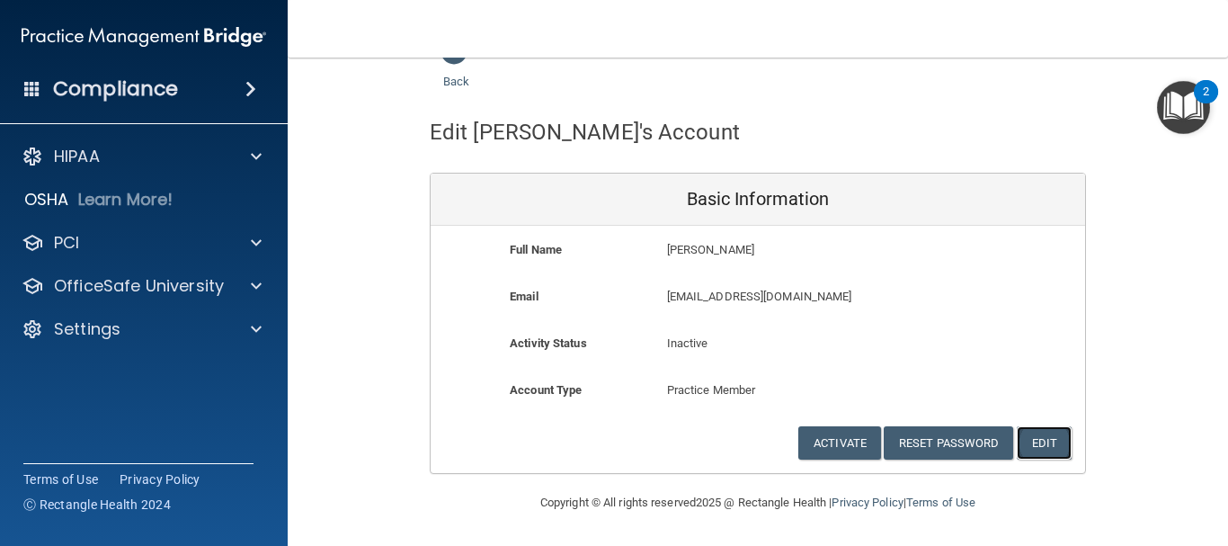
click at [1028, 428] on button "Edit" at bounding box center [1044, 442] width 55 height 33
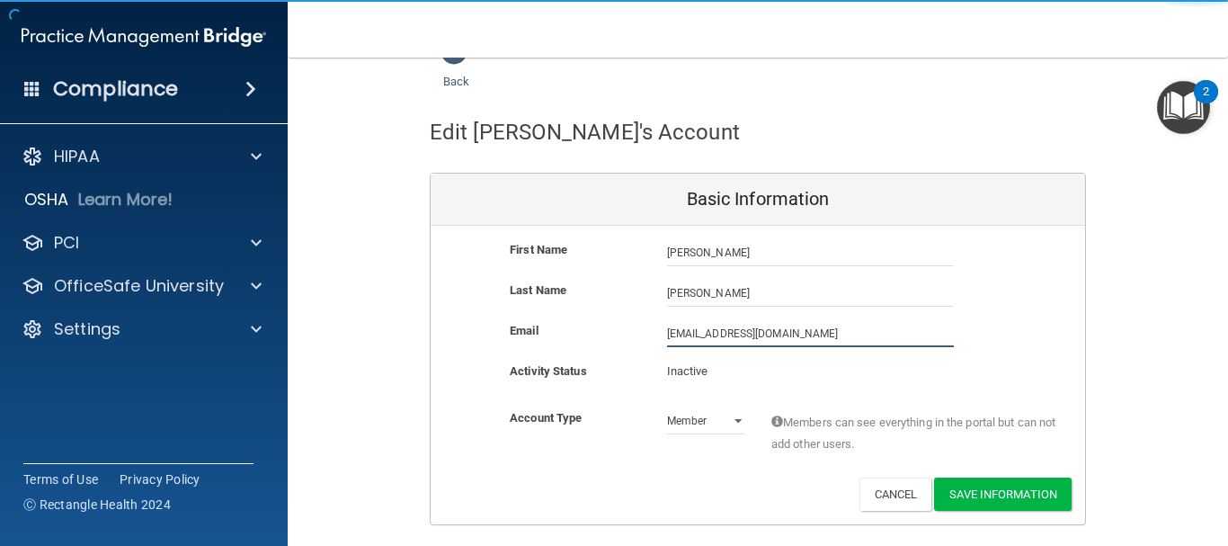
click at [748, 338] on input "[EMAIL_ADDRESS][DOMAIN_NAME]" at bounding box center [810, 333] width 287 height 27
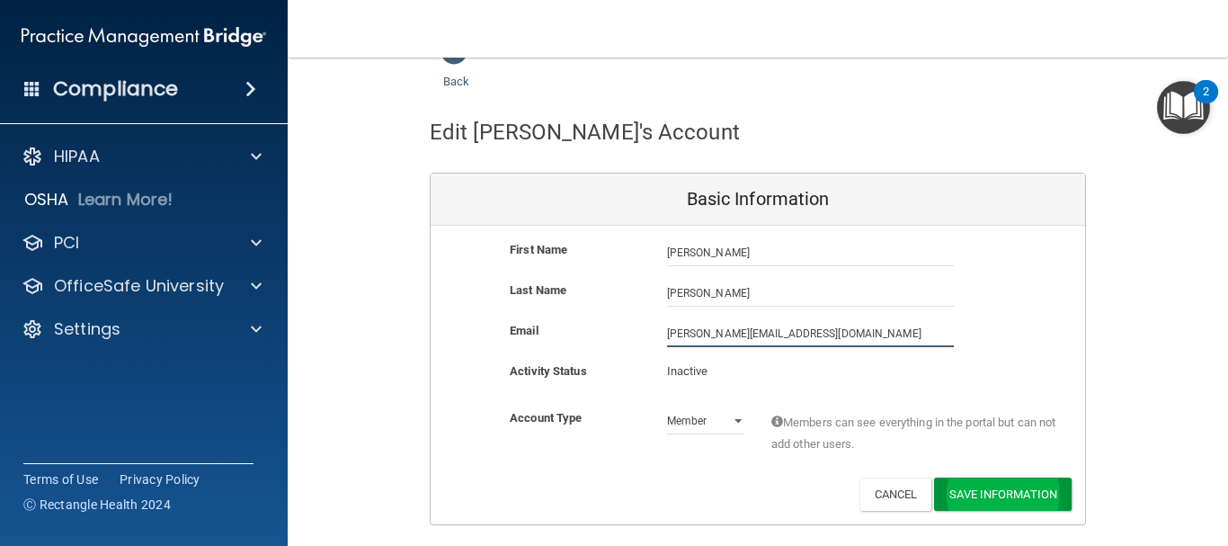
type input "[PERSON_NAME][EMAIL_ADDRESS][DOMAIN_NAME]"
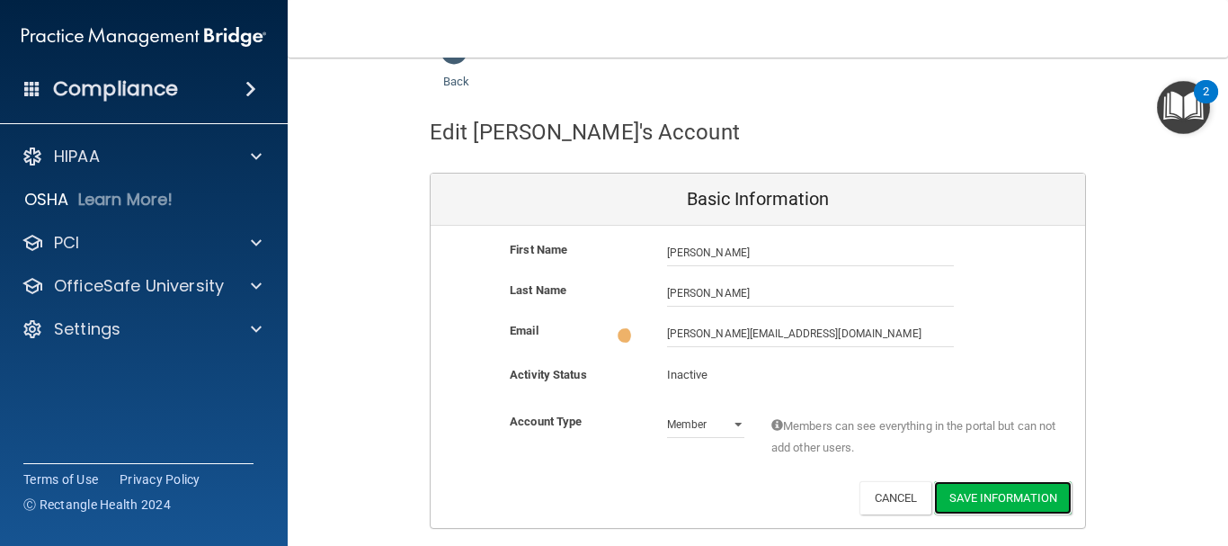
drag, startPoint x: 1005, startPoint y: 487, endPoint x: 992, endPoint y: 488, distance: 13.5
click at [1005, 486] on button "Save Information" at bounding box center [1003, 497] width 138 height 33
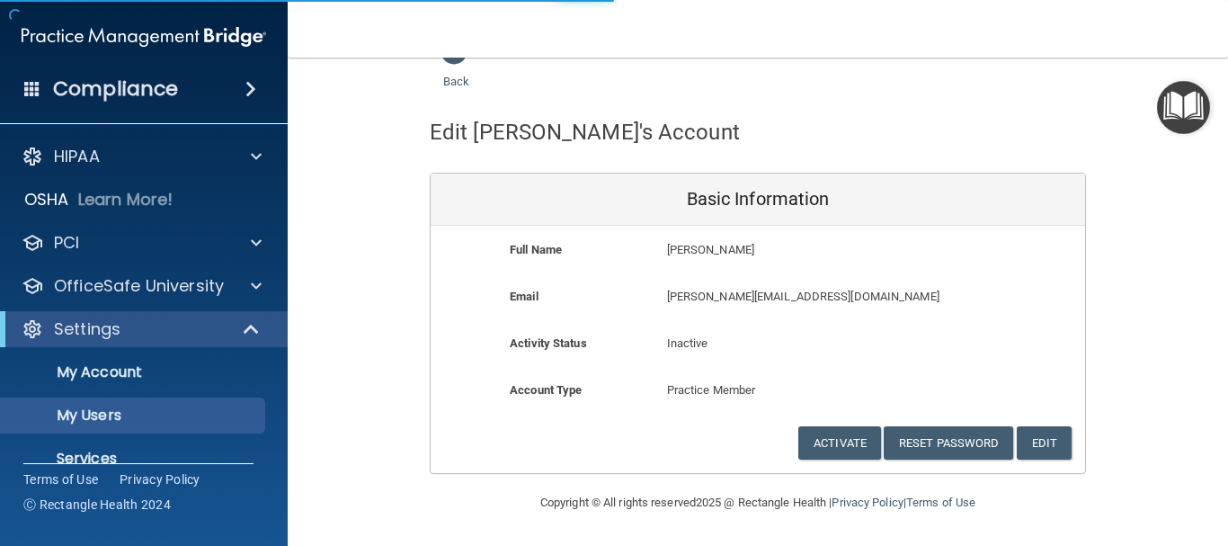
select select "20"
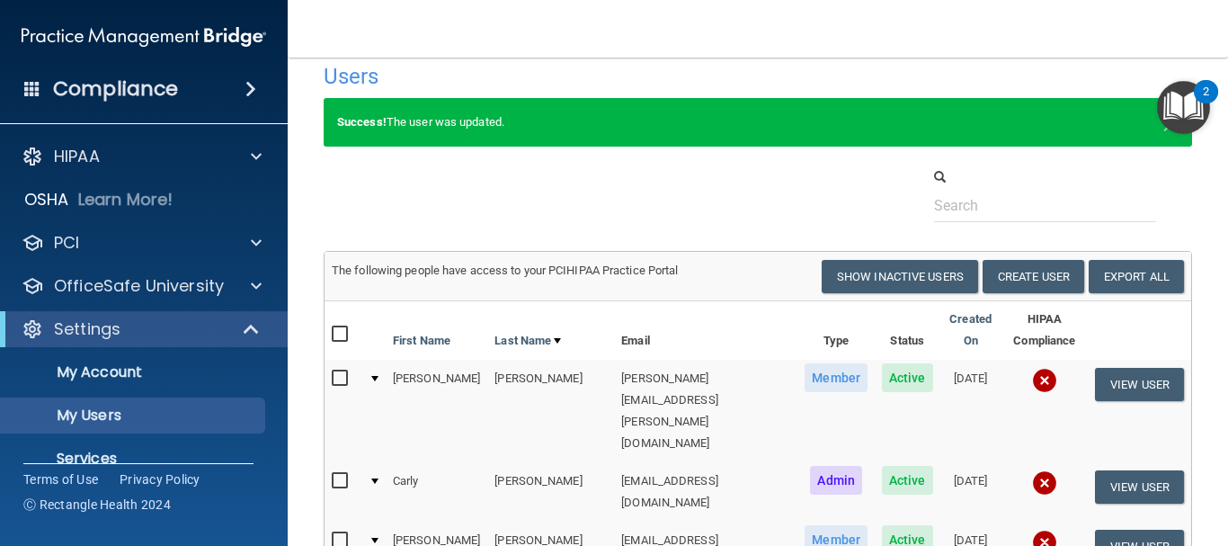
scroll to position [111, 0]
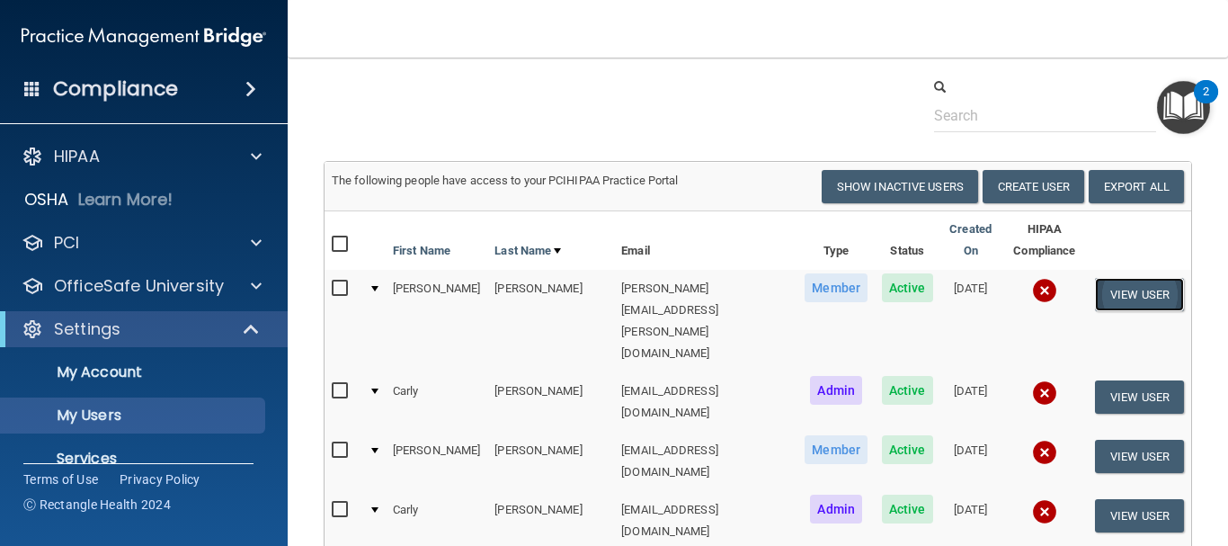
click at [1104, 279] on button "View User" at bounding box center [1139, 294] width 89 height 33
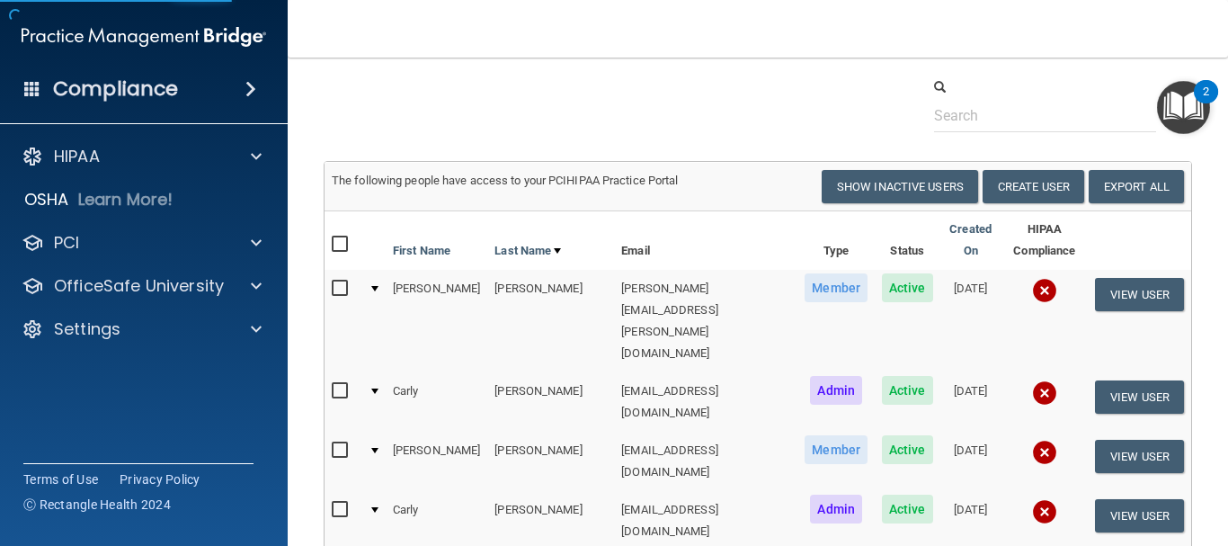
scroll to position [39, 0]
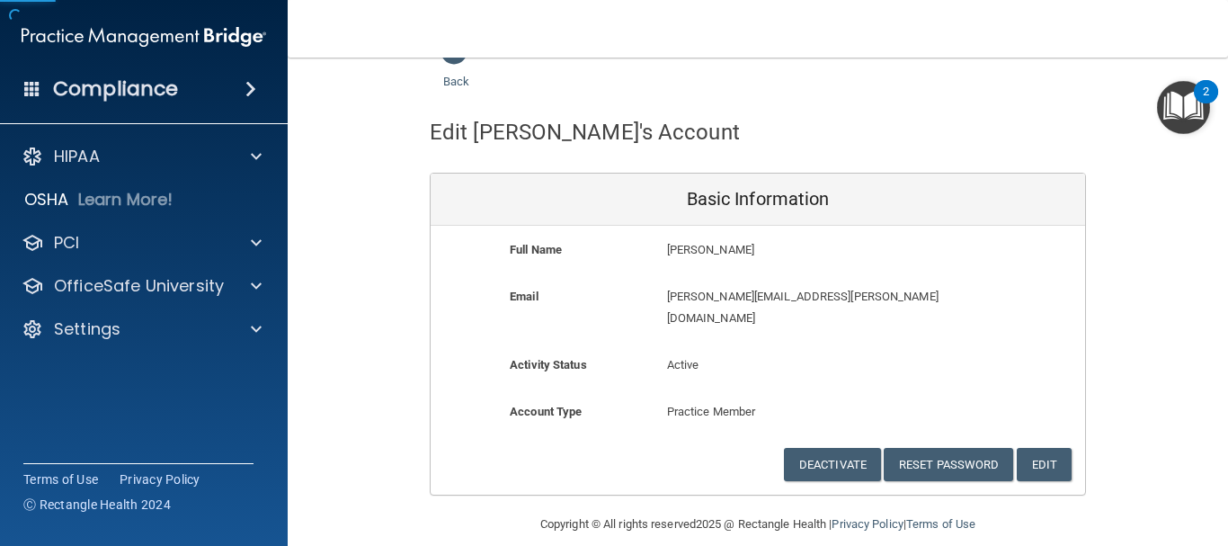
click at [733, 294] on p "amie.kronebusch@gmail.com" at bounding box center [810, 307] width 287 height 43
click at [789, 293] on p "amie.kronebusch@gmail.com" at bounding box center [810, 307] width 287 height 43
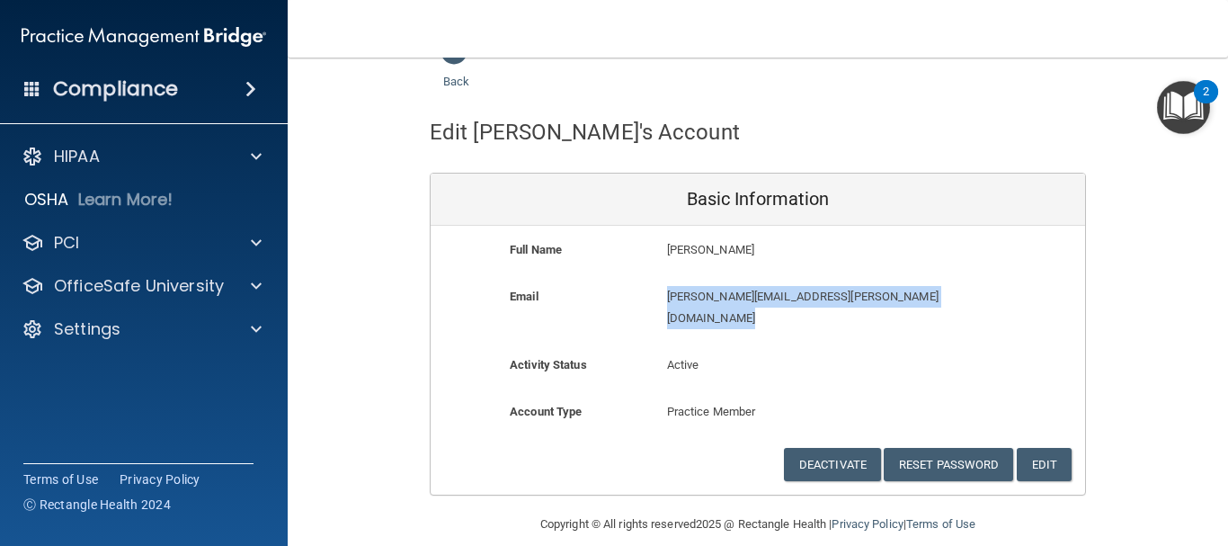
click at [789, 293] on p "amie.kronebusch@gmail.com" at bounding box center [810, 307] width 287 height 43
copy div "amie.kronebusch@gmail.com"
click at [834, 448] on button "Deactivate" at bounding box center [832, 464] width 97 height 33
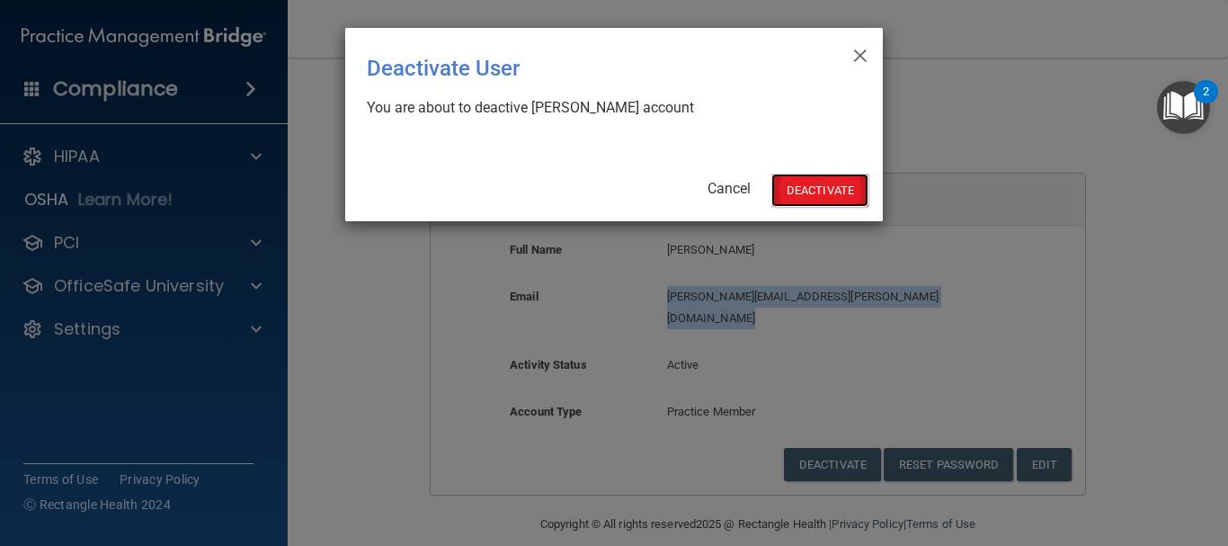
click at [829, 193] on button "Deactivate" at bounding box center [819, 190] width 97 height 33
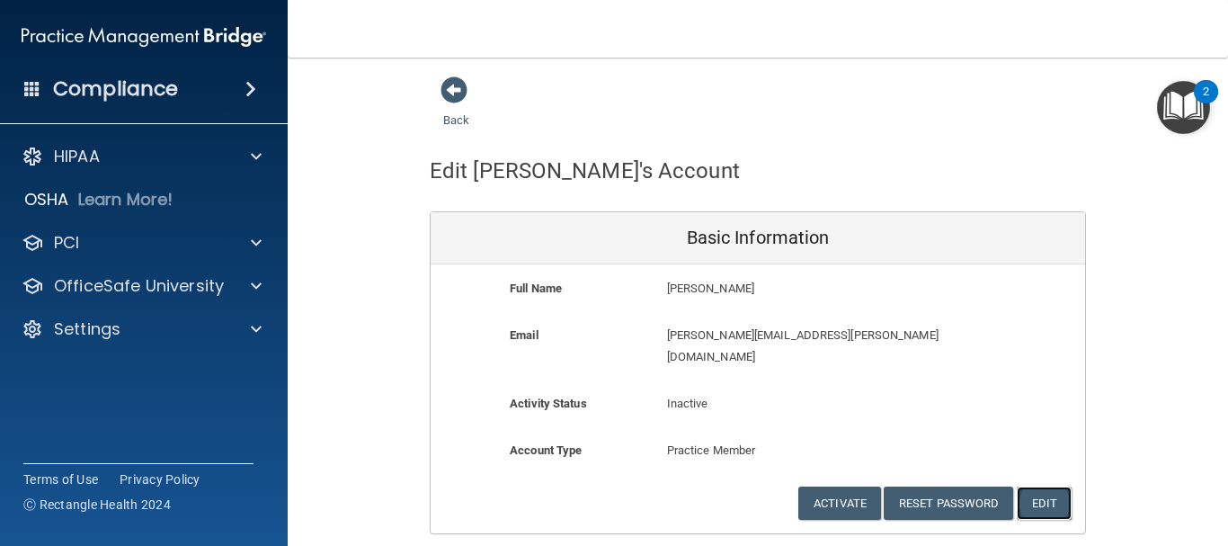
click at [1021, 486] on button "Edit" at bounding box center [1044, 502] width 55 height 33
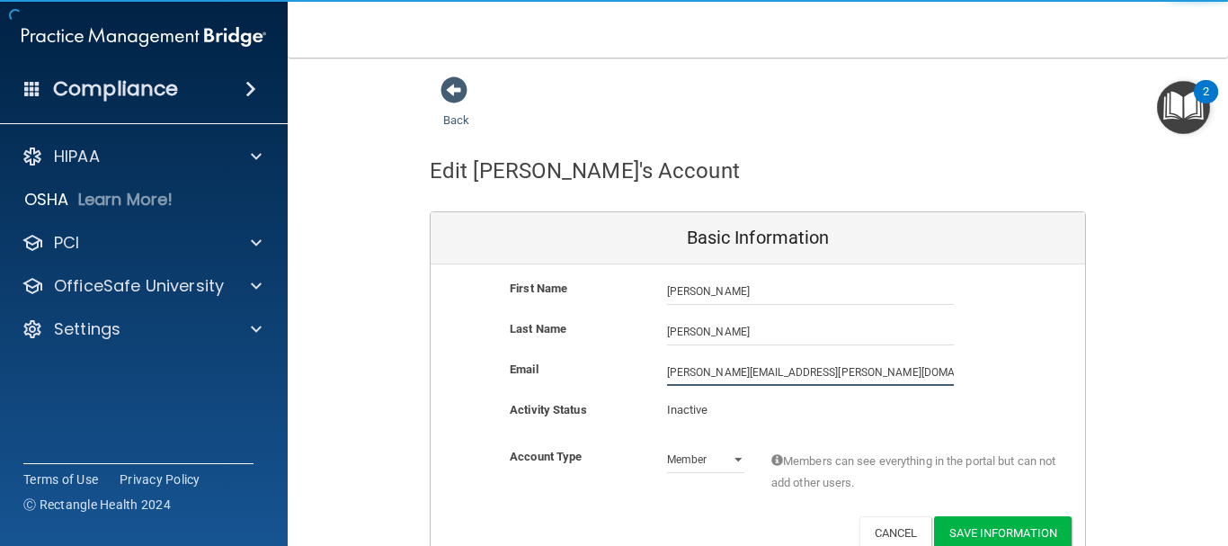
click at [764, 370] on input "amie.kronebusch@gmail.com" at bounding box center [810, 372] width 287 height 27
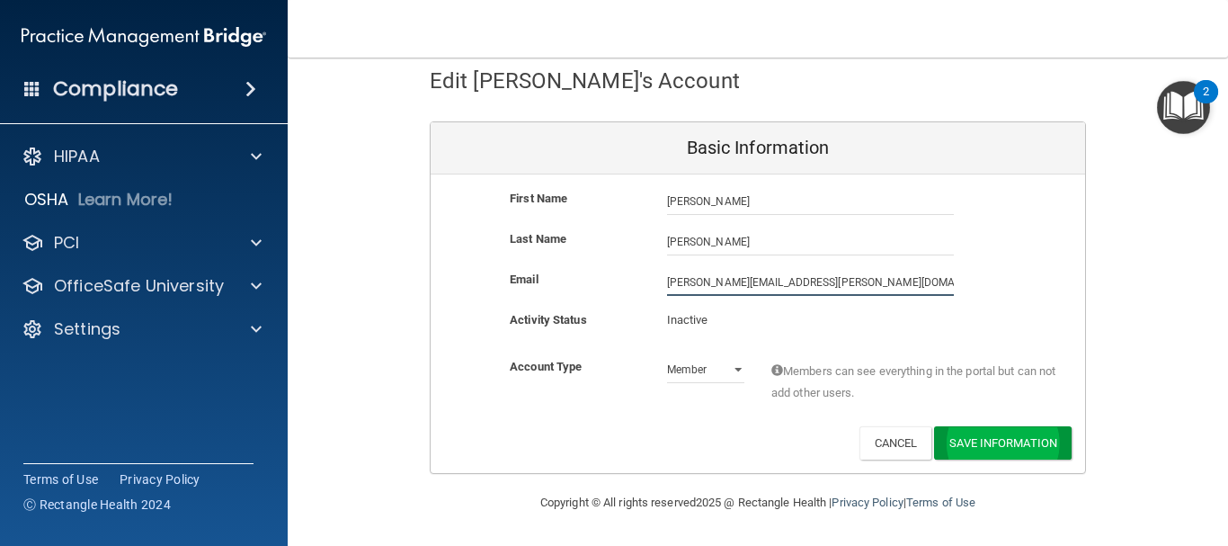
type input "amie.kronebusch@walnutstreetdds.com"
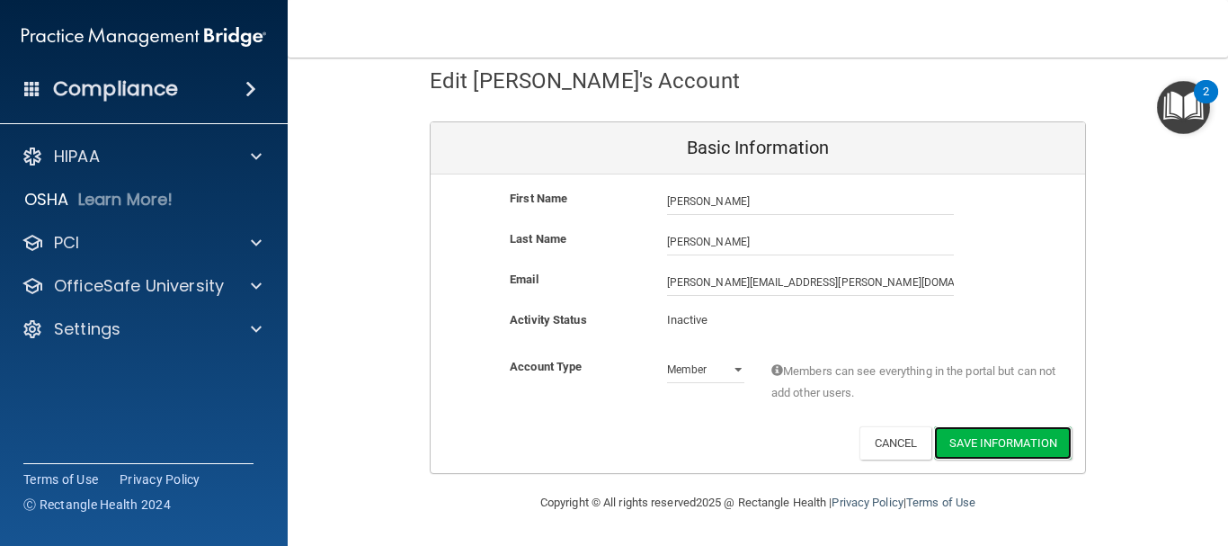
click at [987, 449] on button "Save Information" at bounding box center [1003, 442] width 138 height 33
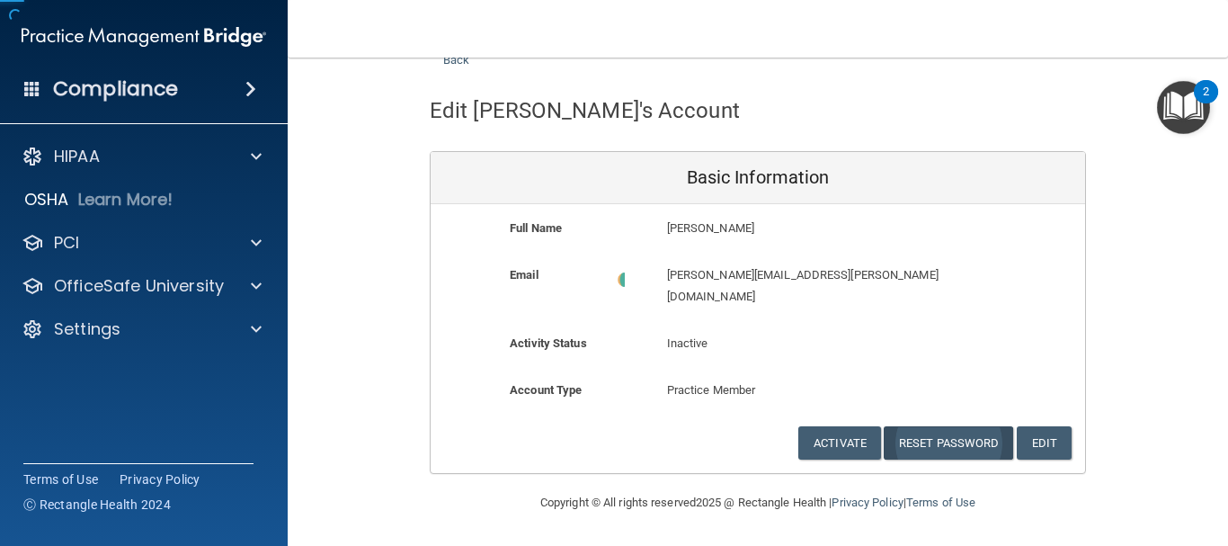
scroll to position [39, 0]
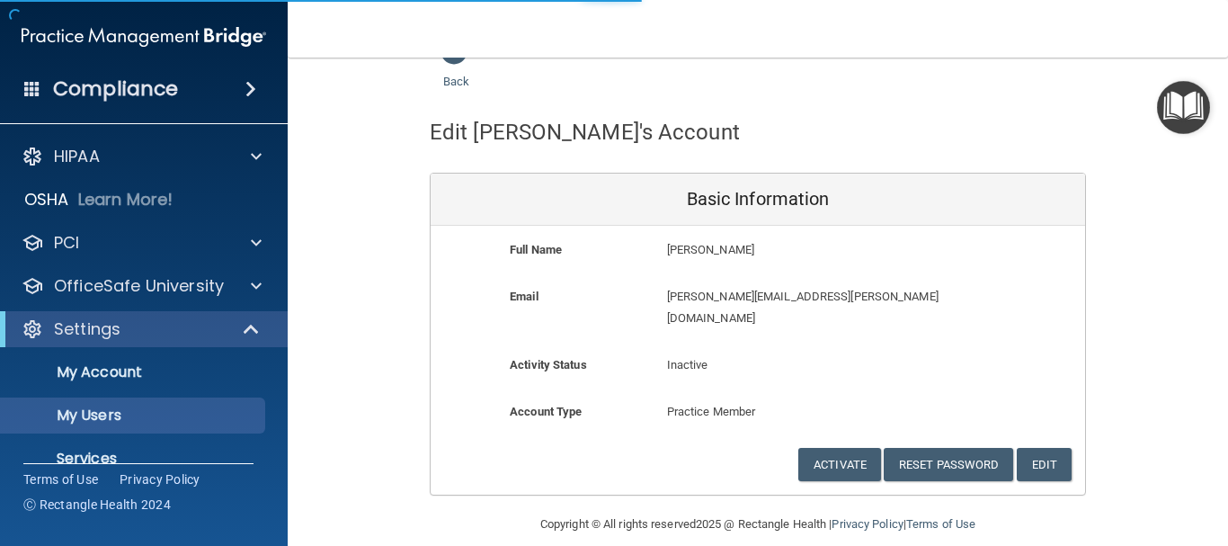
select select "20"
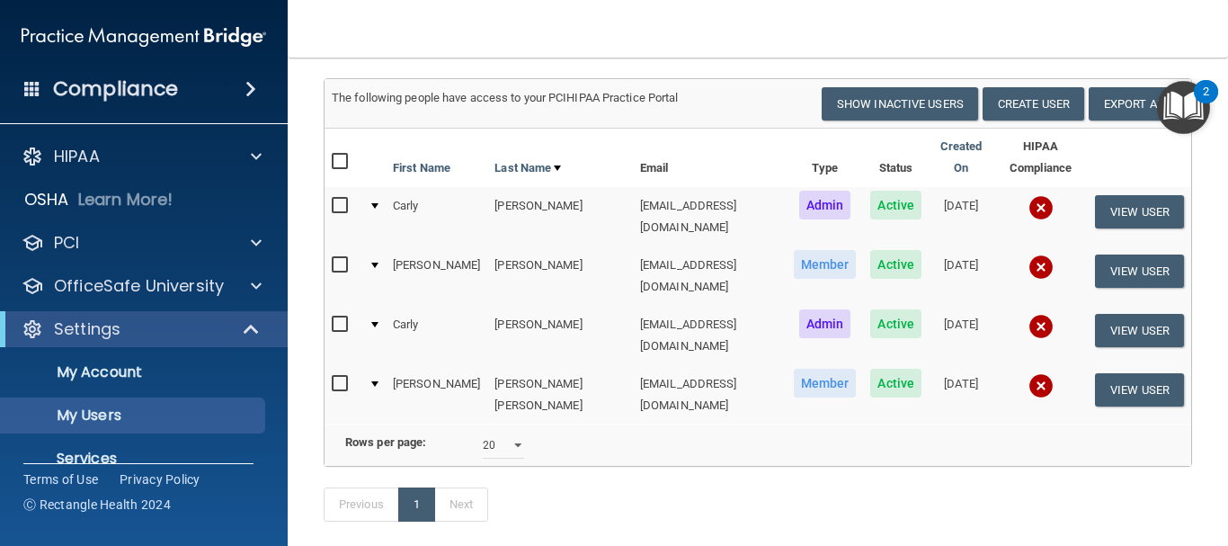
scroll to position [152, 0]
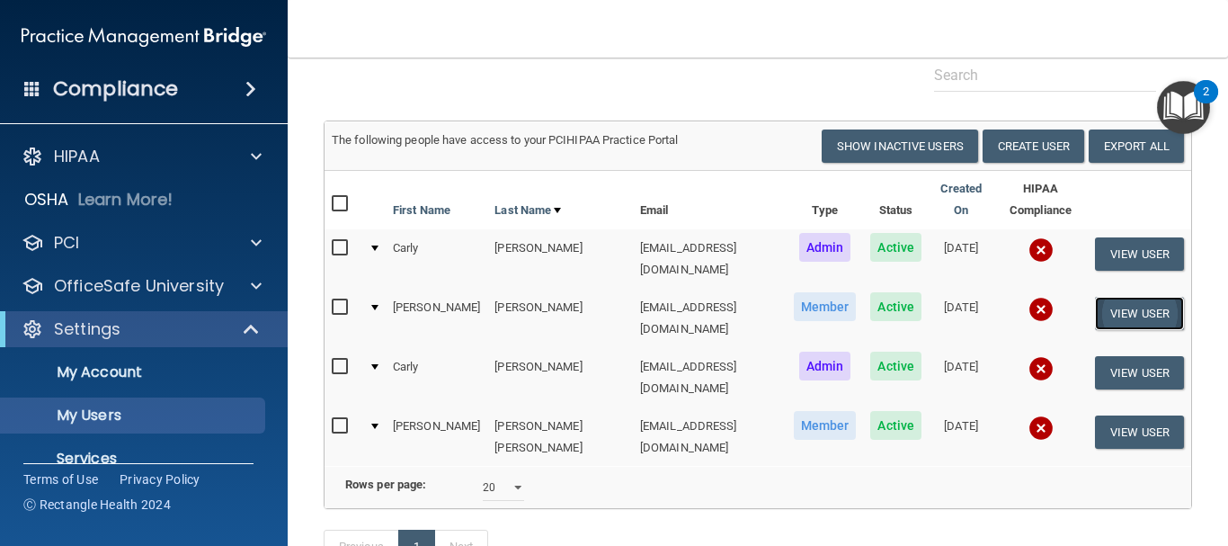
click at [1146, 297] on button "View User" at bounding box center [1139, 313] width 89 height 33
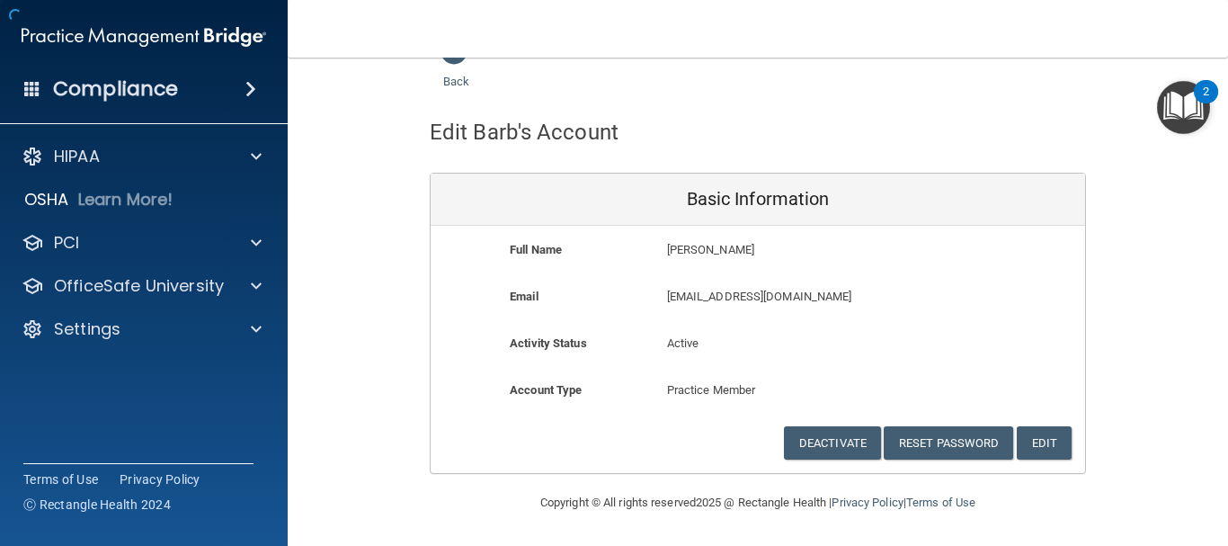
scroll to position [39, 0]
drag, startPoint x: 767, startPoint y: 298, endPoint x: 662, endPoint y: 298, distance: 105.2
click at [667, 298] on p "bsherod@hbci.com" at bounding box center [810, 297] width 287 height 22
copy p "bsherod@hbci.com"
click at [1033, 427] on button "Edit" at bounding box center [1044, 442] width 55 height 33
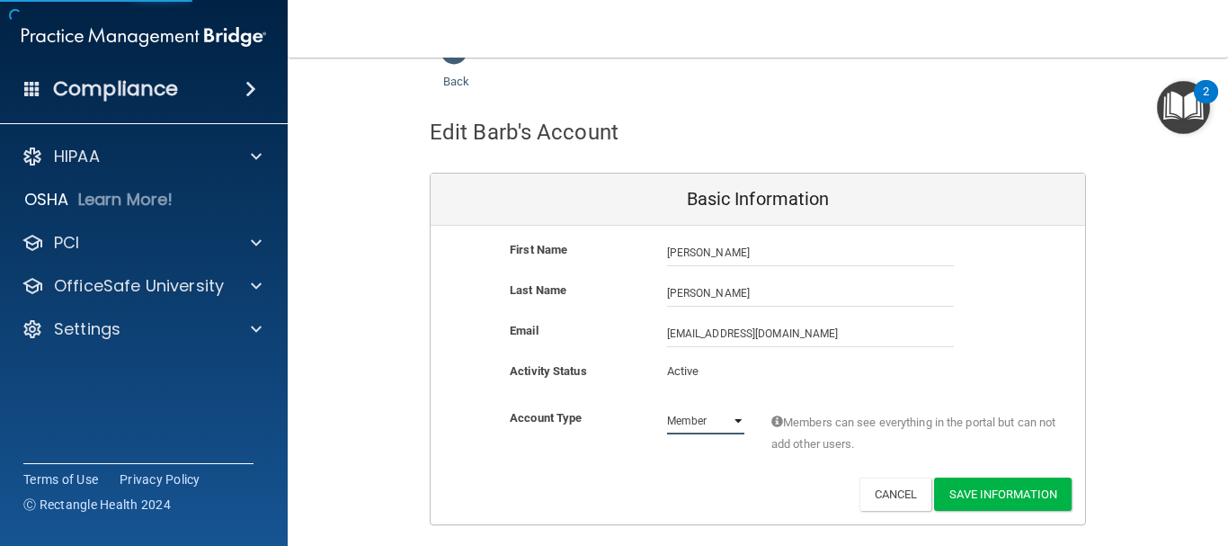
click at [713, 416] on select "Admin Member" at bounding box center [705, 420] width 77 height 27
click at [902, 357] on div "Email bsherod@hbci.com bsherod@hbci.com" at bounding box center [758, 340] width 655 height 40
click at [717, 333] on input "bsherod@hbci.com" at bounding box center [810, 333] width 287 height 27
type input "bsherod@walnutstreetdds.com"
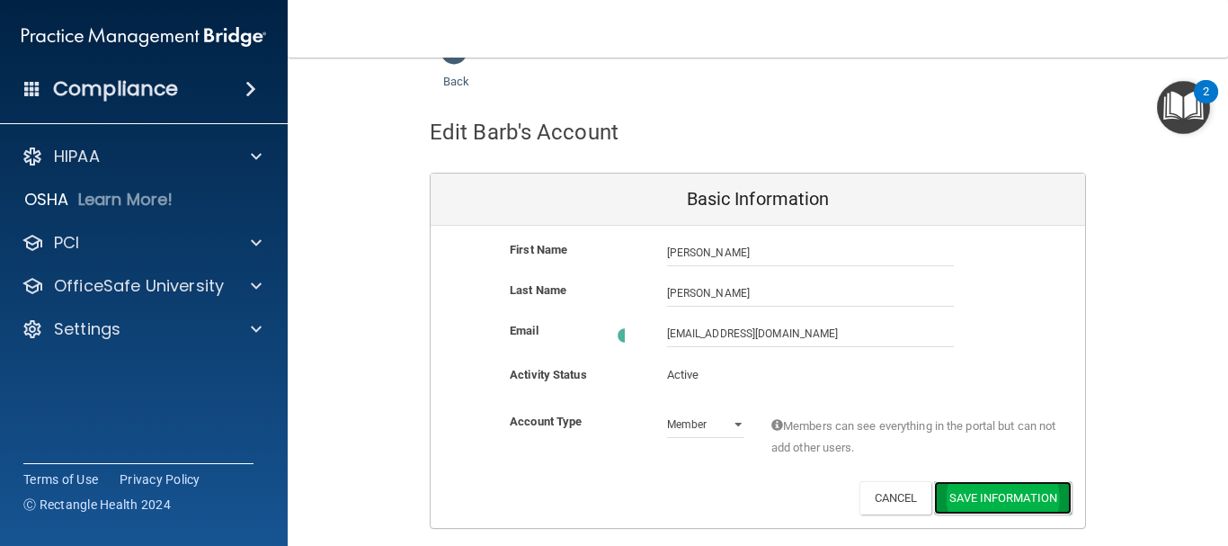
click at [968, 477] on div "First Name Barb Sherod Barb Last Name Sherod Email bsherod@walnutstreetdds.com …" at bounding box center [758, 377] width 655 height 302
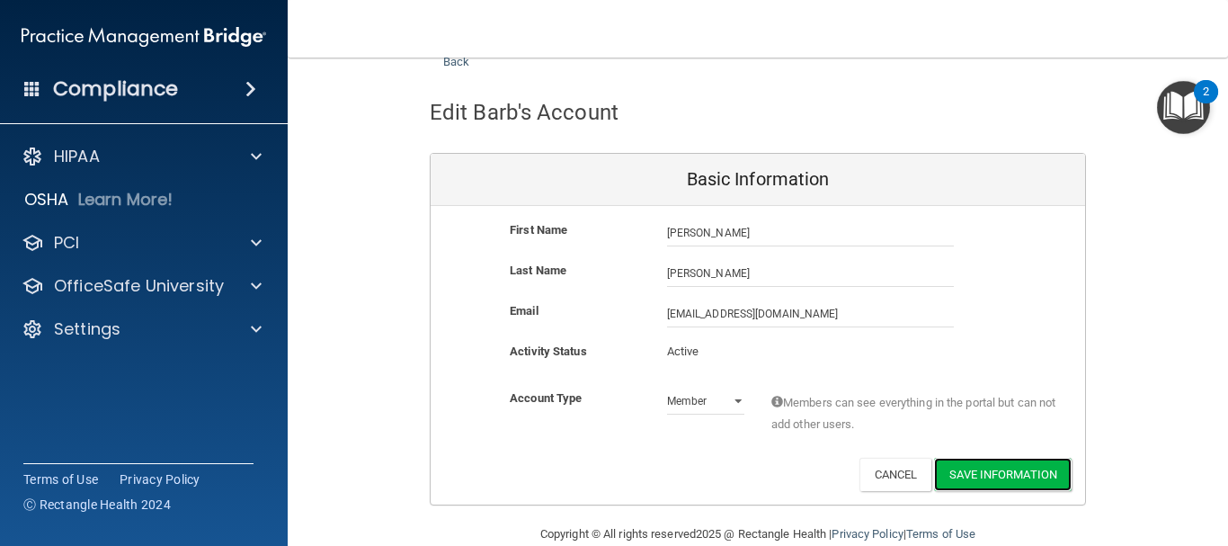
scroll to position [90, 0]
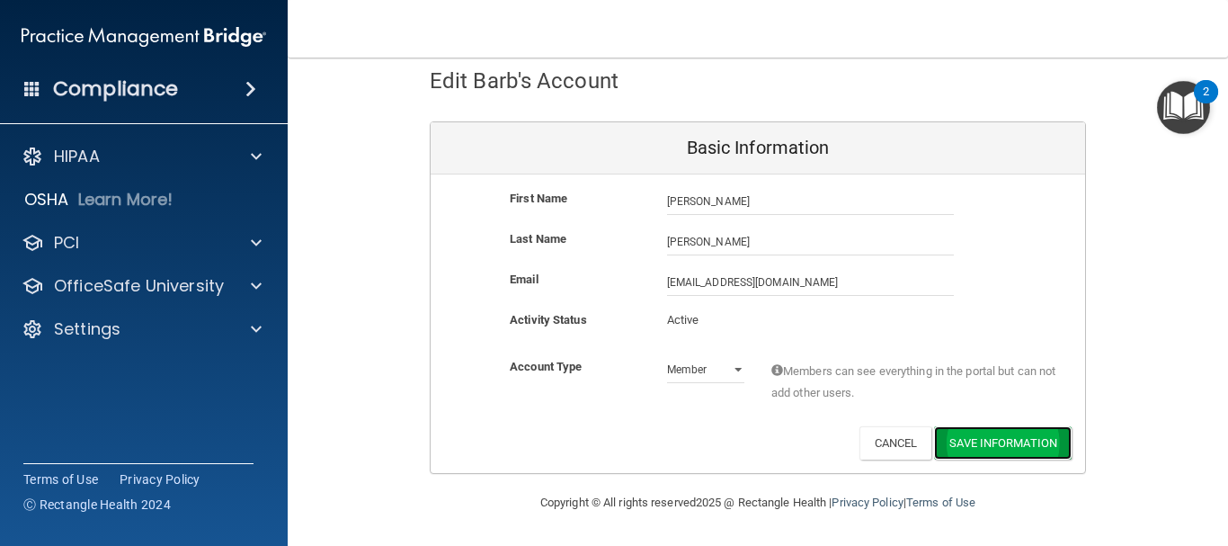
click at [974, 442] on button "Save Information" at bounding box center [1003, 442] width 138 height 33
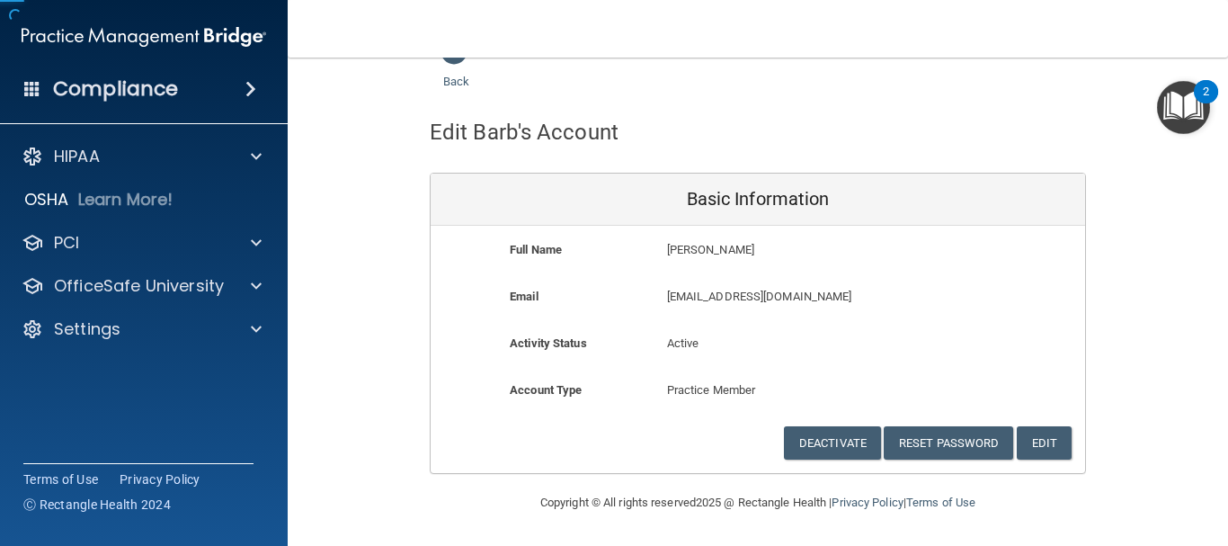
scroll to position [39, 0]
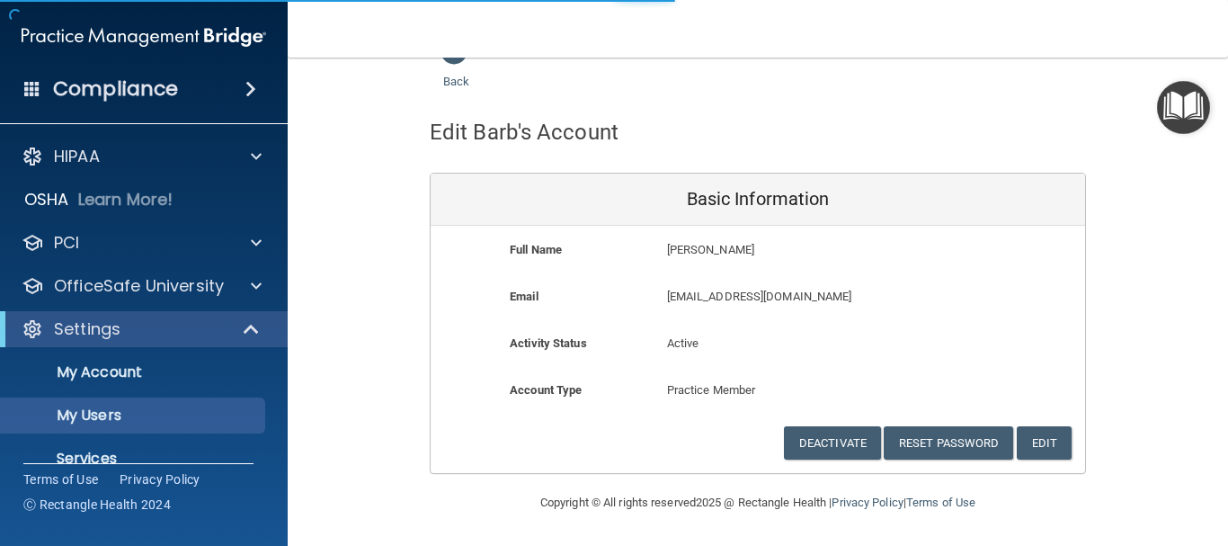
select select "20"
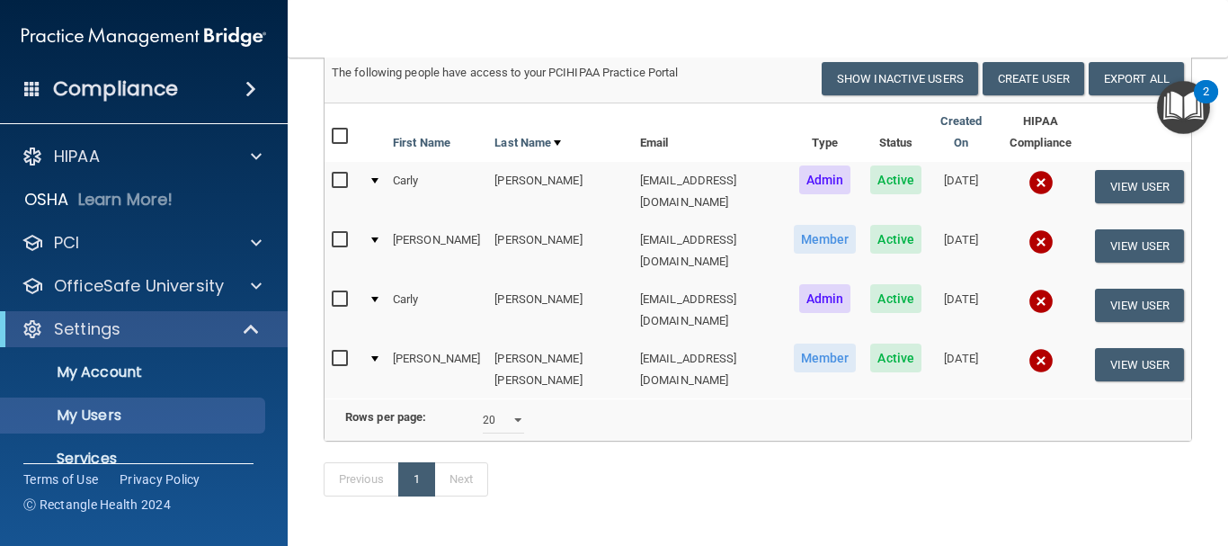
scroll to position [177, 0]
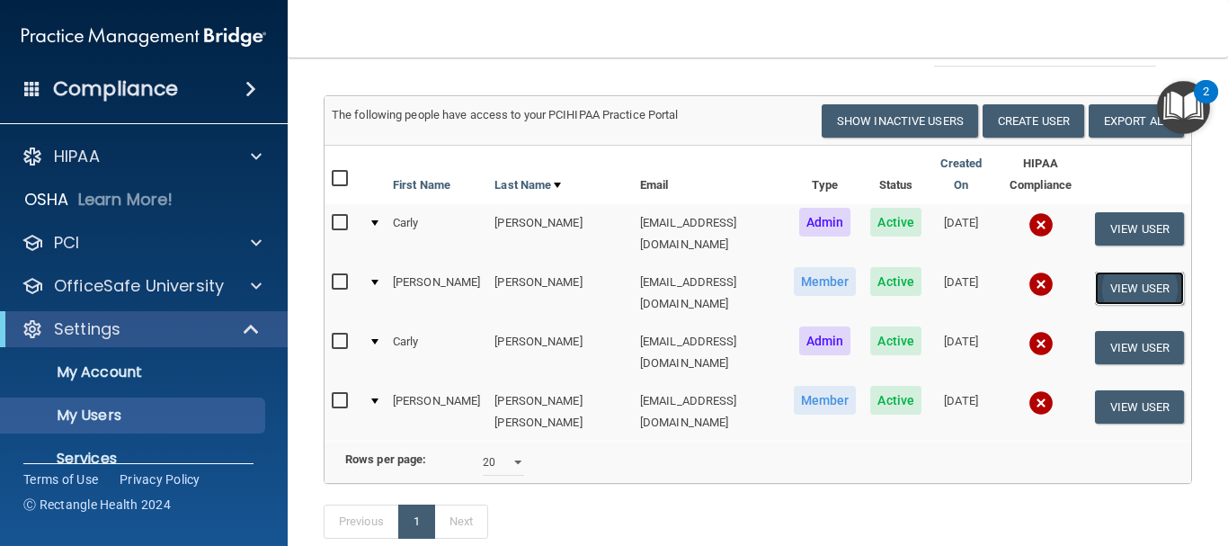
click at [1138, 272] on button "View User" at bounding box center [1139, 288] width 89 height 33
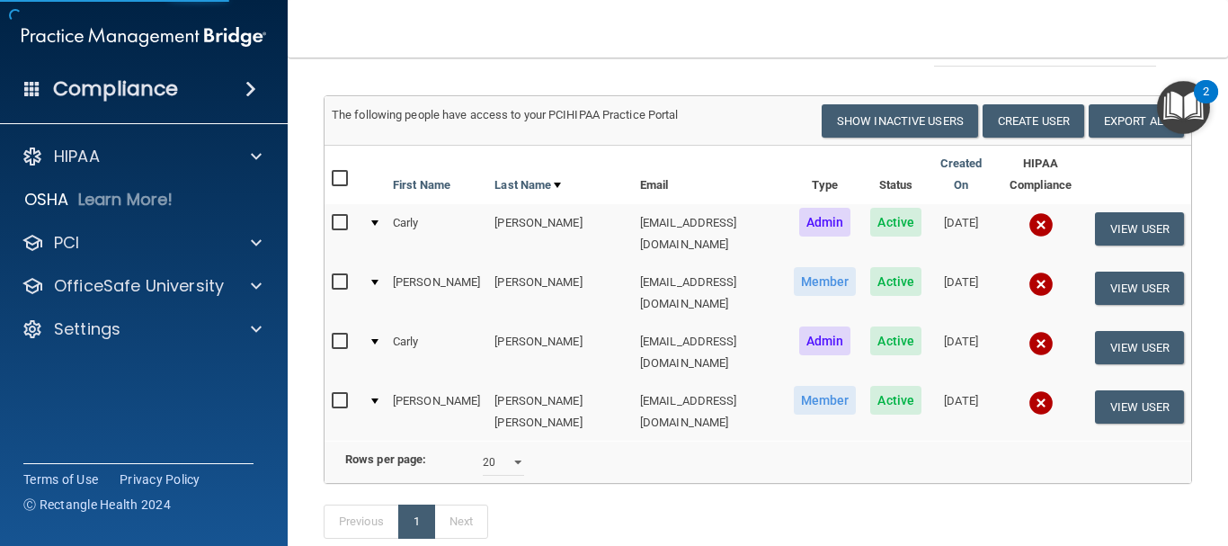
scroll to position [39, 0]
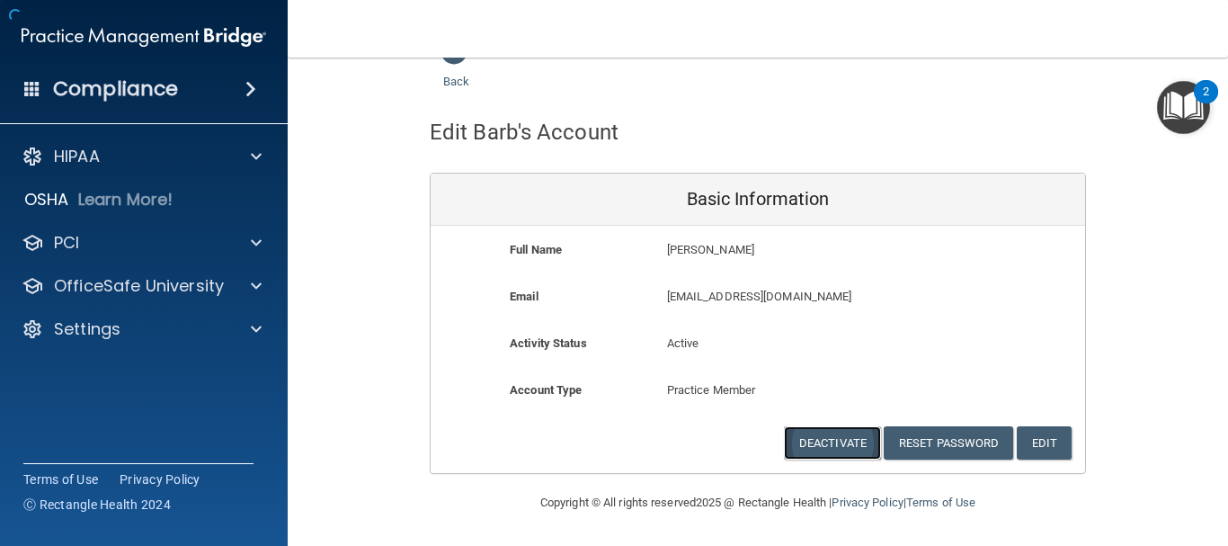
click at [848, 452] on button "Deactivate" at bounding box center [832, 442] width 97 height 33
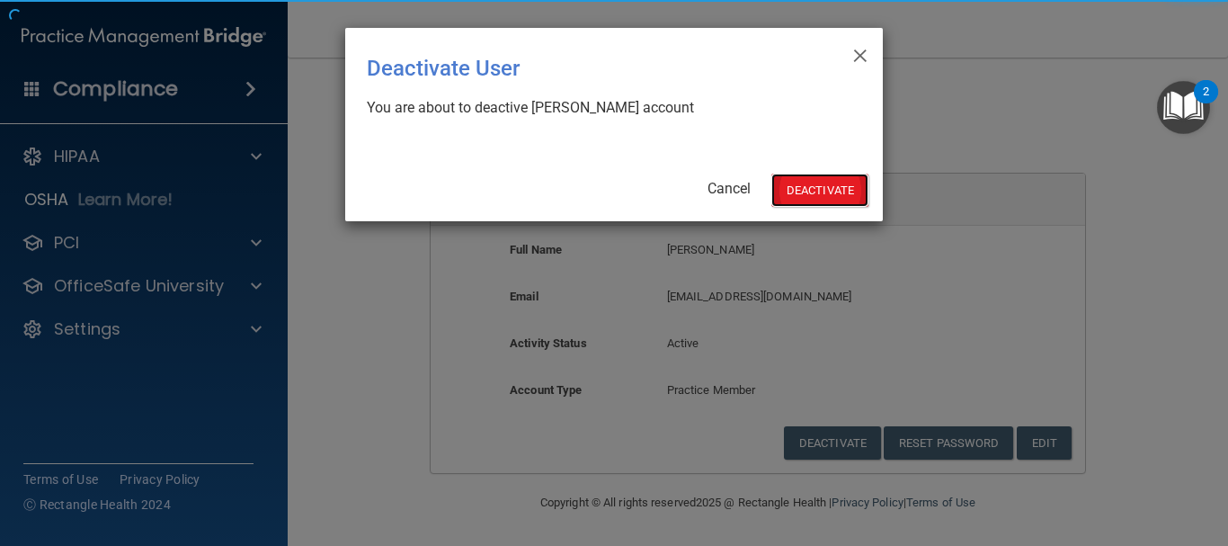
click at [824, 179] on button "Deactivate" at bounding box center [819, 190] width 97 height 33
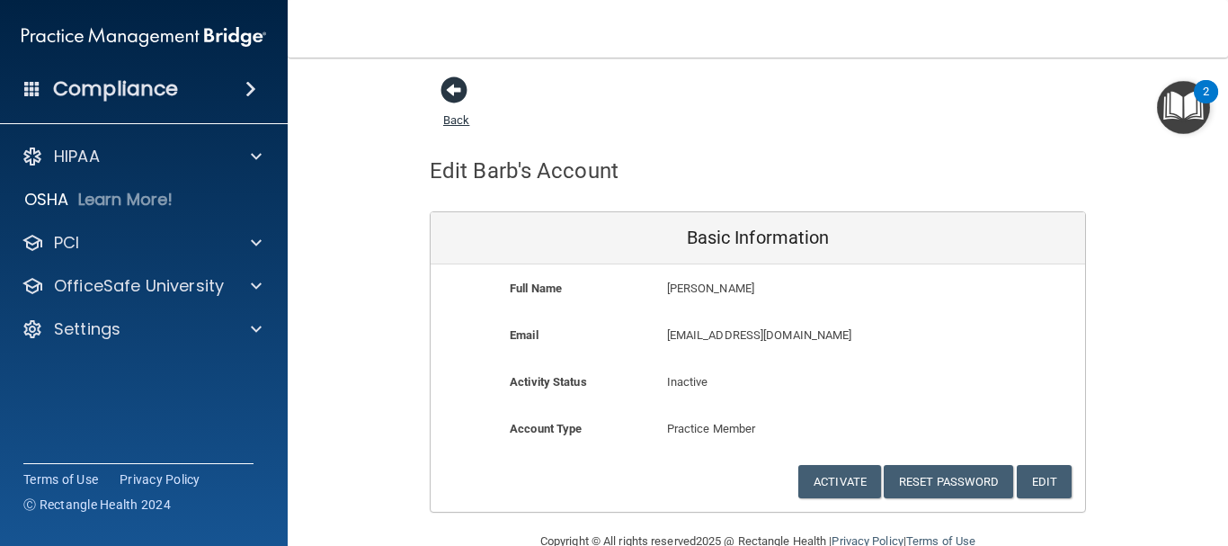
click at [445, 82] on span at bounding box center [454, 89] width 27 height 27
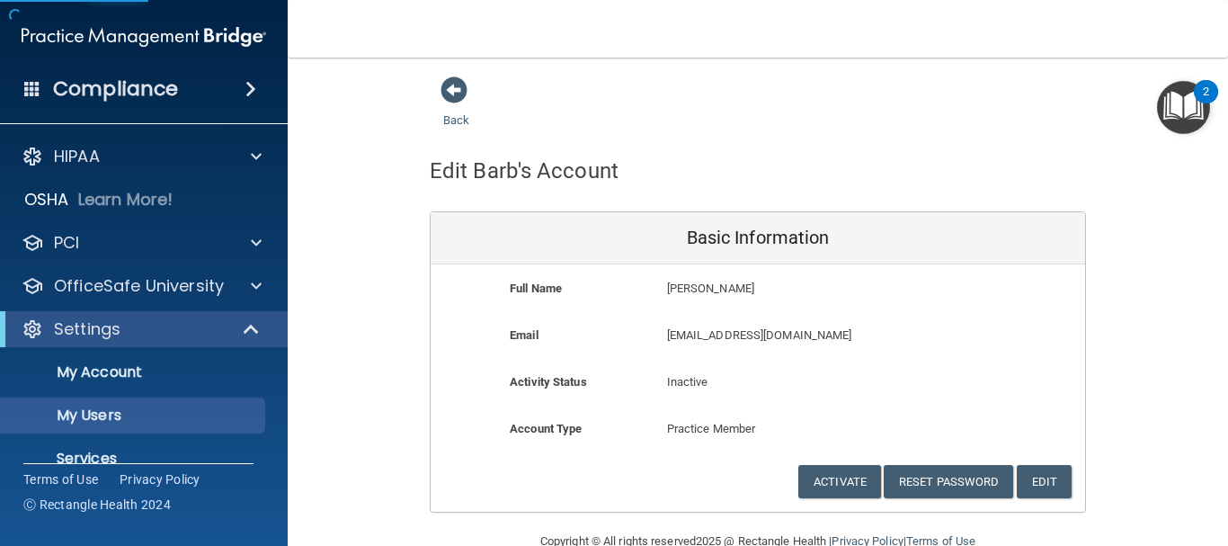
select select "20"
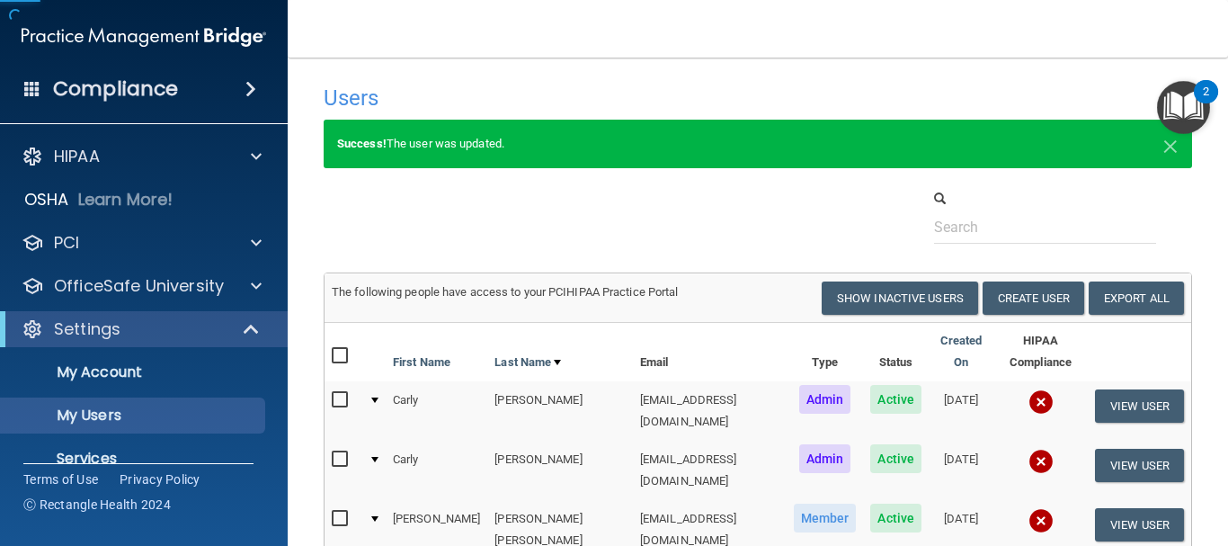
scroll to position [90, 0]
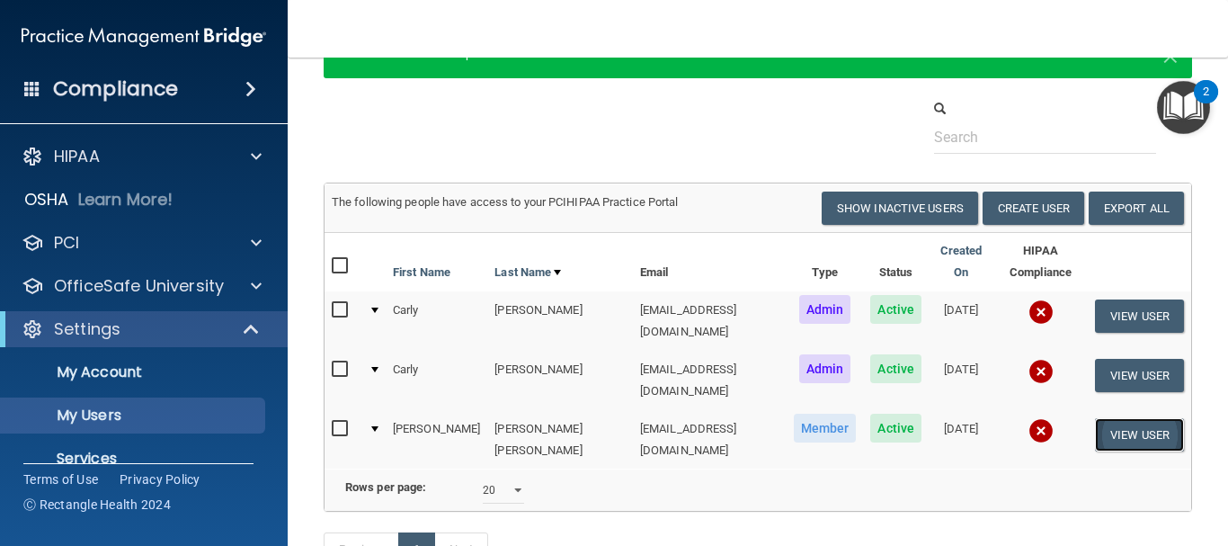
click at [1098, 418] on button "View User" at bounding box center [1139, 434] width 89 height 33
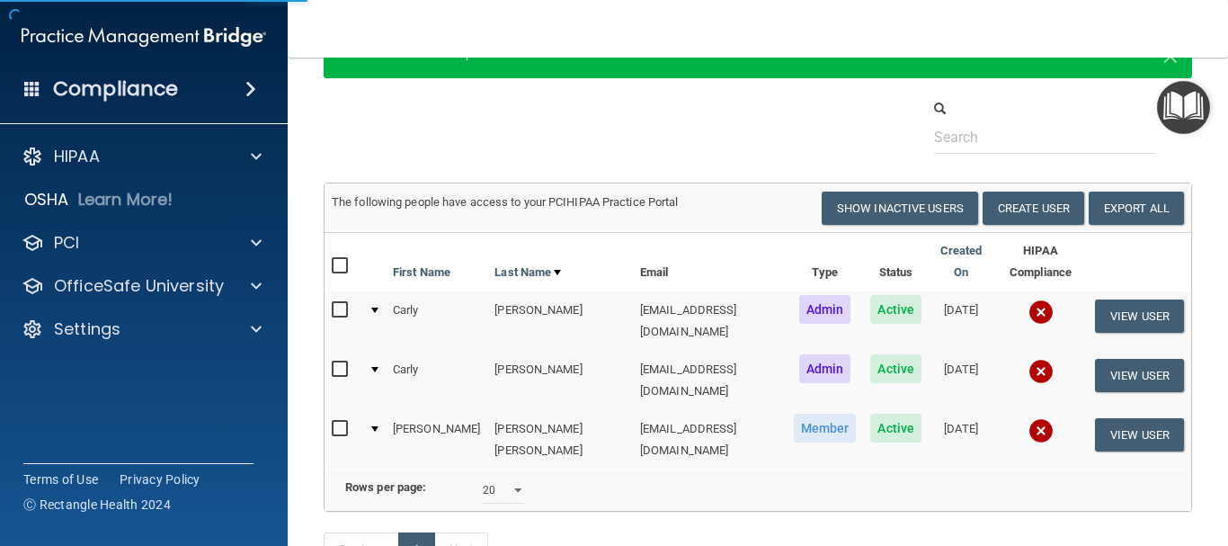
scroll to position [39, 0]
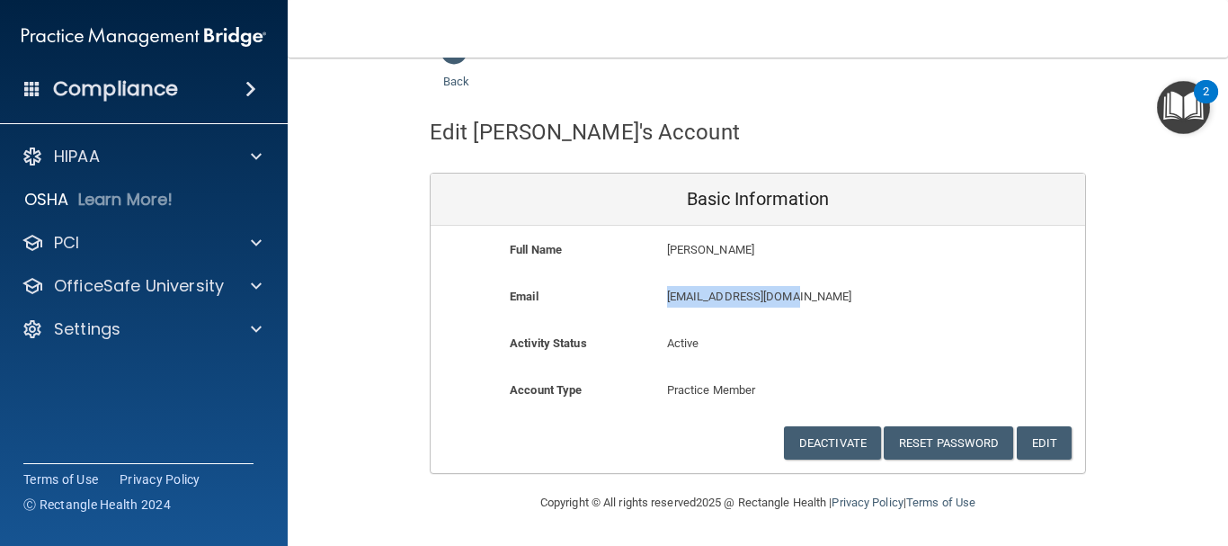
drag, startPoint x: 806, startPoint y: 296, endPoint x: 660, endPoint y: 296, distance: 145.7
click at [667, 296] on p "[EMAIL_ADDRESS][DOMAIN_NAME]" at bounding box center [810, 297] width 287 height 22
copy p "[EMAIL_ADDRESS][DOMAIN_NAME]"
click at [841, 442] on button "Deactivate" at bounding box center [832, 442] width 97 height 33
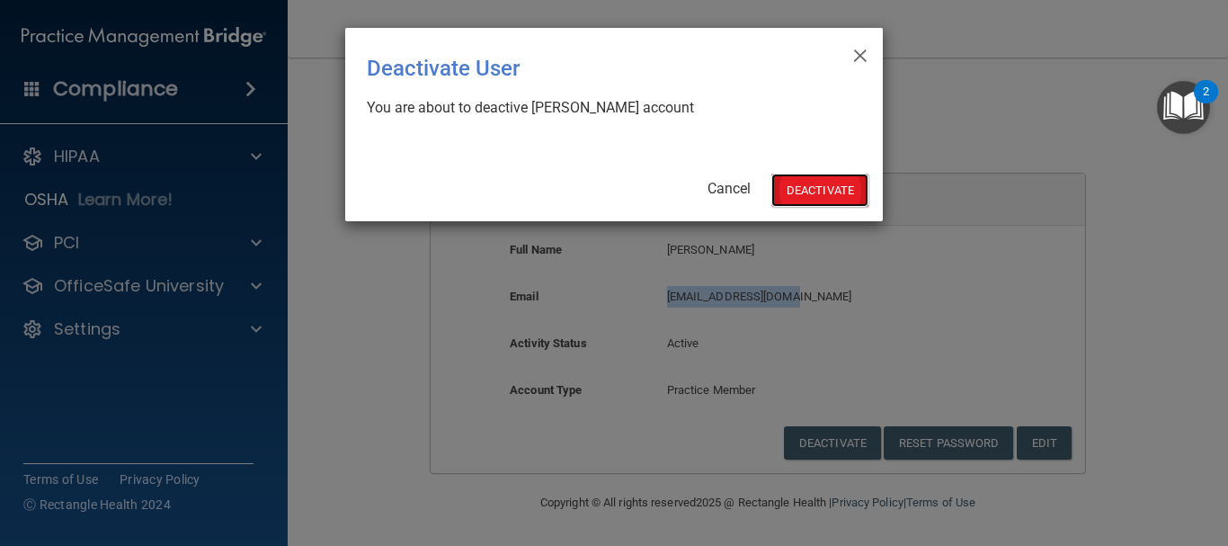
click at [808, 186] on button "Deactivate" at bounding box center [819, 190] width 97 height 33
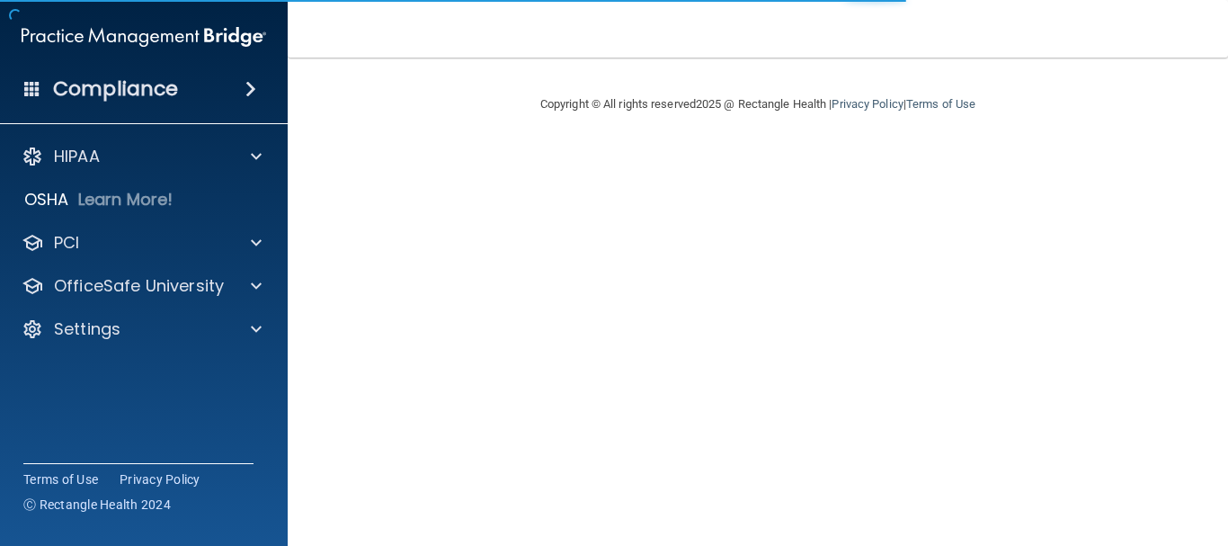
select select "practice_member"
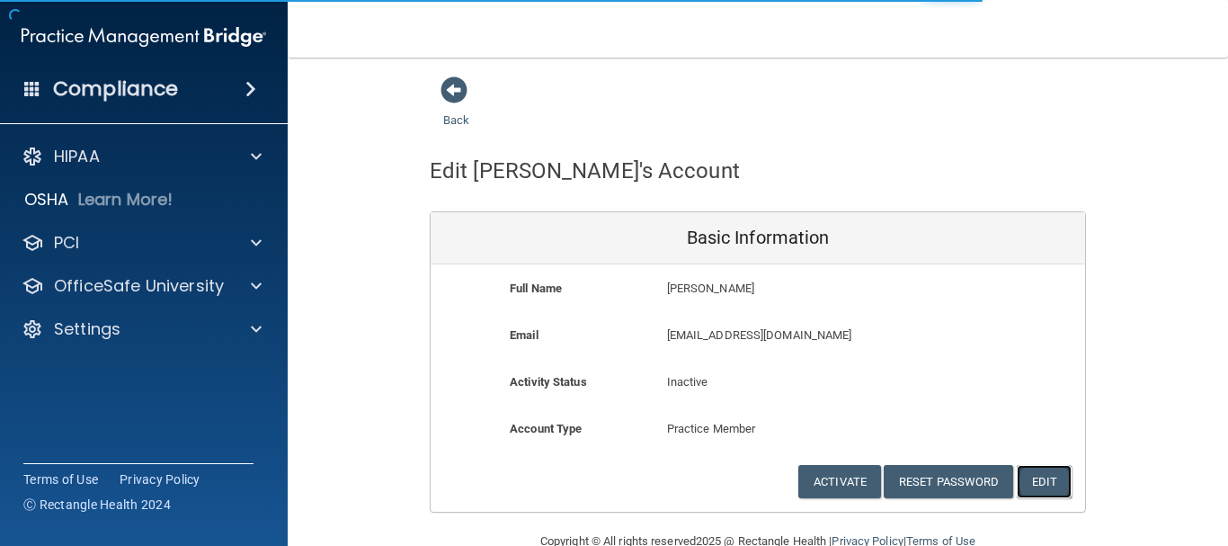
click at [1047, 479] on button "Edit" at bounding box center [1044, 481] width 55 height 33
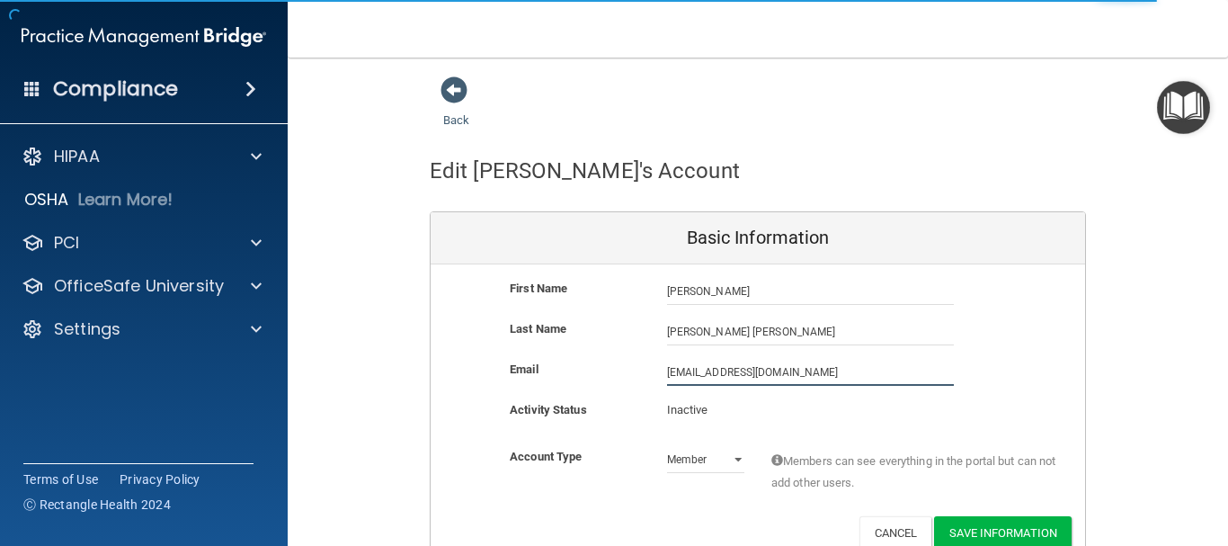
click at [737, 374] on input "[EMAIL_ADDRESS][DOMAIN_NAME]" at bounding box center [810, 372] width 287 height 27
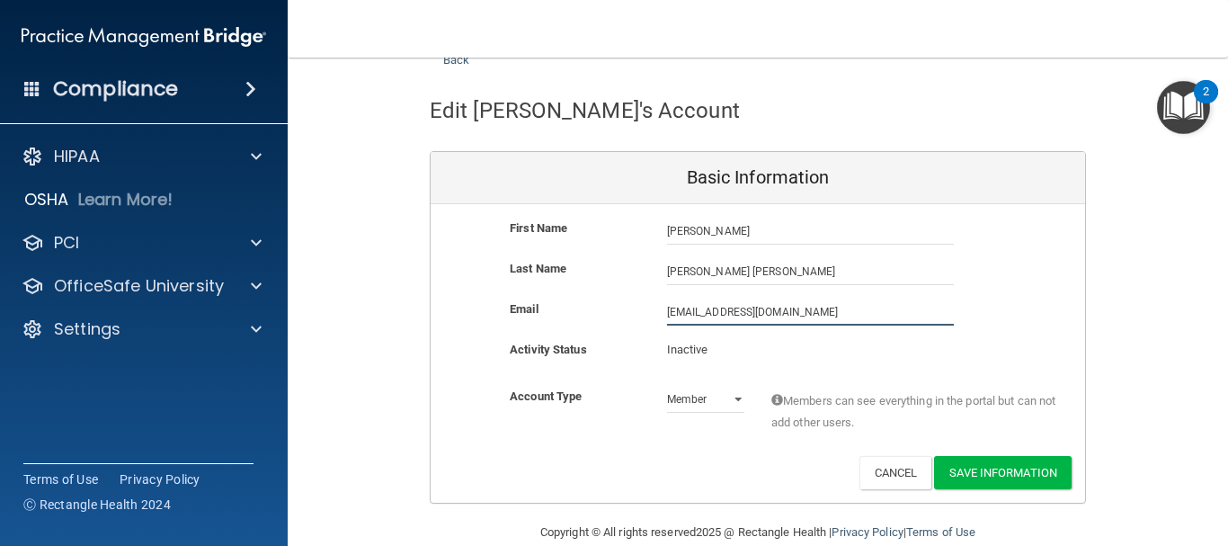
scroll to position [90, 0]
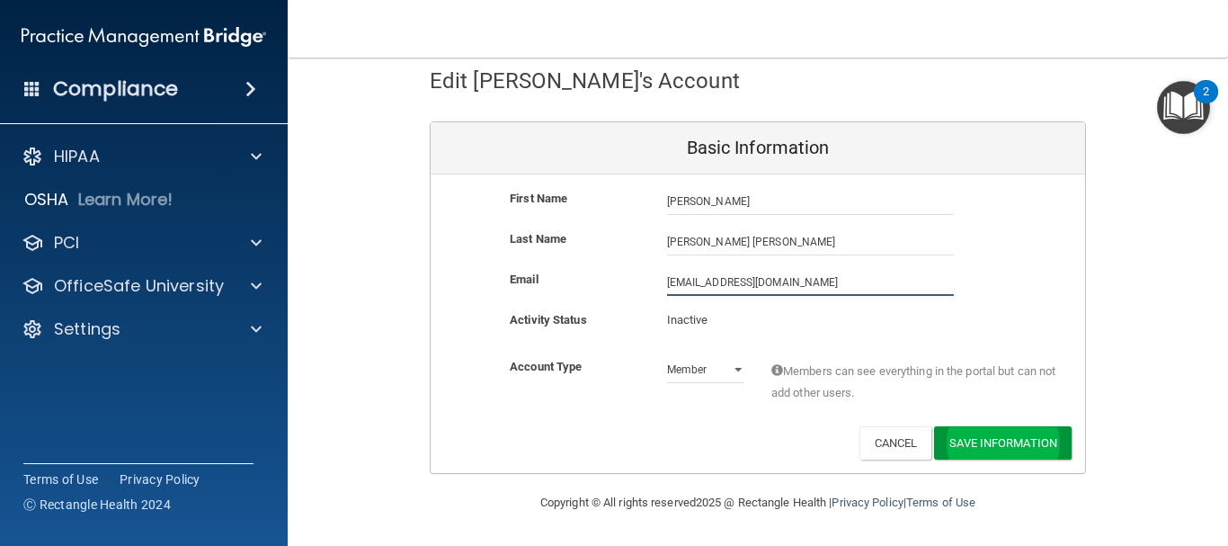
type input "[EMAIL_ADDRESS][DOMAIN_NAME]"
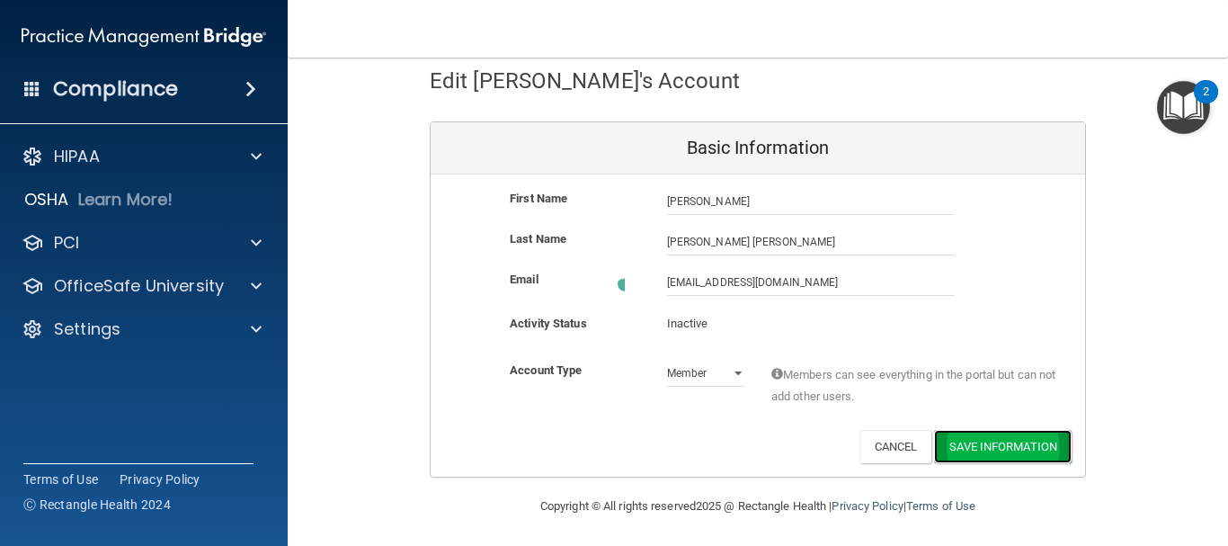
click at [999, 429] on div "First Name [PERSON_NAME] [PERSON_NAME] Last Name [PERSON_NAME] [PERSON_NAME] Em…" at bounding box center [758, 325] width 655 height 302
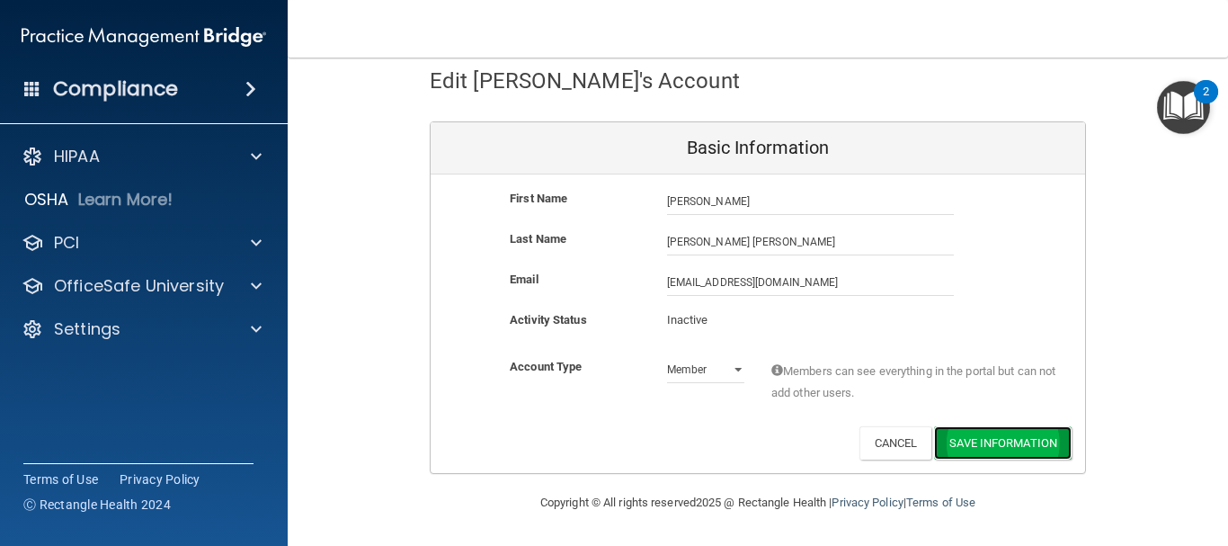
click at [962, 432] on button "Save Information" at bounding box center [1003, 442] width 138 height 33
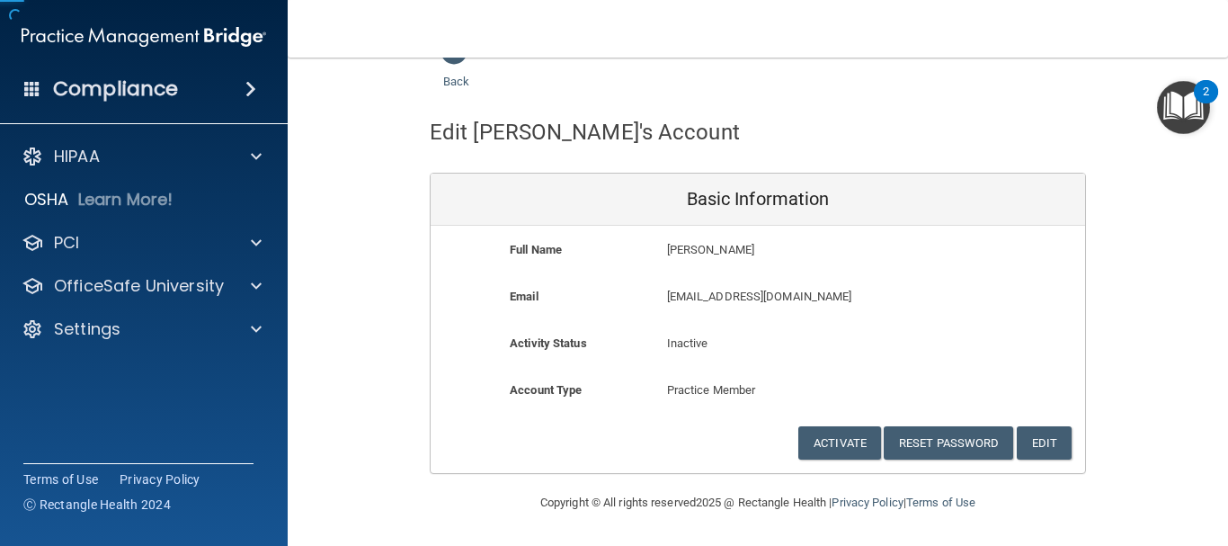
scroll to position [39, 0]
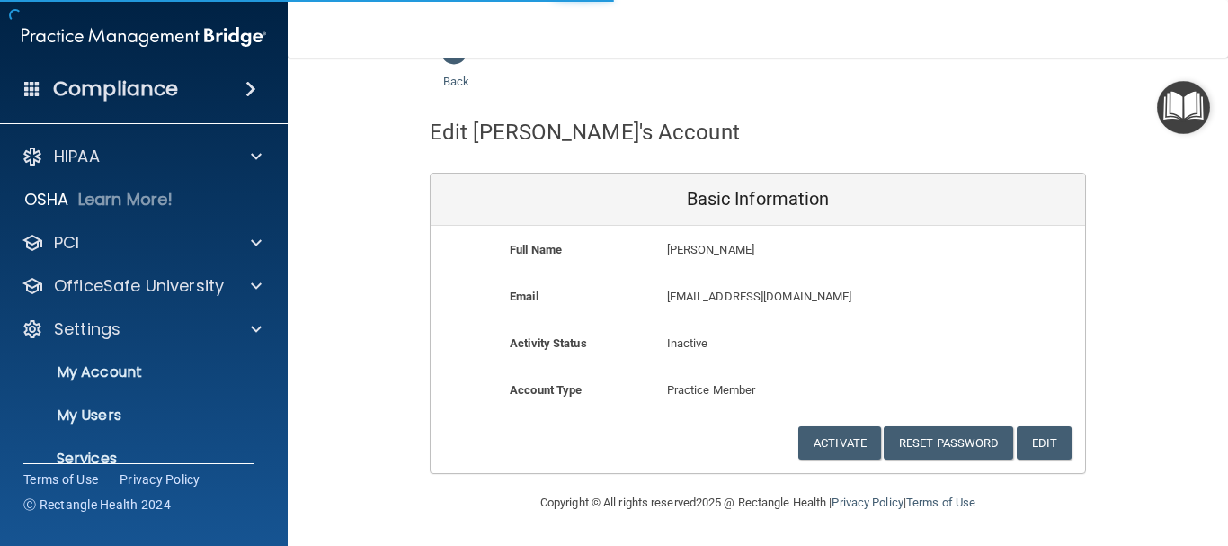
select select "20"
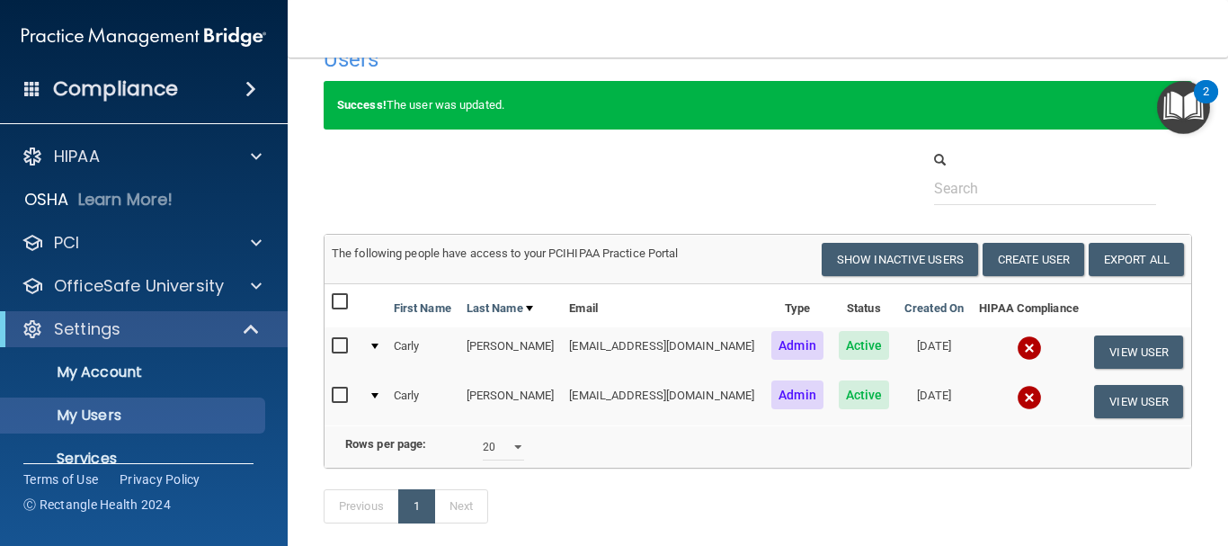
scroll to position [143, 0]
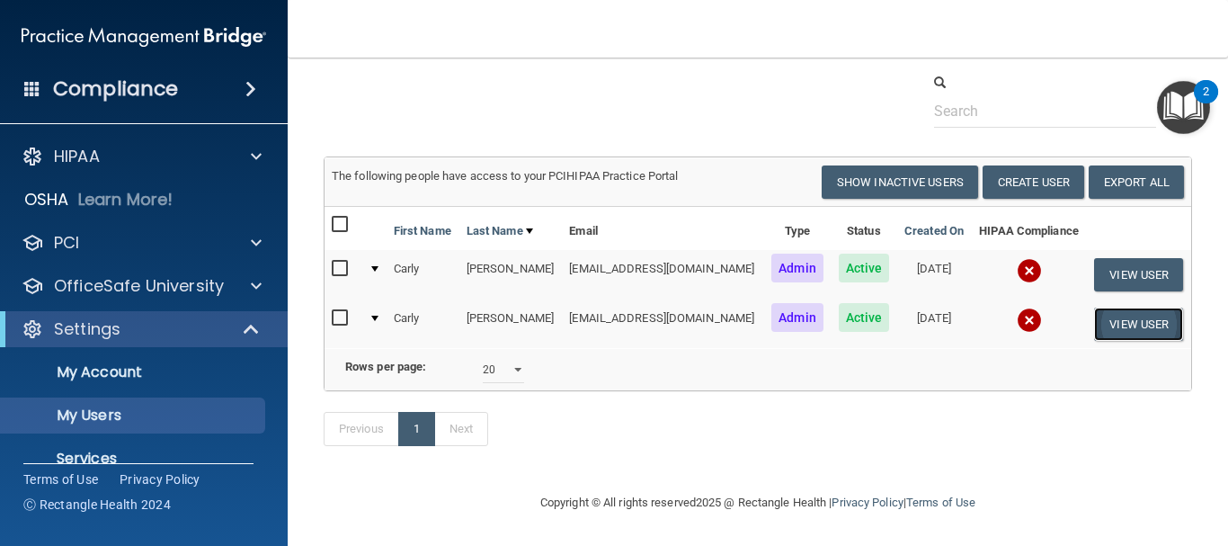
click at [1105, 307] on button "View User" at bounding box center [1138, 323] width 89 height 33
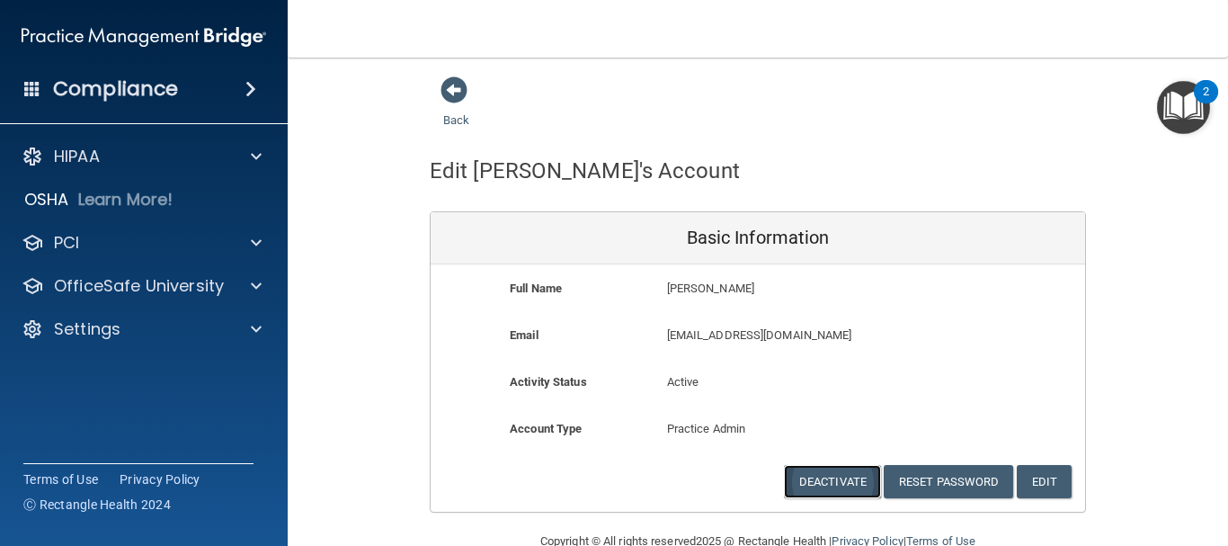
click at [828, 482] on button "Deactivate" at bounding box center [832, 481] width 97 height 33
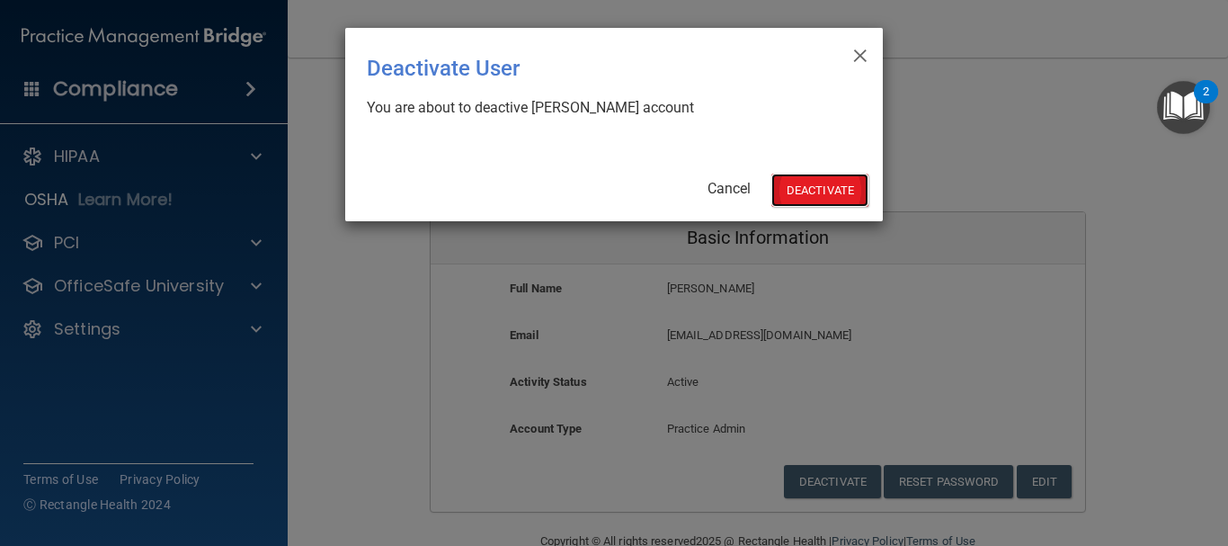
click at [816, 192] on button "Deactivate" at bounding box center [819, 190] width 97 height 33
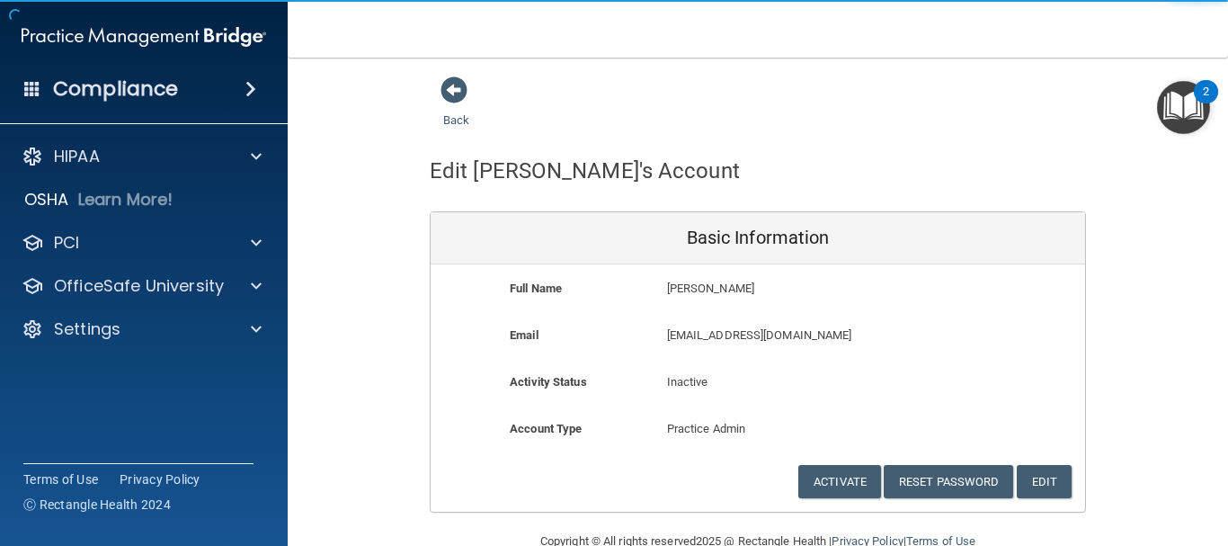
click at [450, 109] on div "Back" at bounding box center [485, 104] width 110 height 56
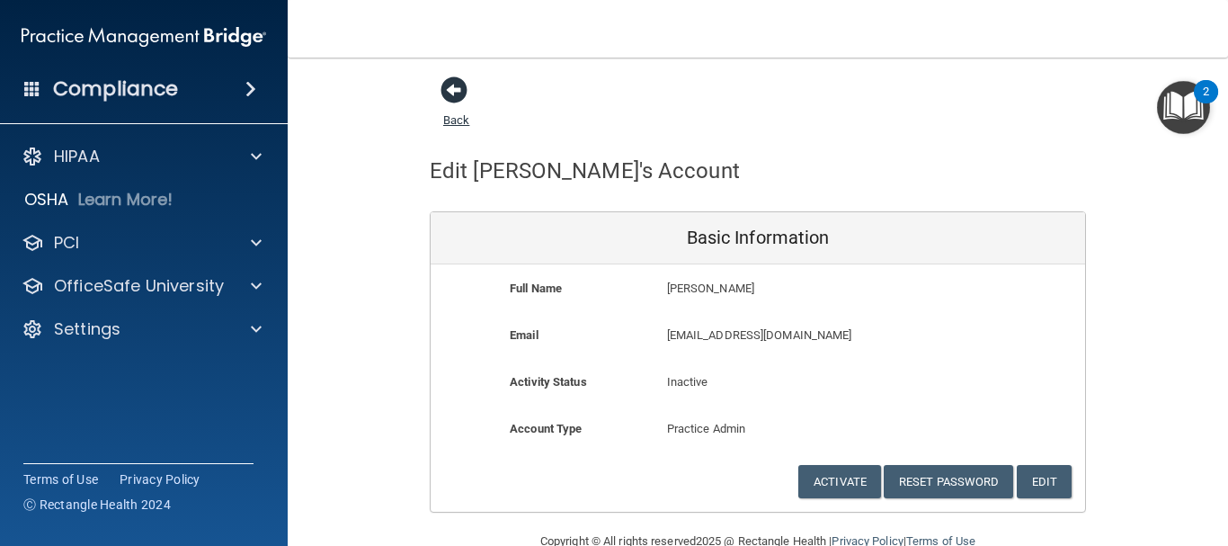
click at [451, 120] on link "Back" at bounding box center [456, 109] width 26 height 35
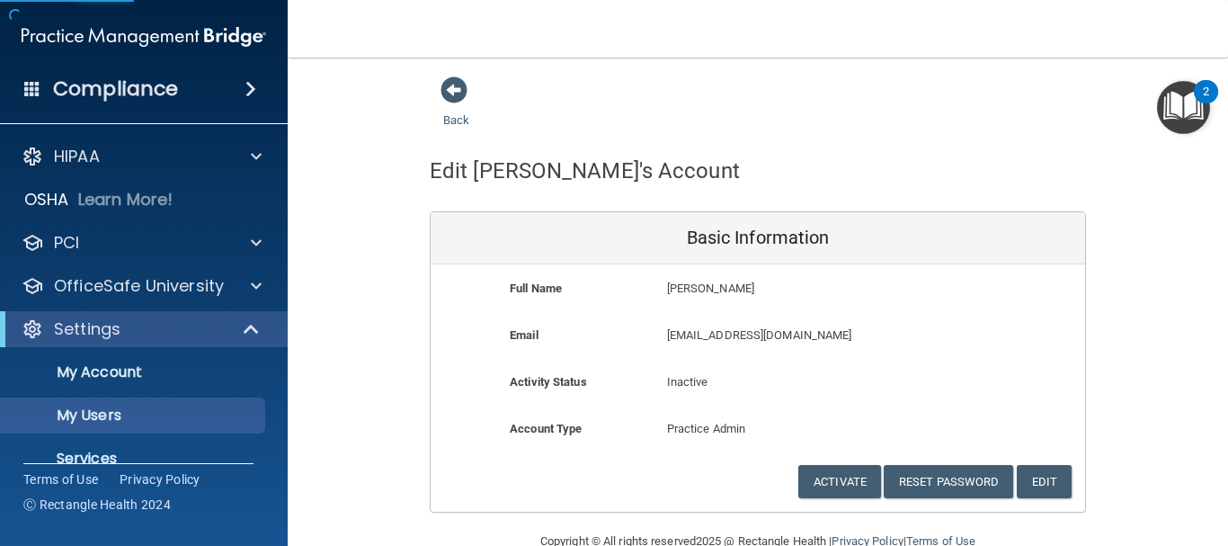
select select "20"
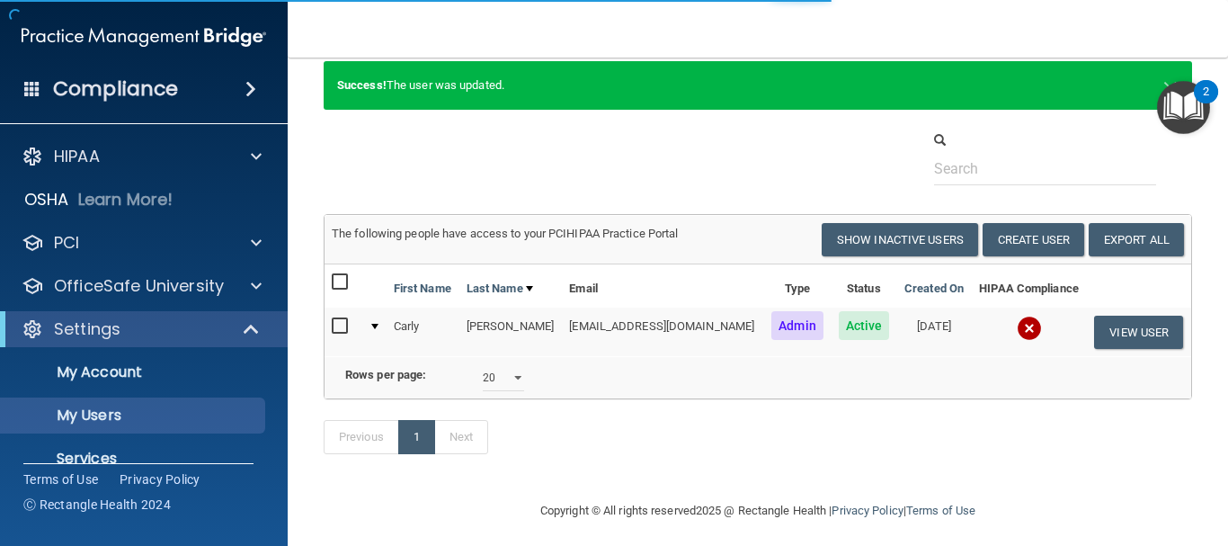
scroll to position [90, 0]
